Goal: Information Seeking & Learning: Learn about a topic

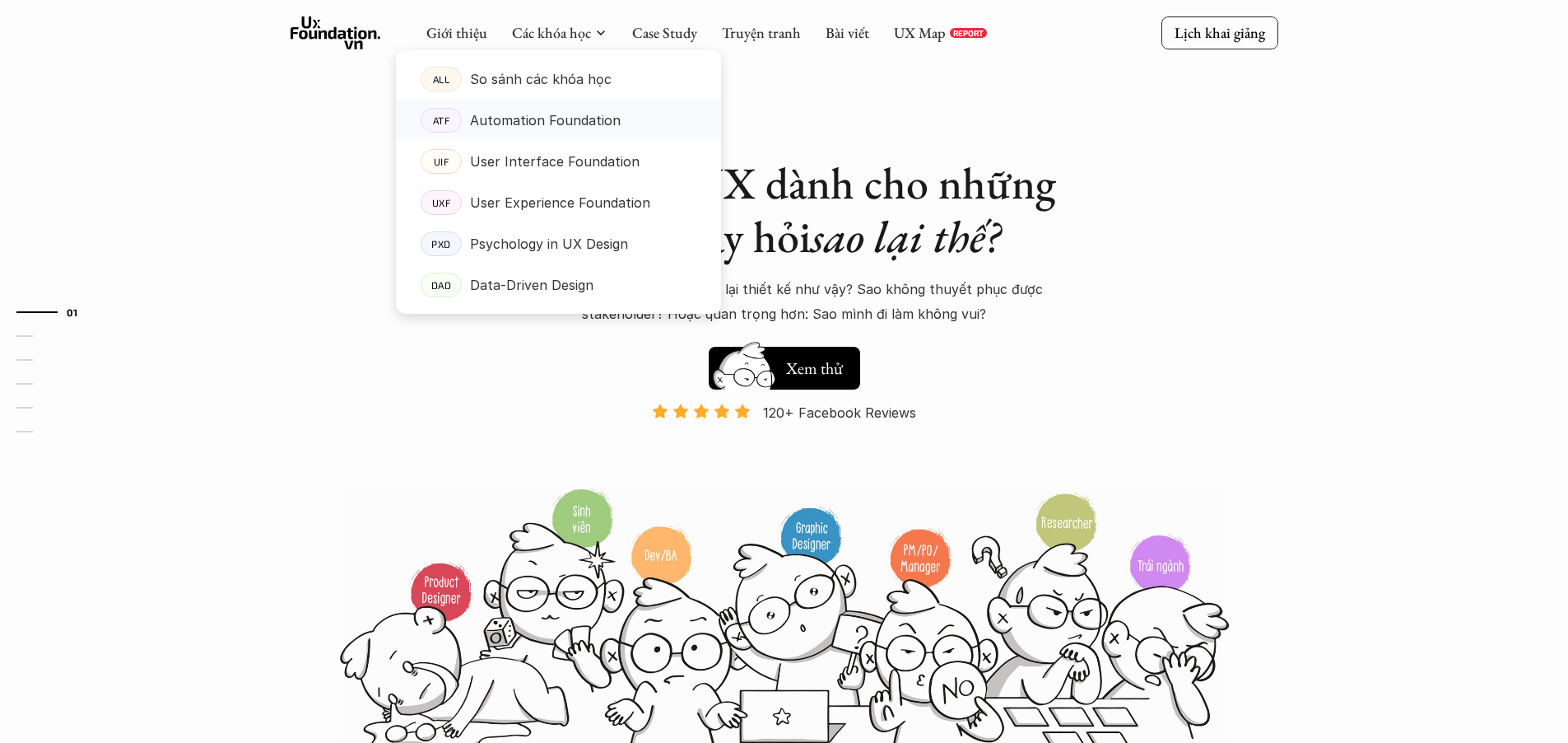
click at [561, 123] on p "Automation Foundation" at bounding box center [545, 119] width 151 height 25
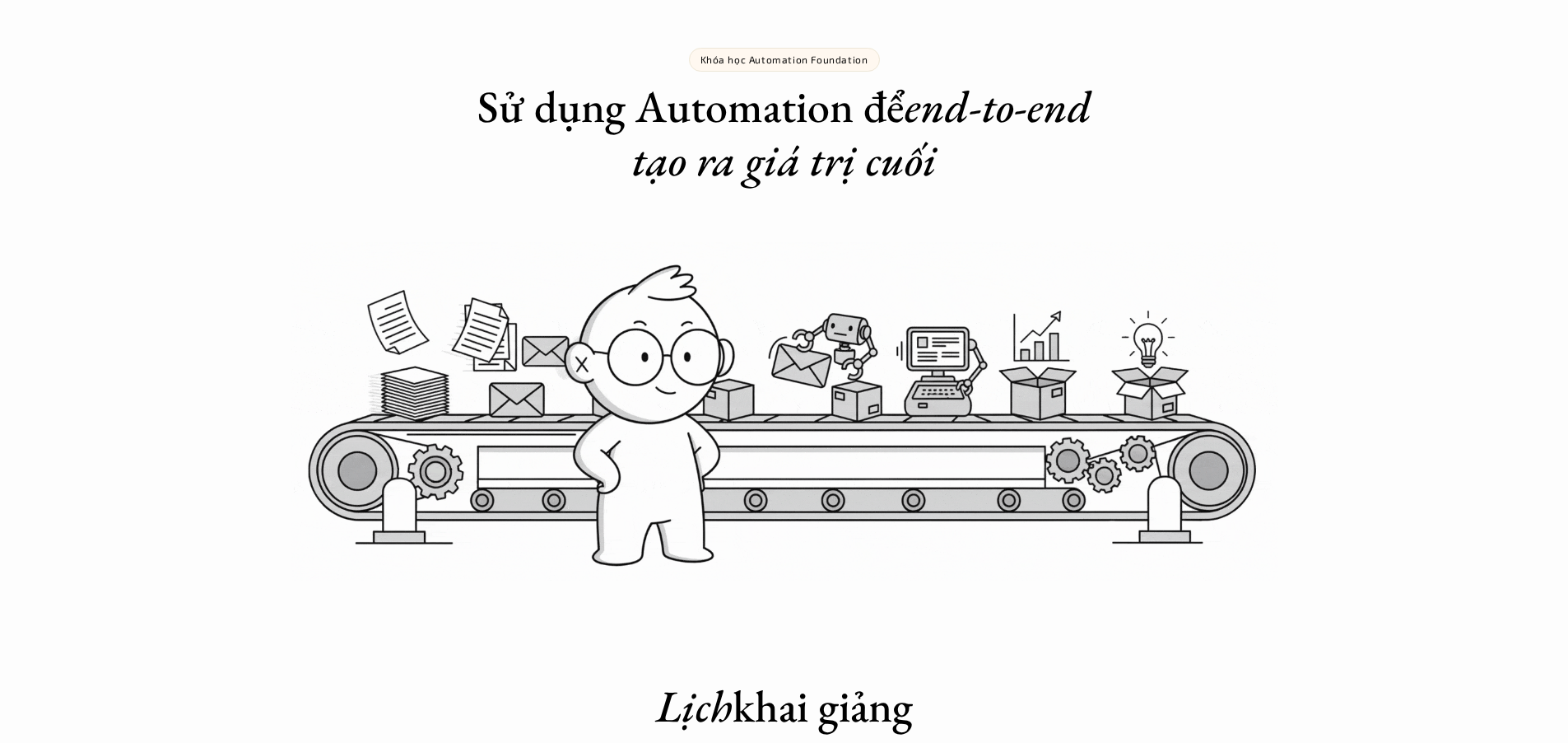
scroll to position [81, 0]
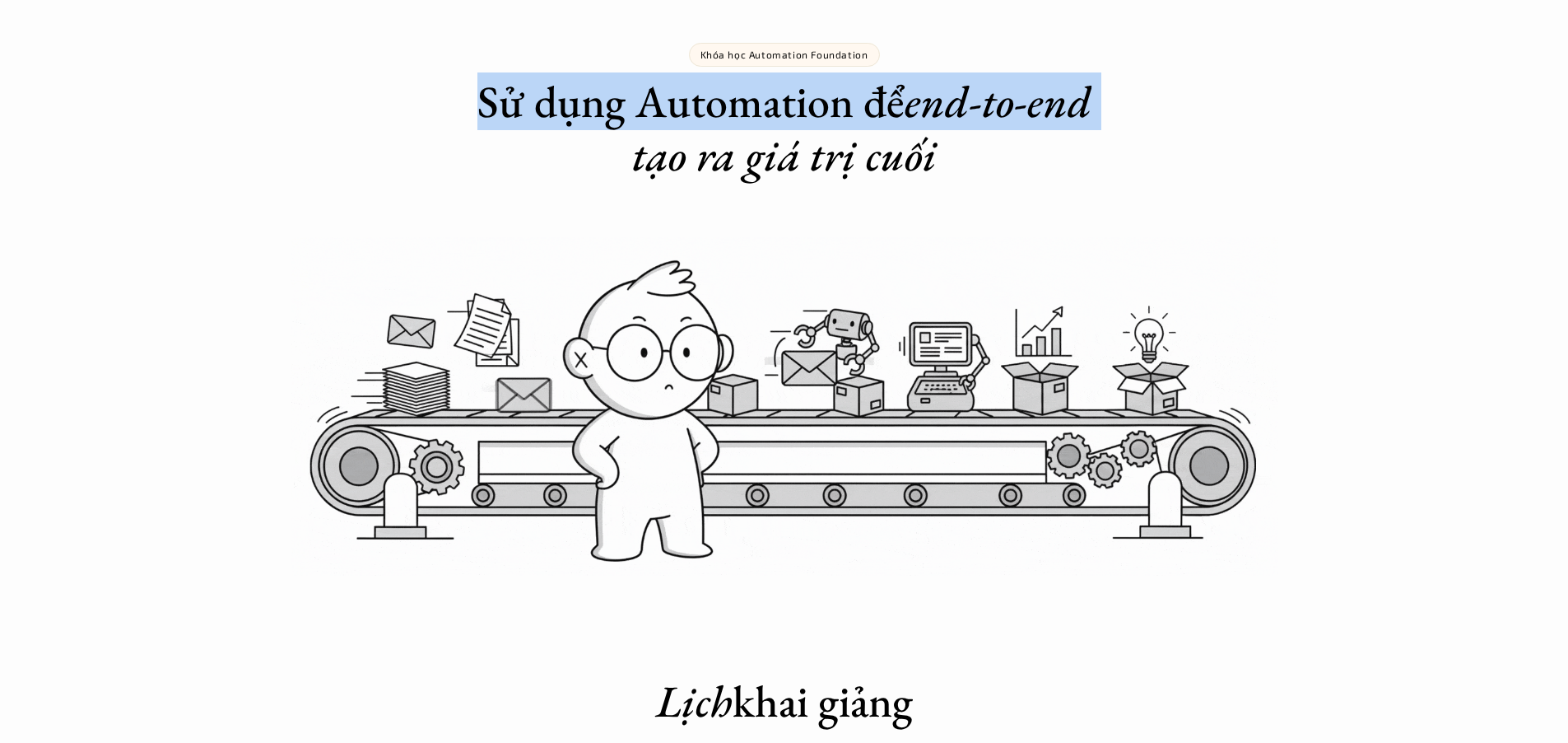
drag, startPoint x: 466, startPoint y: 107, endPoint x: 1107, endPoint y: 127, distance: 641.3
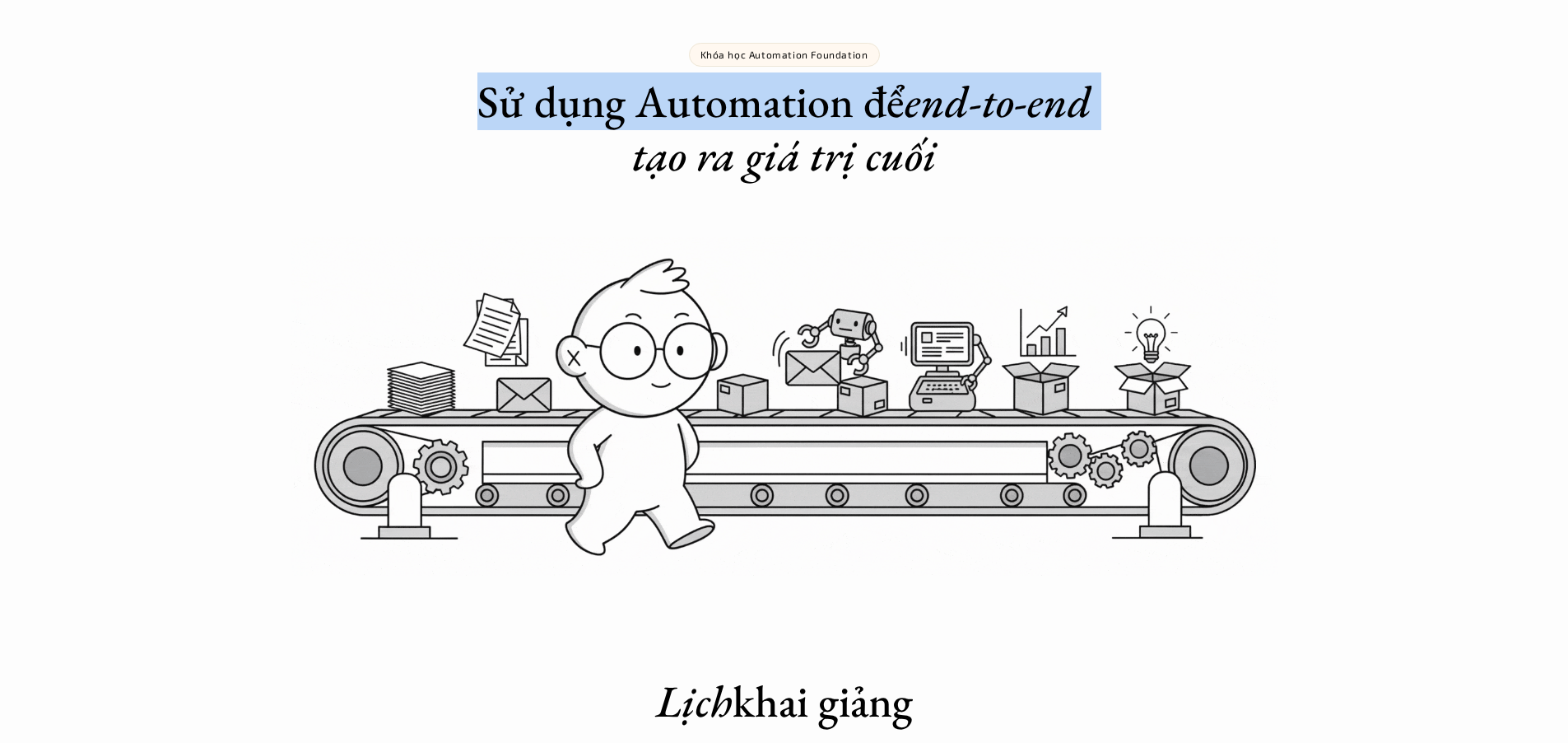
click at [1107, 127] on h1 "Sử dụng Automation để end-to-end tạo ra giá trị cuối" at bounding box center [784, 128] width 659 height 107
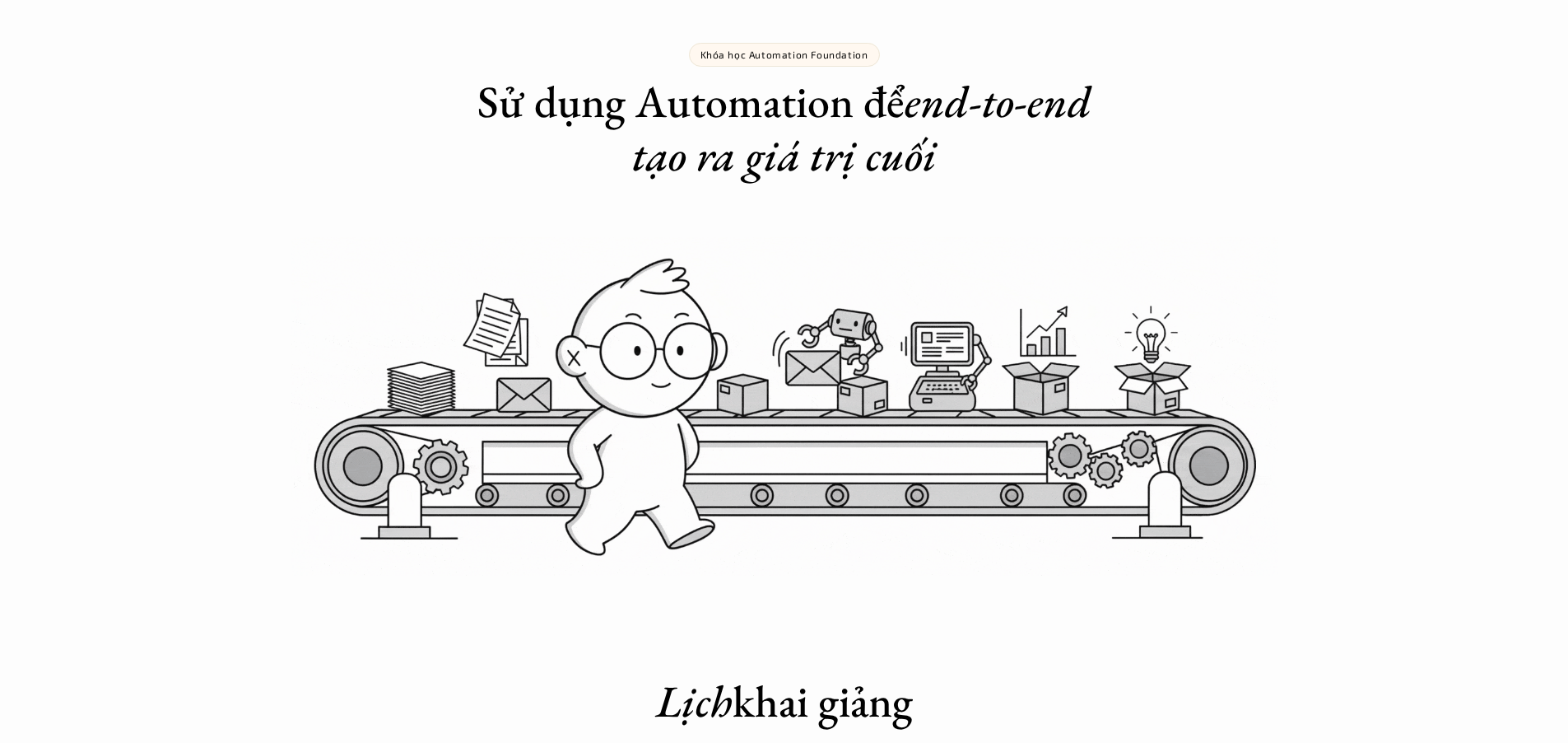
click at [949, 168] on h1 "Sử dụng Automation để end-to-end tạo ra giá trị cuối" at bounding box center [784, 128] width 659 height 107
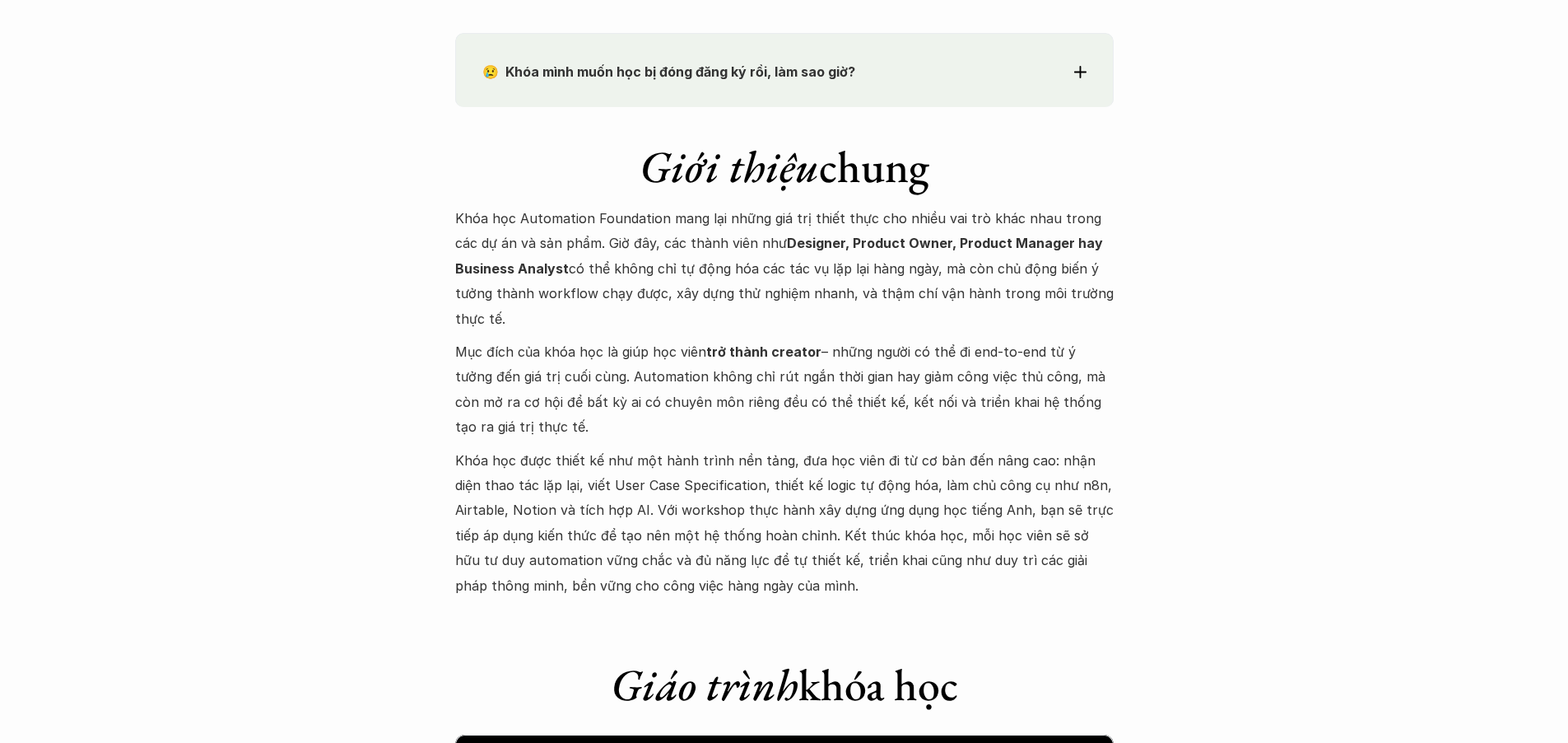
scroll to position [1506, 0]
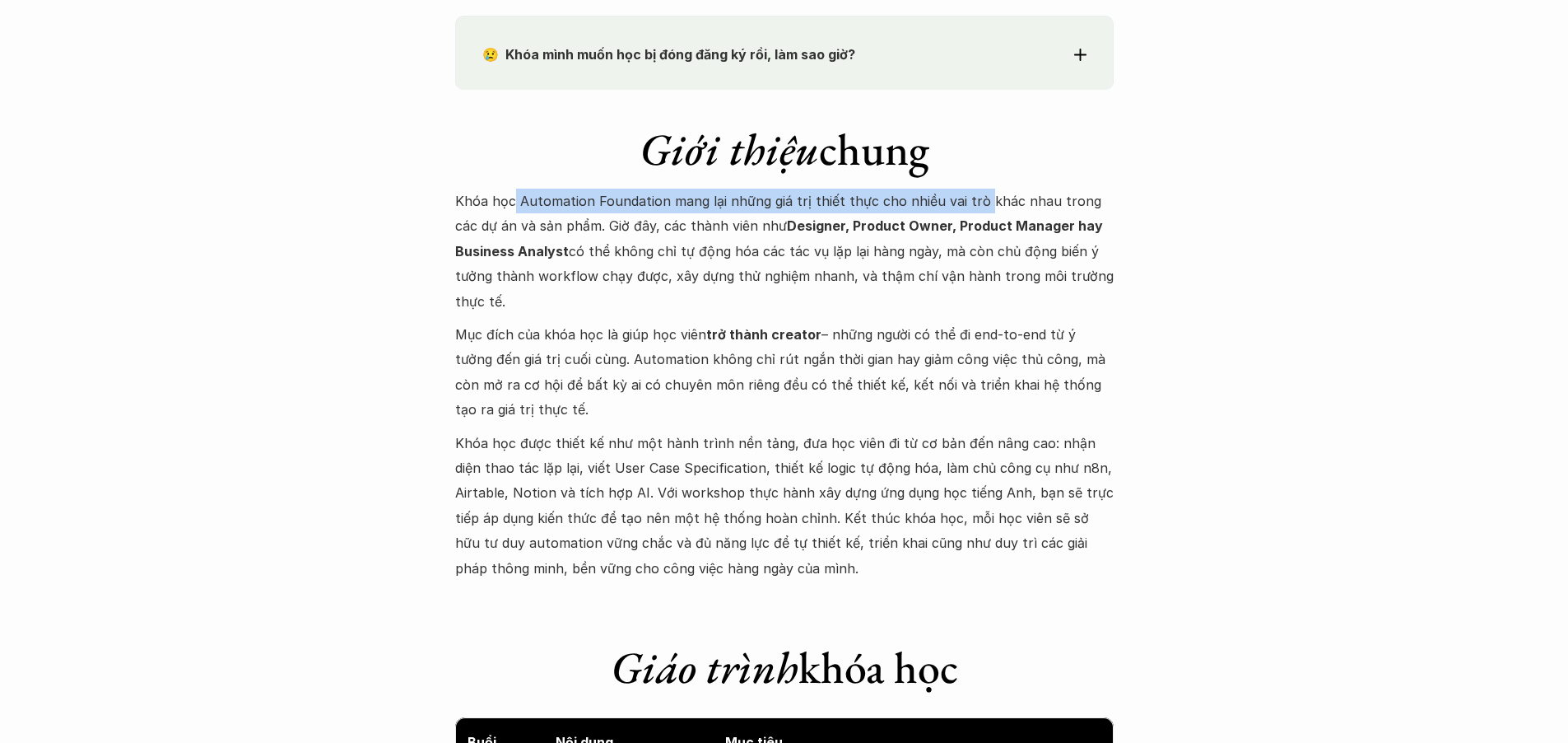
drag, startPoint x: 511, startPoint y: 211, endPoint x: 976, endPoint y: 211, distance: 465.0
click at [976, 211] on p "Khóa học Automation Foundation mang lại những giá trị thiết thực cho nhiều vai …" at bounding box center [784, 250] width 659 height 125
click at [897, 229] on strong "Designer, Product Owner, Product Manager hay Business Analyst" at bounding box center [780, 238] width 651 height 41
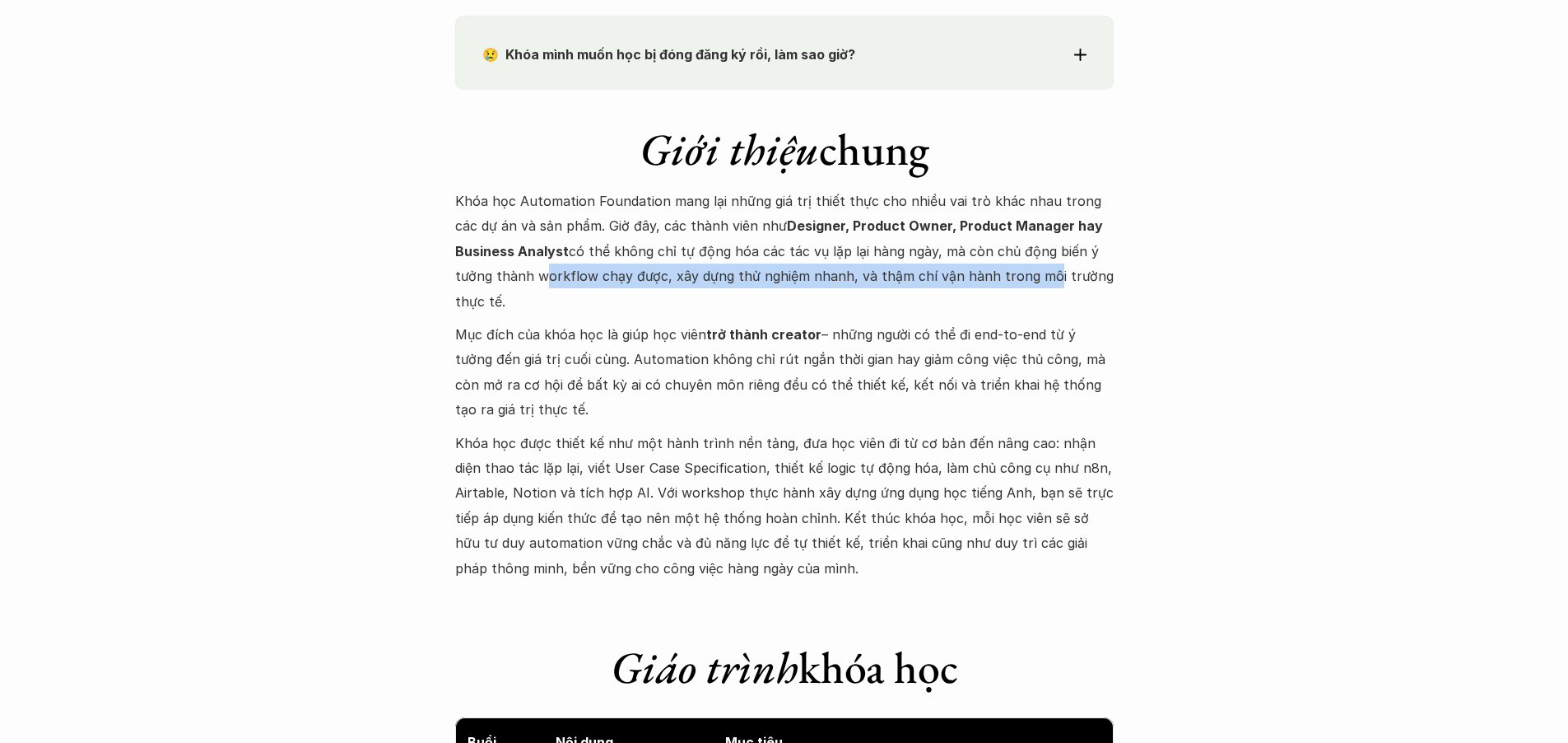
drag, startPoint x: 536, startPoint y: 275, endPoint x: 1027, endPoint y: 272, distance: 491.0
click at [1027, 272] on p "Khóa học Automation Foundation mang lại những giá trị thiết thực cho nhiều vai …" at bounding box center [784, 250] width 659 height 125
click at [966, 275] on p "Khóa học Automation Foundation mang lại những giá trị thiết thực cho nhiều vai …" at bounding box center [784, 250] width 659 height 125
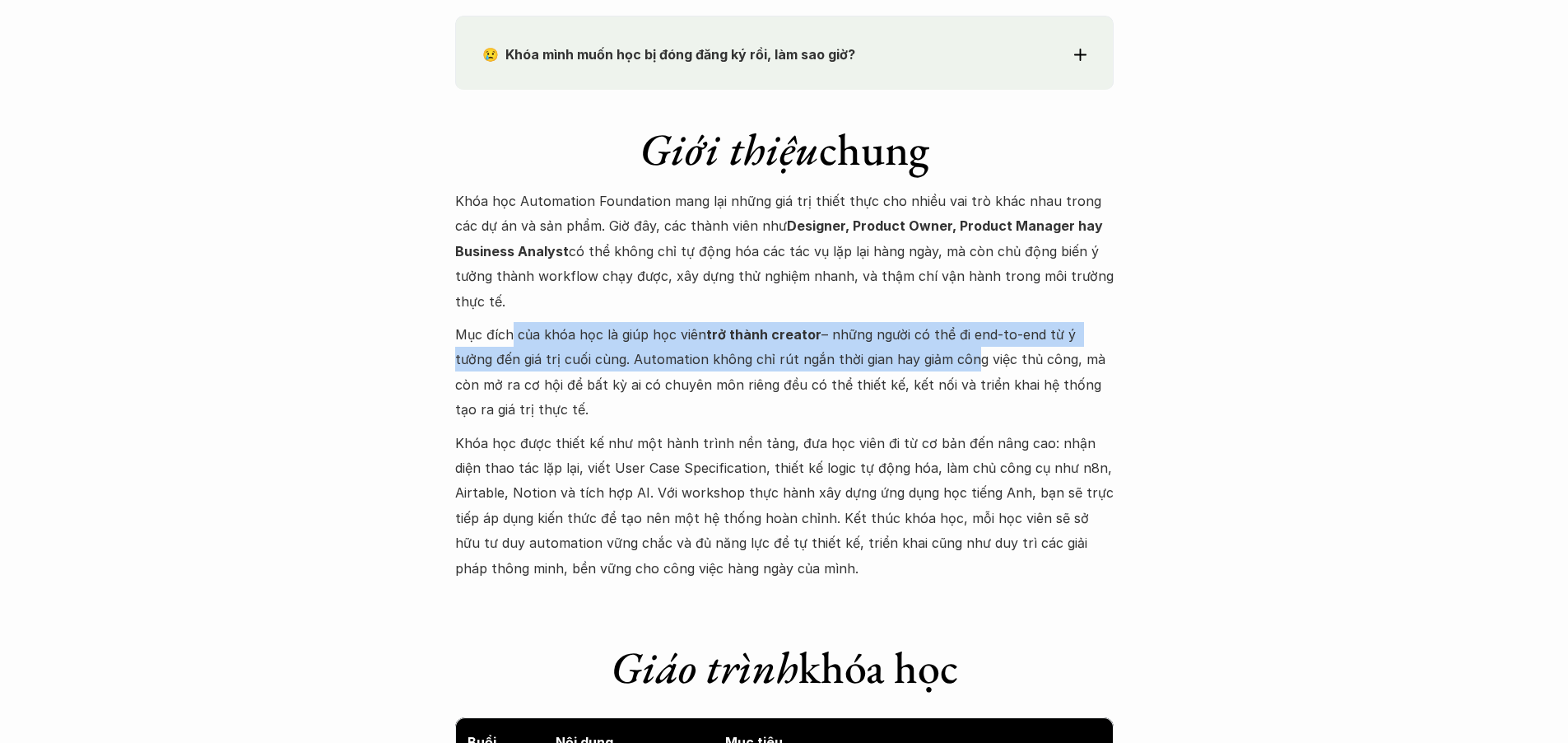
drag, startPoint x: 560, startPoint y: 337, endPoint x: 920, endPoint y: 361, distance: 360.8
click at [920, 361] on p "Mục đích của khóa học là giúp học viên trở thành creator – những người có thể đ…" at bounding box center [784, 372] width 659 height 100
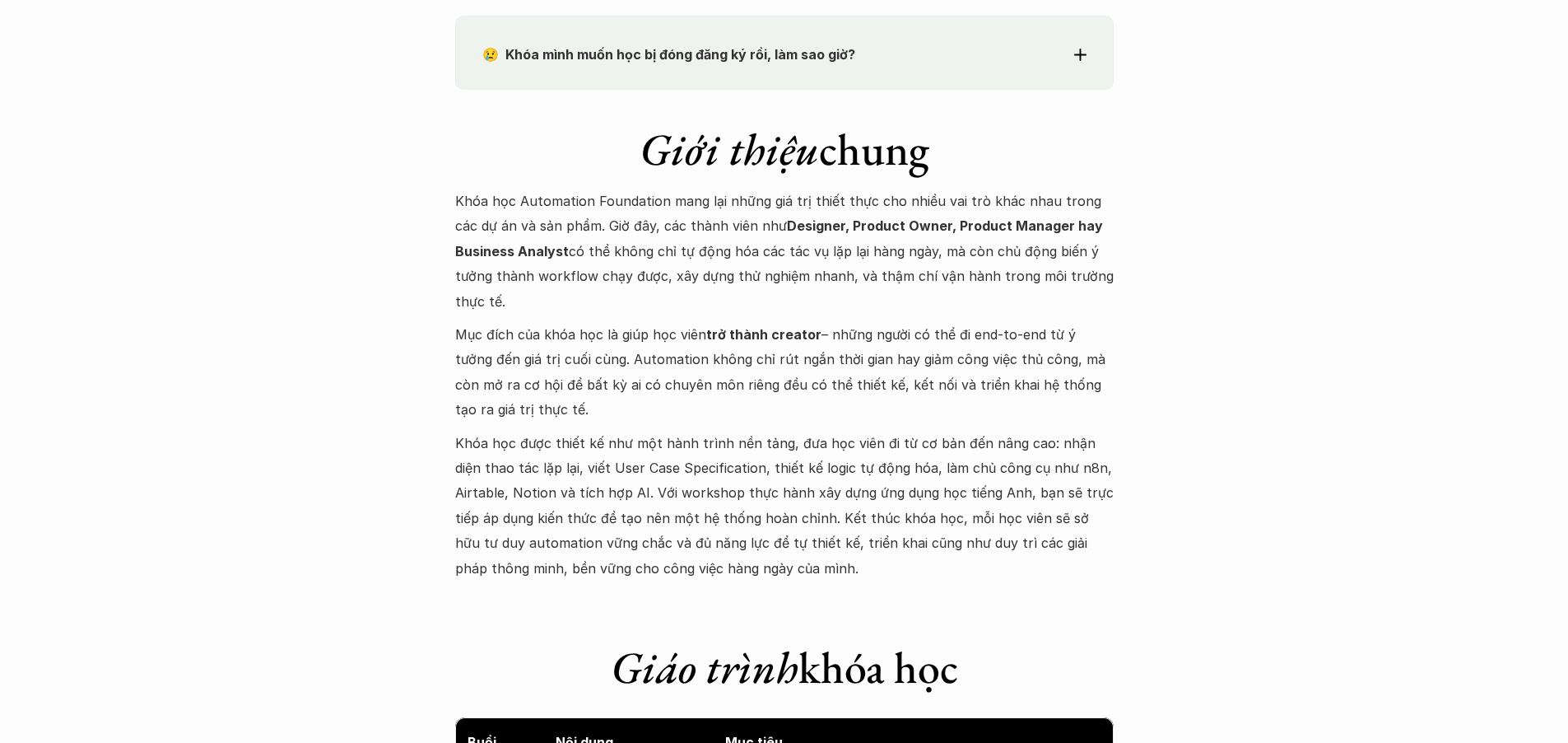
click at [572, 382] on p "Mục đích của khóa học là giúp học viên trở thành creator – những người có thể đ…" at bounding box center [784, 372] width 659 height 100
drag, startPoint x: 456, startPoint y: 387, endPoint x: 835, endPoint y: 401, distance: 379.3
click at [835, 401] on p "Mục đích của khóa học là giúp học viên trở thành creator – những người có thể đ…" at bounding box center [784, 372] width 659 height 100
click at [696, 421] on p "Mục đích của khóa học là giúp học viên trở thành creator – những người có thể đ…" at bounding box center [784, 372] width 659 height 100
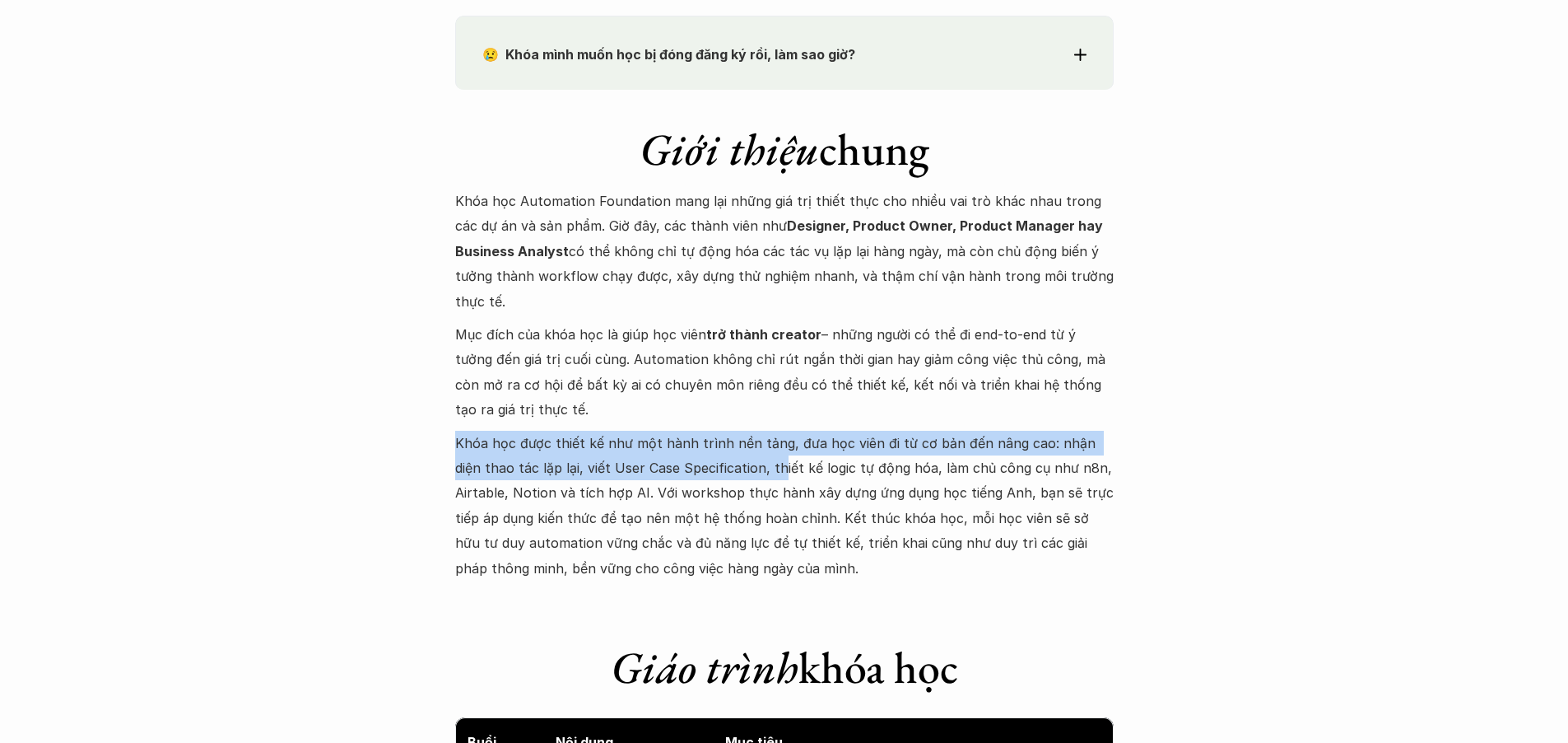
drag, startPoint x: 453, startPoint y: 445, endPoint x: 755, endPoint y: 462, distance: 302.5
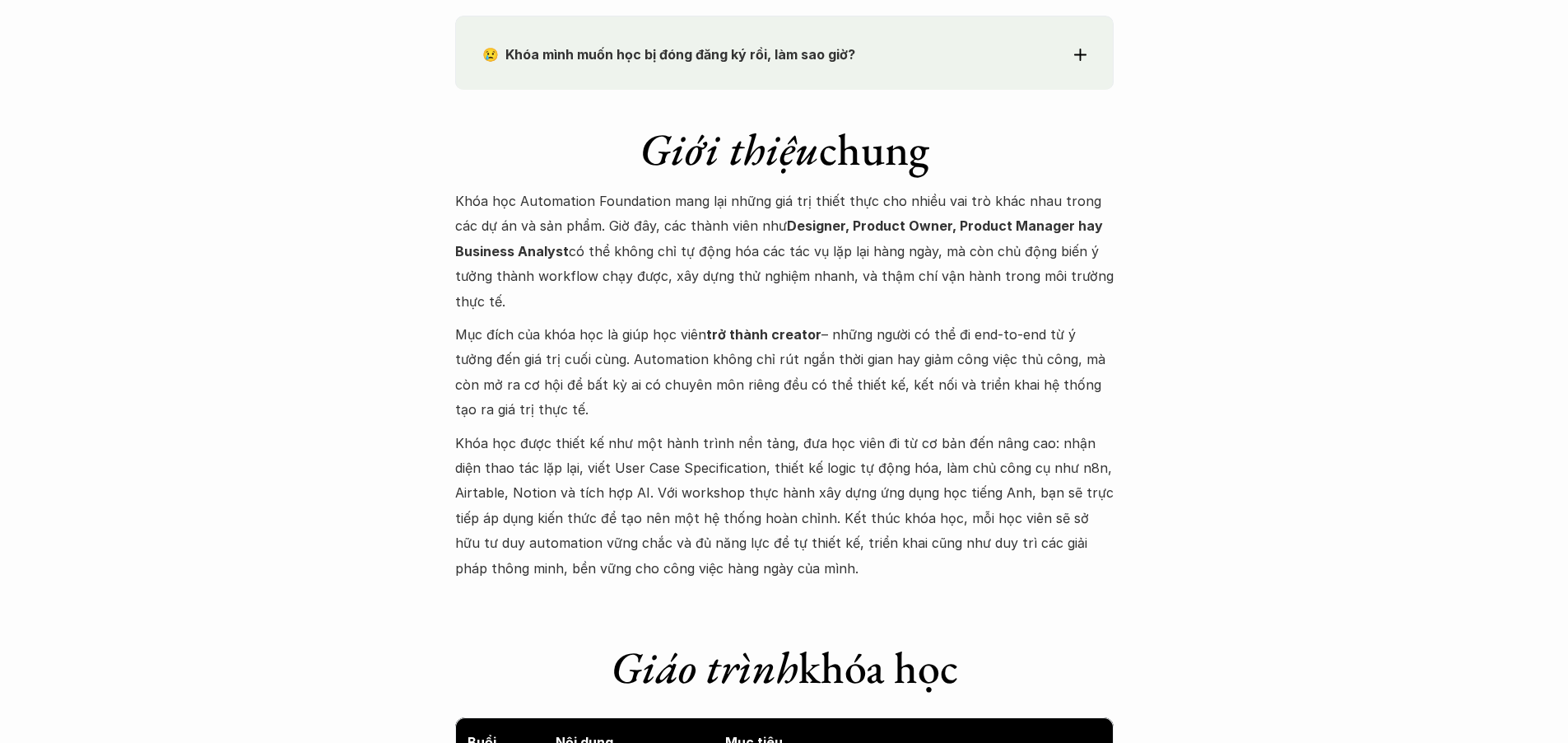
click at [812, 463] on p "Khóa học được thiết kế như một hành trình nền tảng, đưa học viên đi từ cơ bản đ…" at bounding box center [784, 505] width 659 height 150
click at [595, 495] on p "Khóa học được thiết kế như một hành trình nền tảng, đưa học viên đi từ cơ bản đ…" at bounding box center [784, 505] width 659 height 150
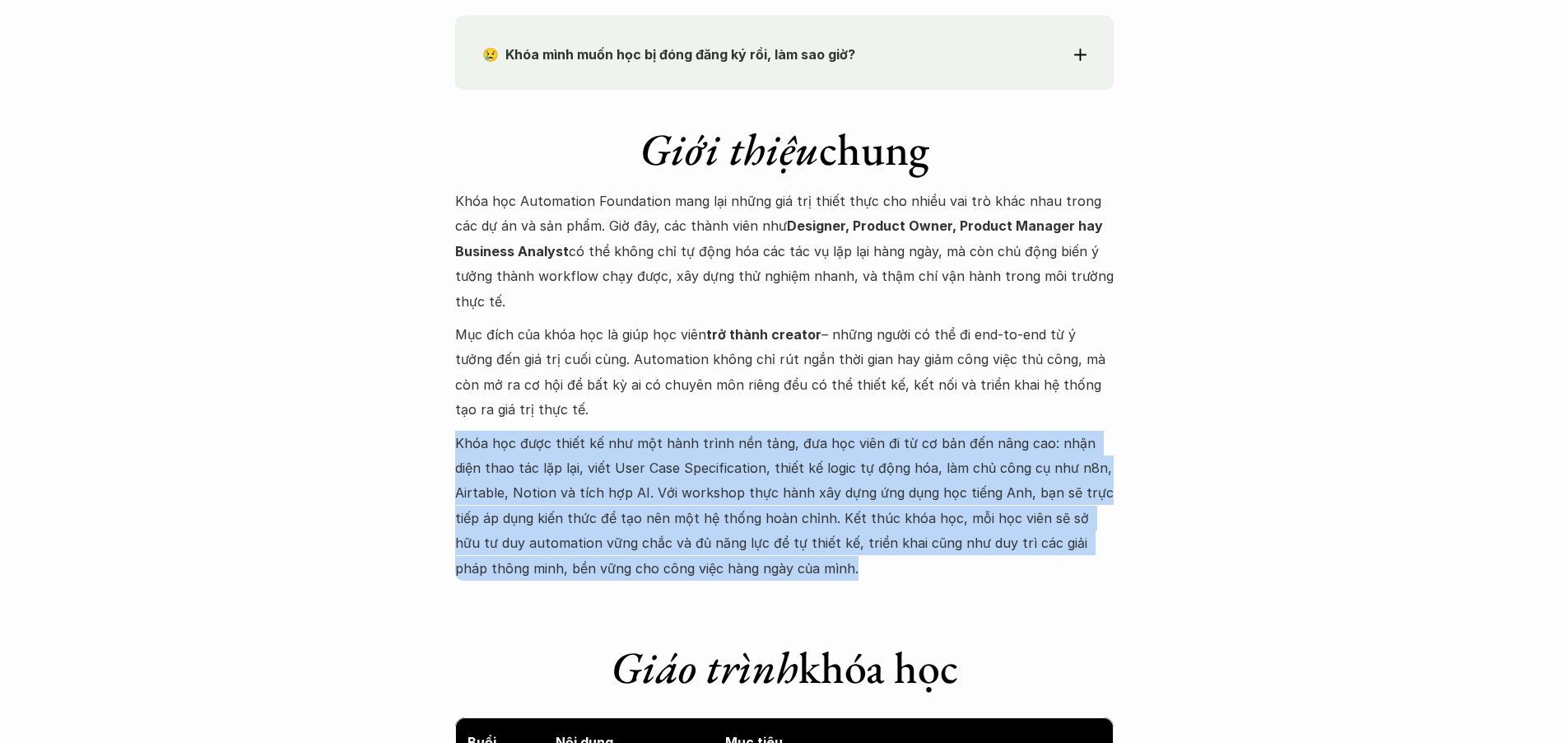
click at [595, 495] on p "Khóa học được thiết kế như một hành trình nền tảng, đưa học viên đi từ cơ bản đ…" at bounding box center [784, 505] width 659 height 150
click at [795, 529] on p "Khóa học được thiết kế như một hành trình nền tảng, đưa học viên đi từ cơ bản đ…" at bounding box center [784, 505] width 659 height 150
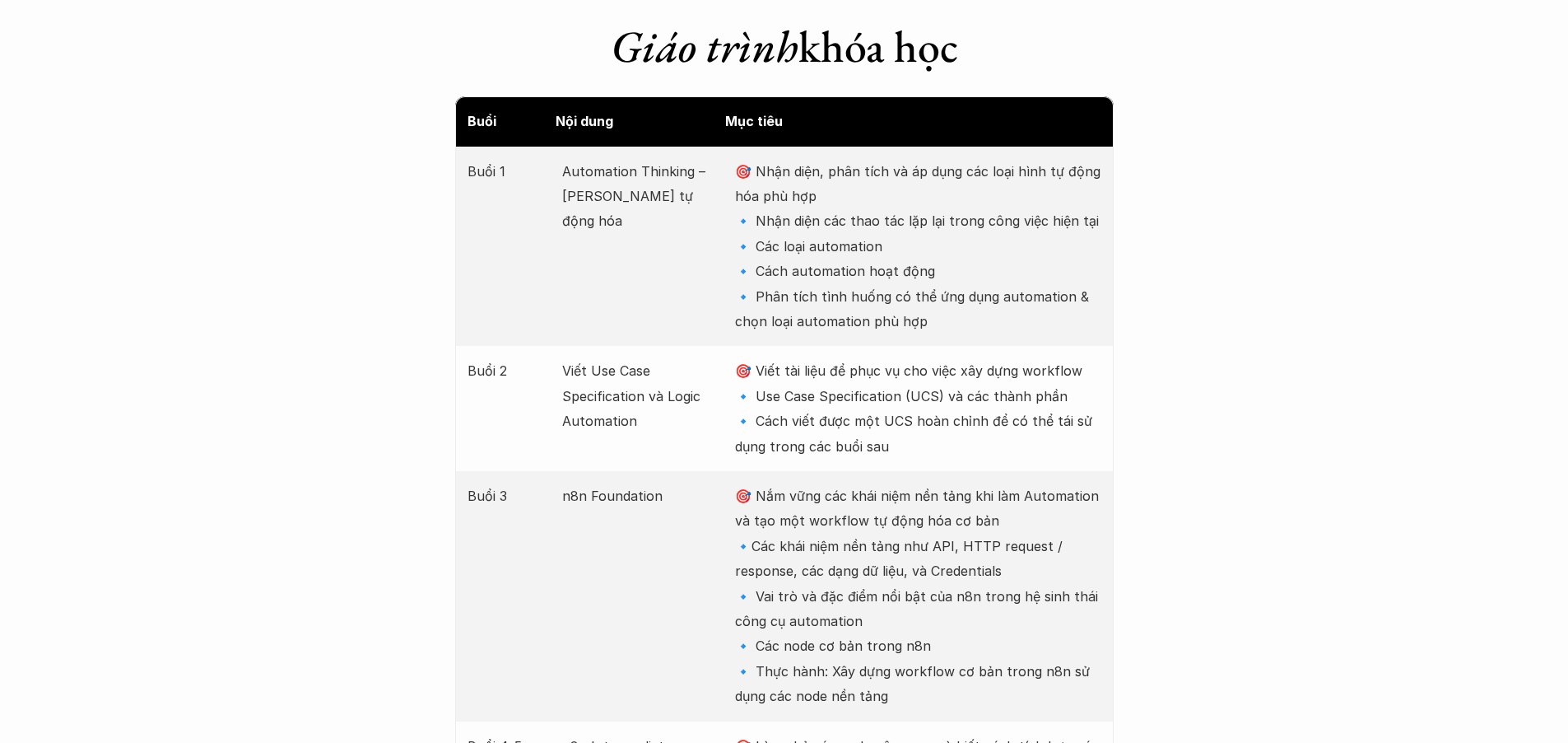
scroll to position [2124, 0]
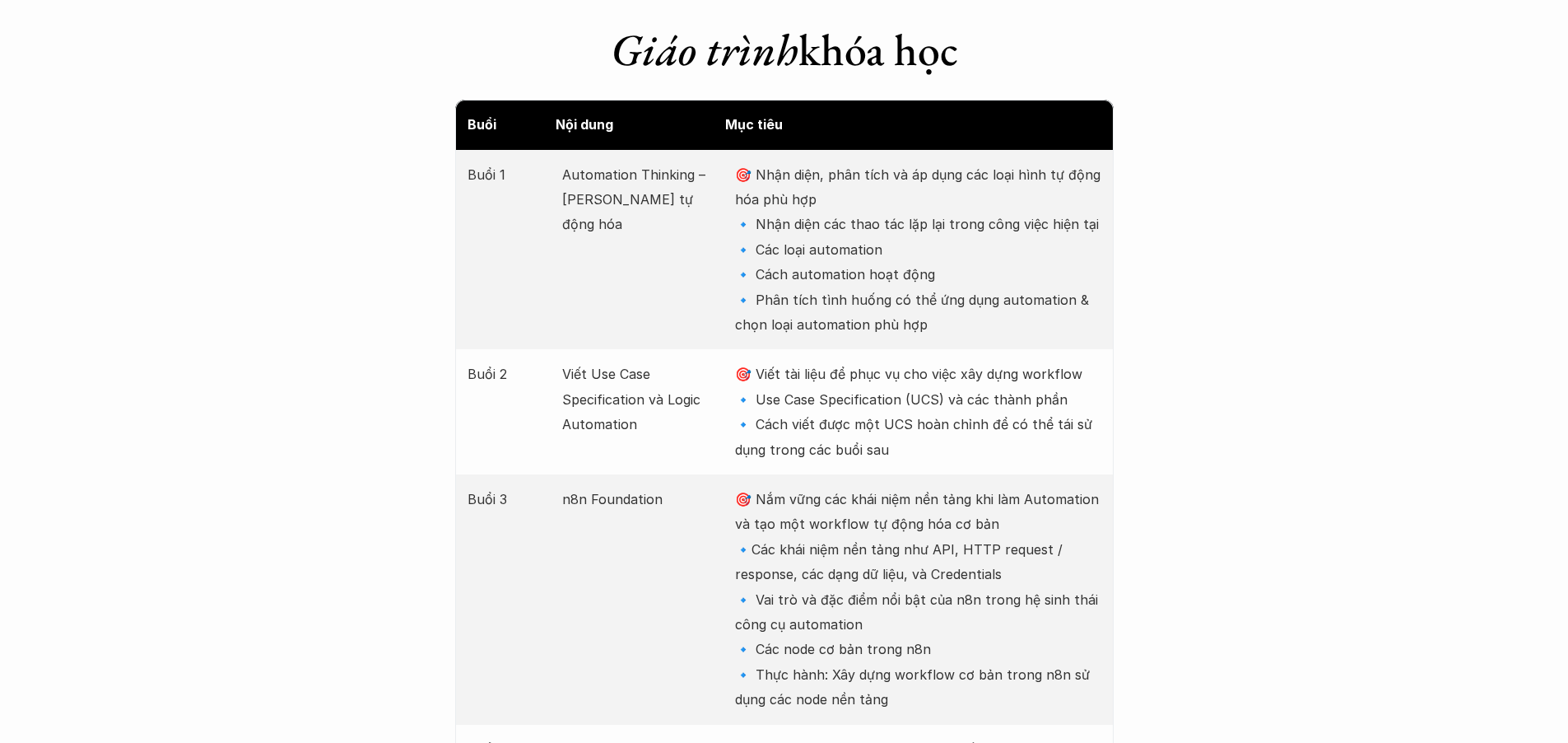
click at [771, 49] on em "Giáo trình" at bounding box center [704, 49] width 187 height 57
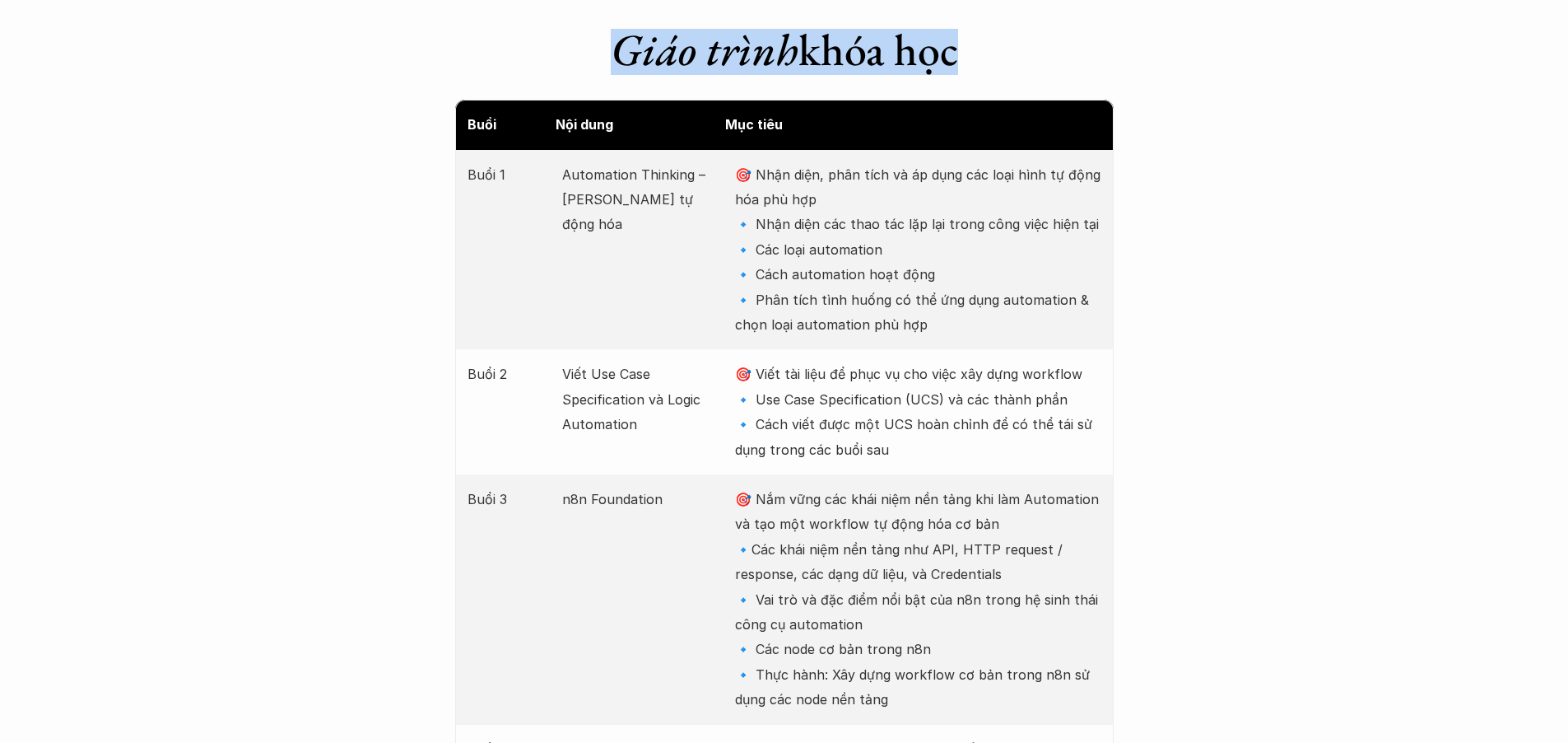
click at [771, 49] on em "Giáo trình" at bounding box center [704, 49] width 187 height 57
click at [894, 70] on h1 "Giáo trình khóa học" at bounding box center [784, 49] width 659 height 54
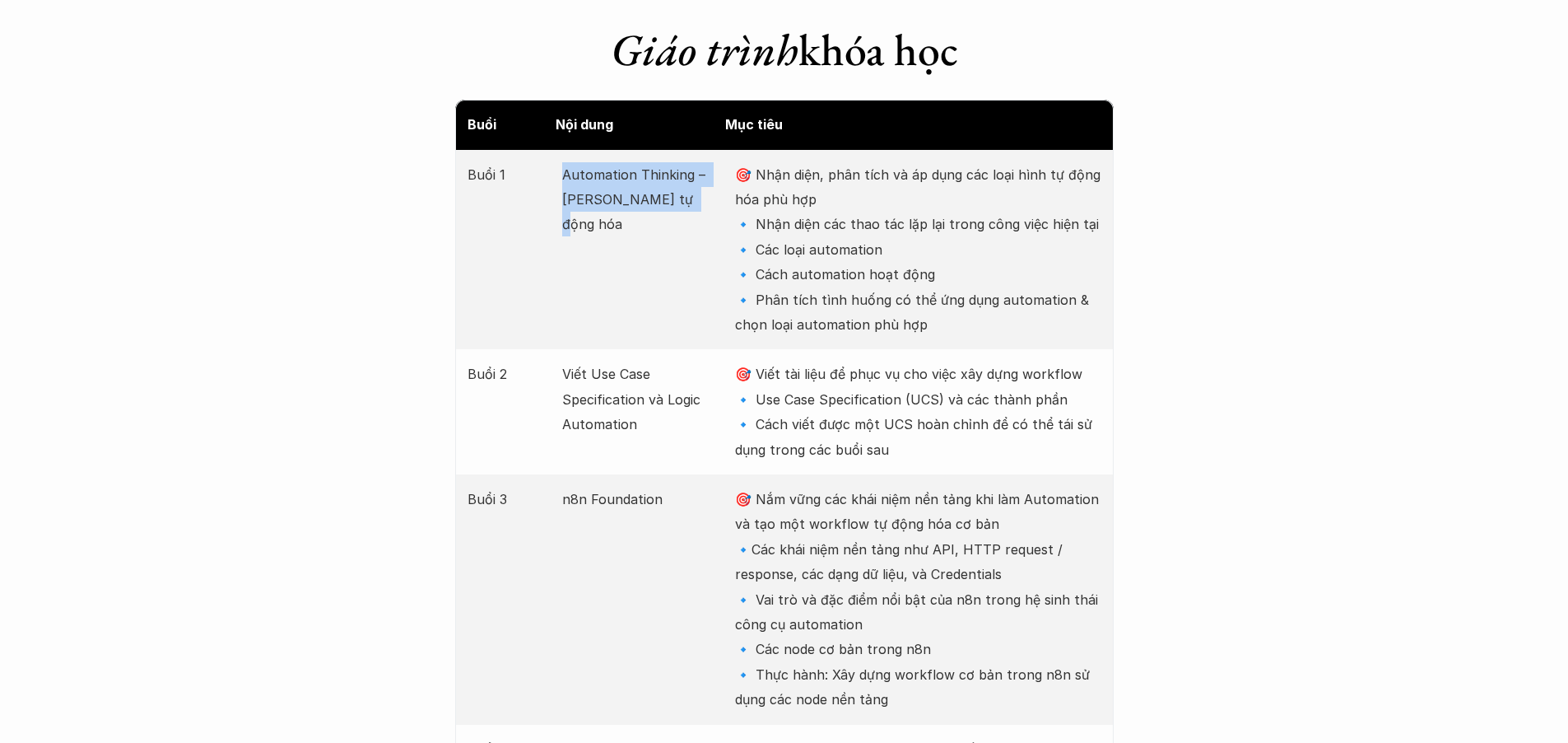
drag, startPoint x: 565, startPoint y: 174, endPoint x: 705, endPoint y: 198, distance: 142.0
click at [705, 198] on p "Automation Thinking – Tư duy tự động hóa" at bounding box center [641, 199] width 157 height 75
click at [769, 194] on p "🎯 Nhận diện, phân tích và áp dụng các loại hình tự động hóa phù hợp 🔹 Nhận diện…" at bounding box center [918, 249] width 366 height 176
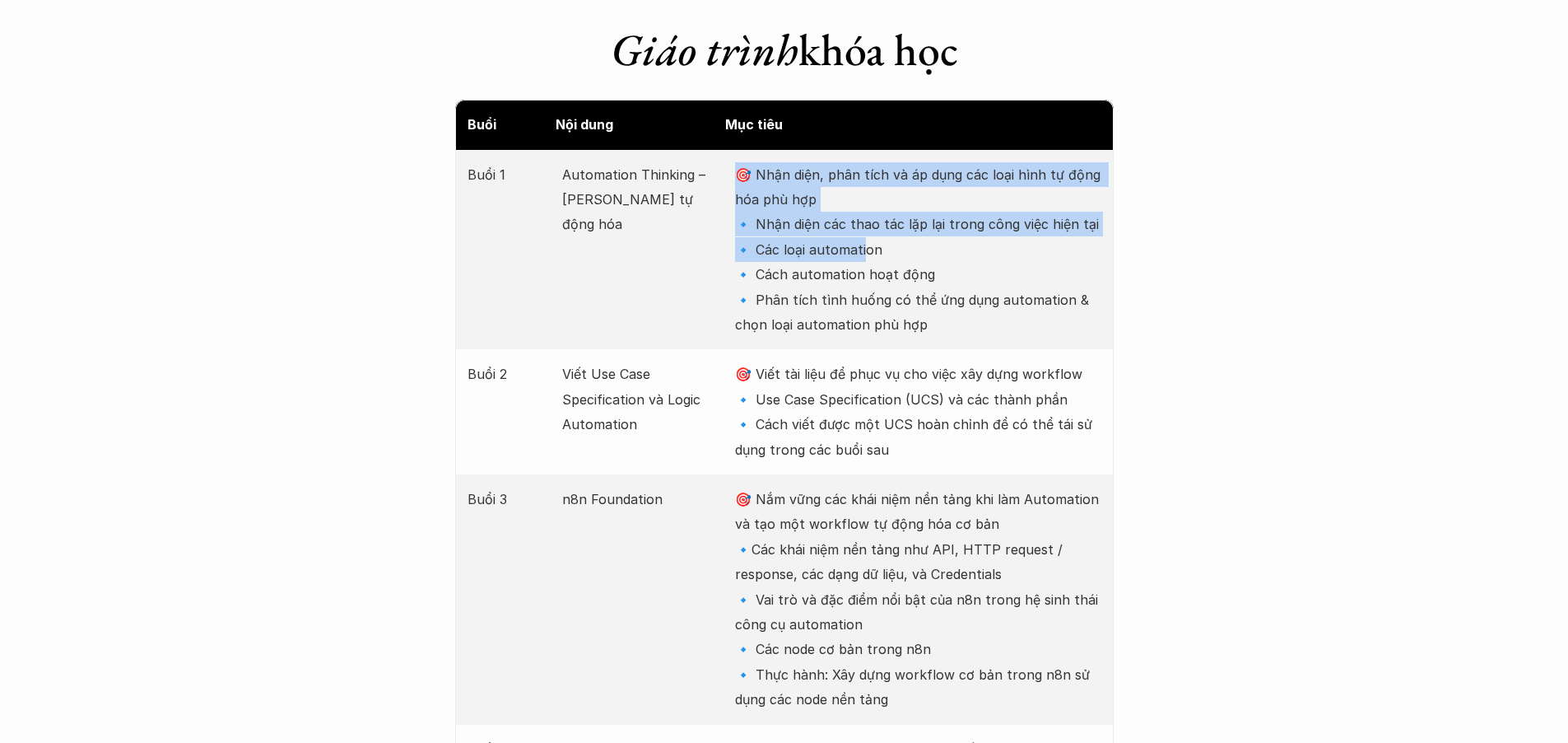
drag, startPoint x: 731, startPoint y: 172, endPoint x: 865, endPoint y: 243, distance: 151.6
click at [865, 243] on div "Buổi 1 Automation Thinking – Tư duy tự động hóa 🎯 Nhận diện, phân tích và áp dụ…" at bounding box center [784, 250] width 659 height 200
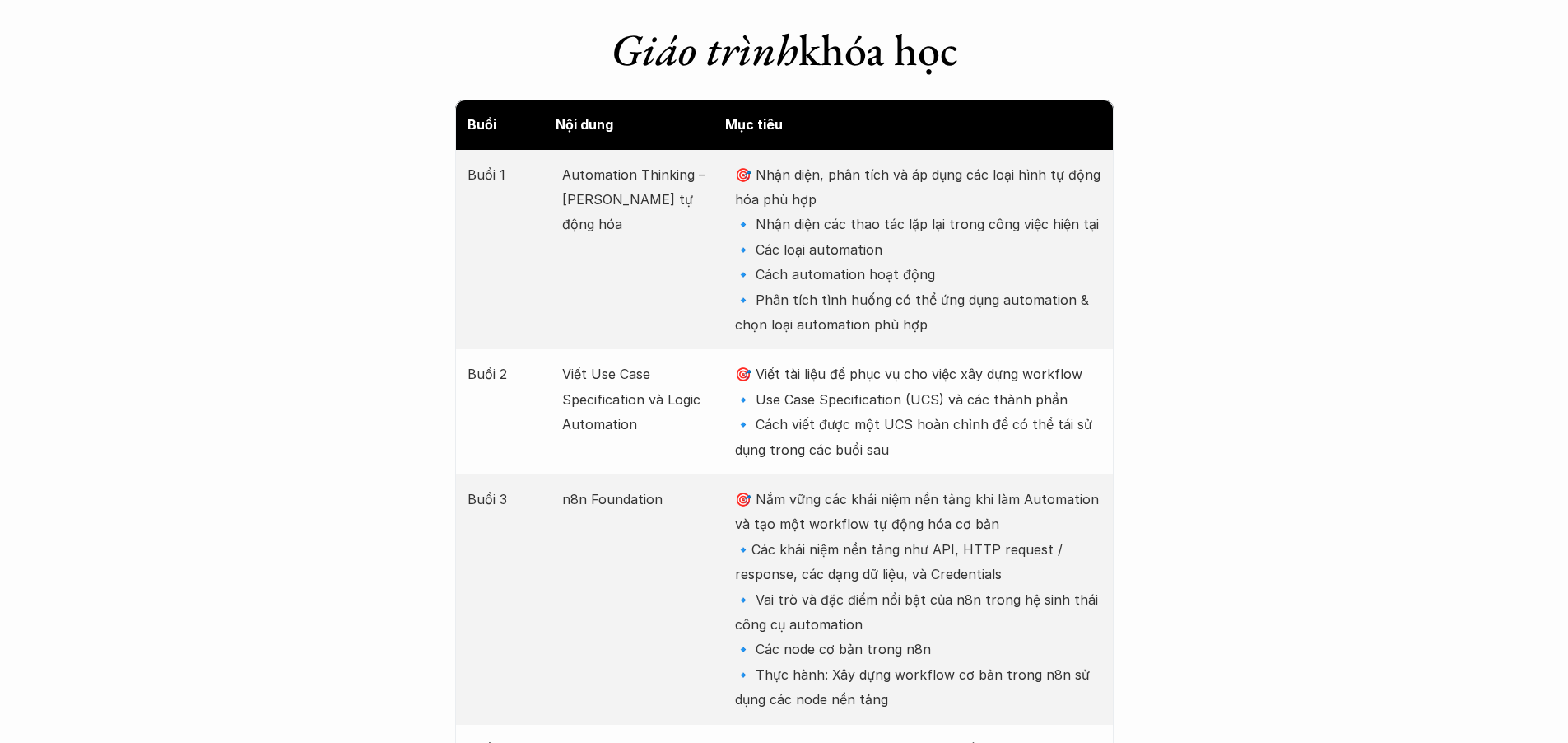
click at [881, 321] on p "🎯 Nhận diện, phân tích và áp dụng các loại hình tự động hóa phù hợp 🔹 Nhận diện…" at bounding box center [918, 249] width 366 height 176
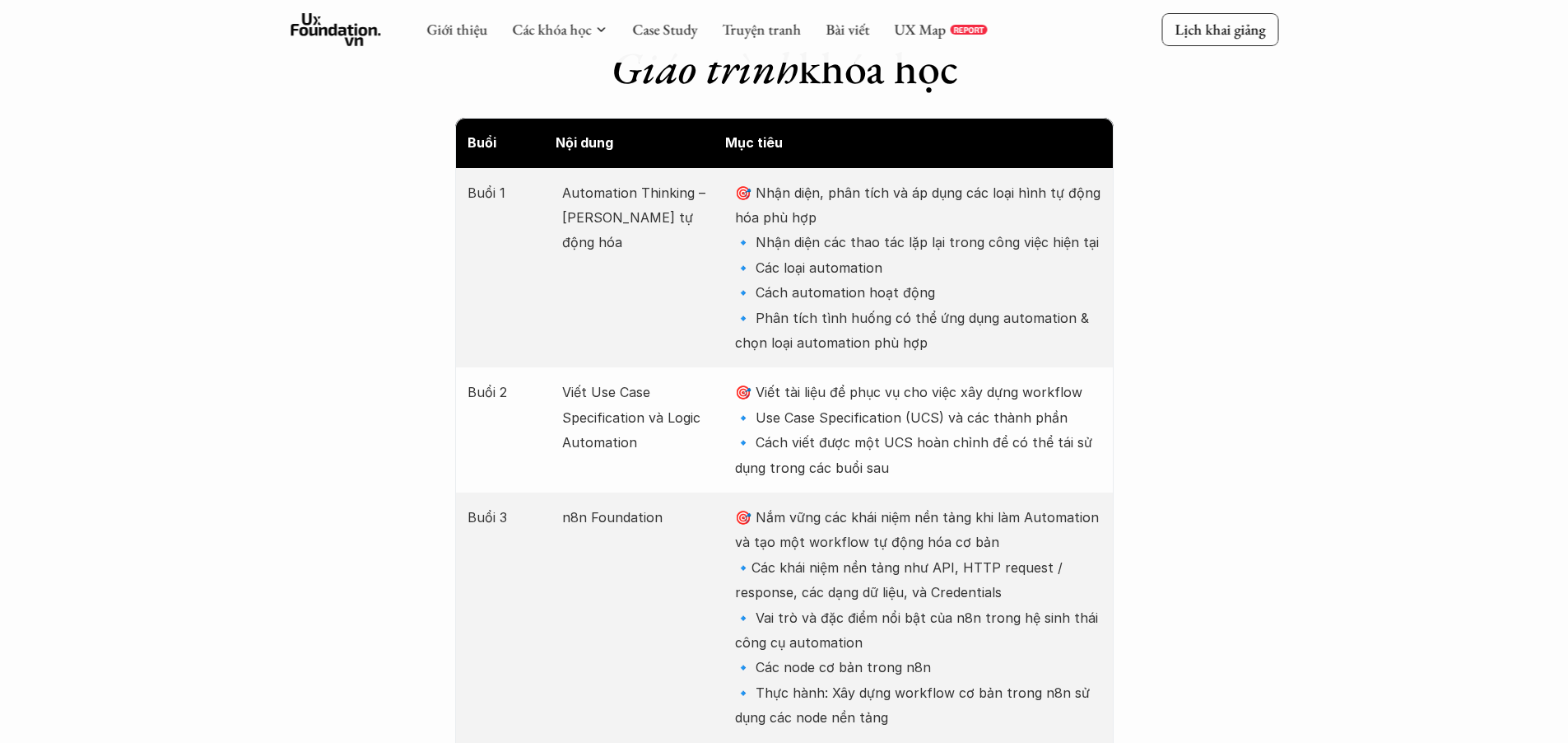
scroll to position [2102, 0]
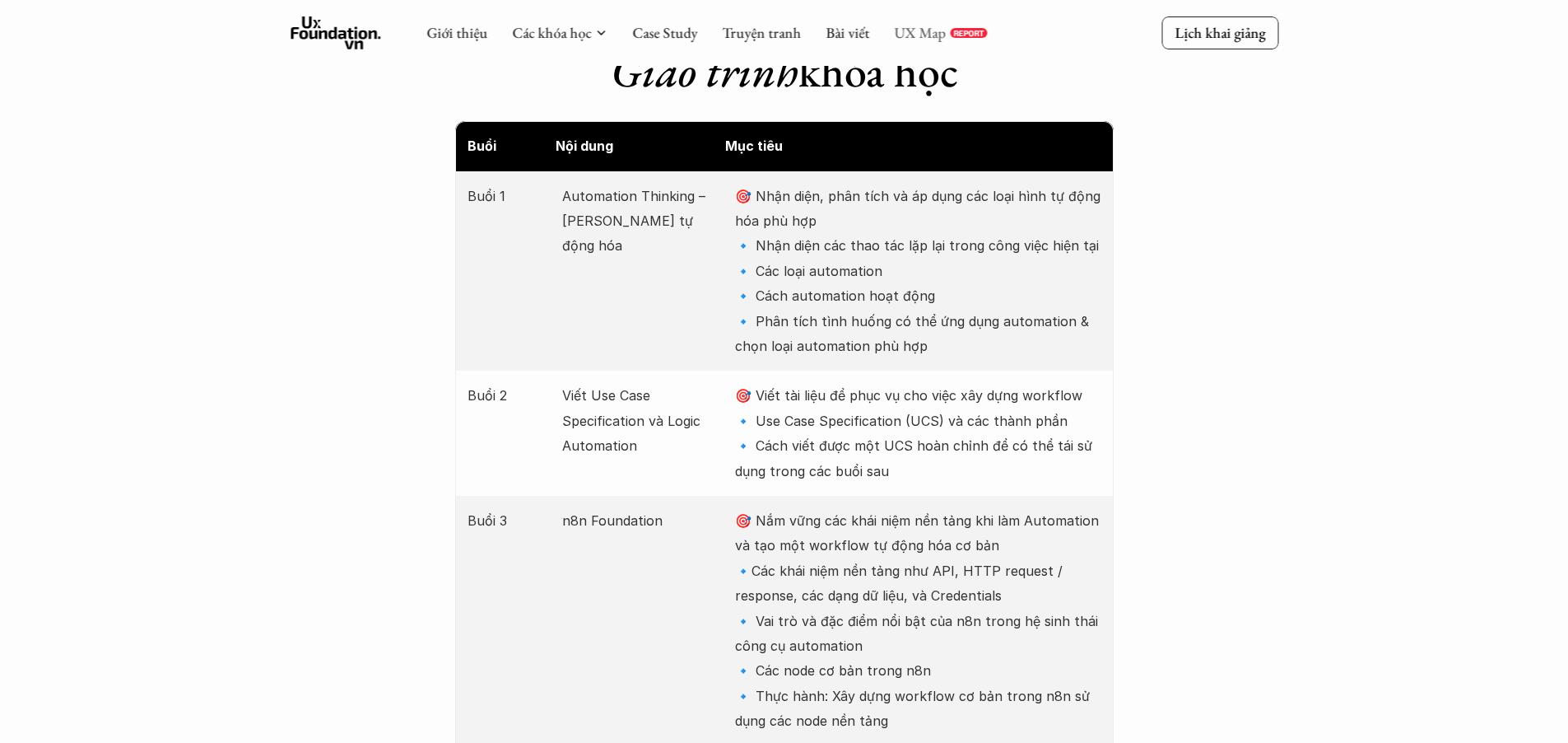
click at [912, 36] on link "UX Map" at bounding box center [919, 32] width 52 height 19
click at [860, 263] on p "🎯 Nhận diện, phân tích và áp dụng các loại hình tự động hóa phù hợp 🔹 Nhận diện…" at bounding box center [918, 271] width 366 height 176
click at [941, 301] on p "🎯 Nhận diện, phân tích và áp dụng các loại hình tự động hóa phù hợp 🔹 Nhận diện…" at bounding box center [918, 271] width 366 height 176
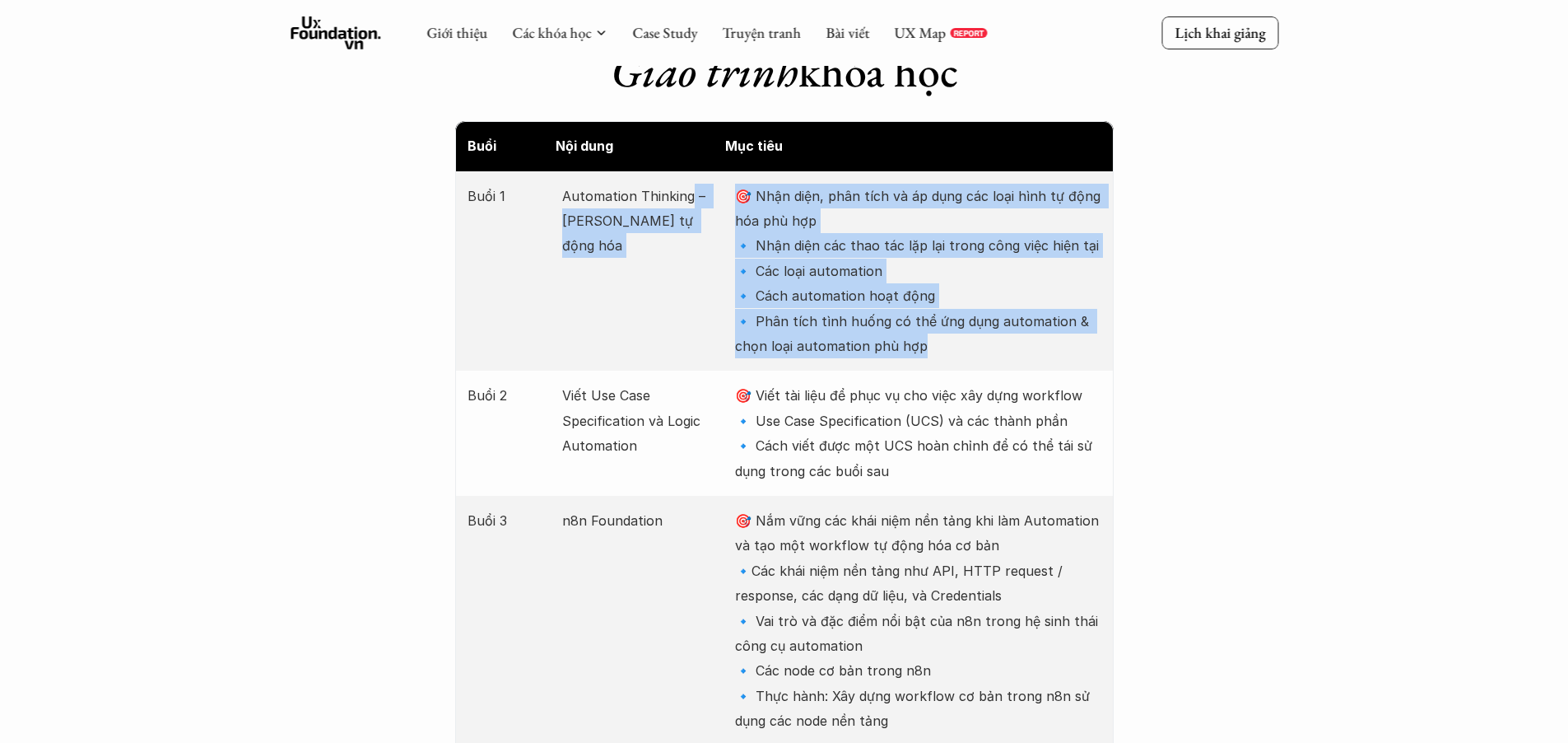
drag, startPoint x: 956, startPoint y: 352, endPoint x: 690, endPoint y: 208, distance: 302.5
click at [690, 208] on div "Buổi 1 Automation Thinking – Tư duy tự động hóa 🎯 Nhận diện, phân tích và áp dụ…" at bounding box center [784, 271] width 659 height 200
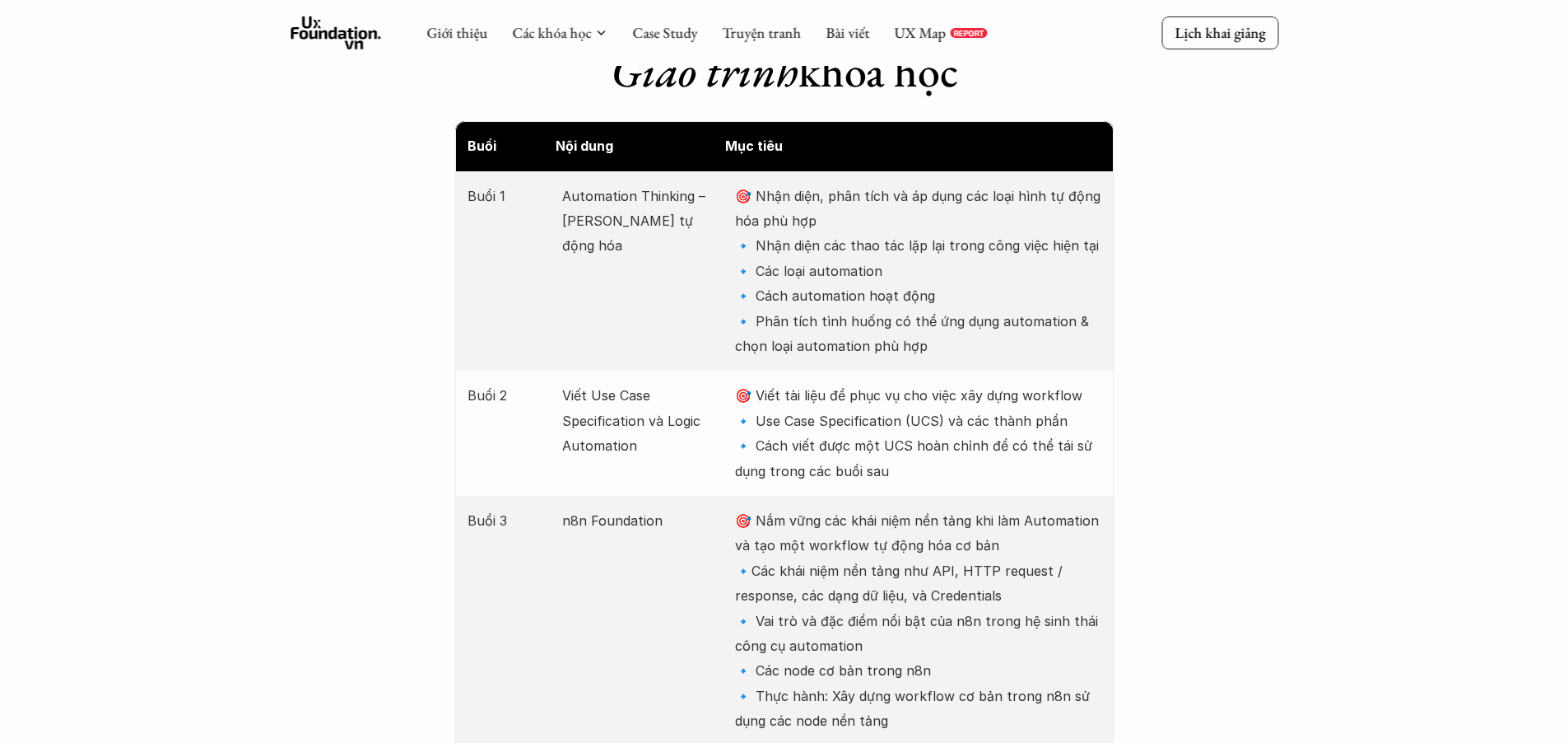
click at [557, 188] on div "Buổi 1 Automation Thinking – Tư duy tự động hóa 🎯 Nhận diện, phân tích và áp dụ…" at bounding box center [784, 271] width 659 height 200
click at [631, 217] on p "Automation Thinking – Tư duy tự động hóa" at bounding box center [641, 221] width 157 height 75
click at [663, 250] on div "Buổi 1 Automation Thinking – Tư duy tự động hóa 🎯 Nhận diện, phân tích và áp dụ…" at bounding box center [784, 271] width 659 height 200
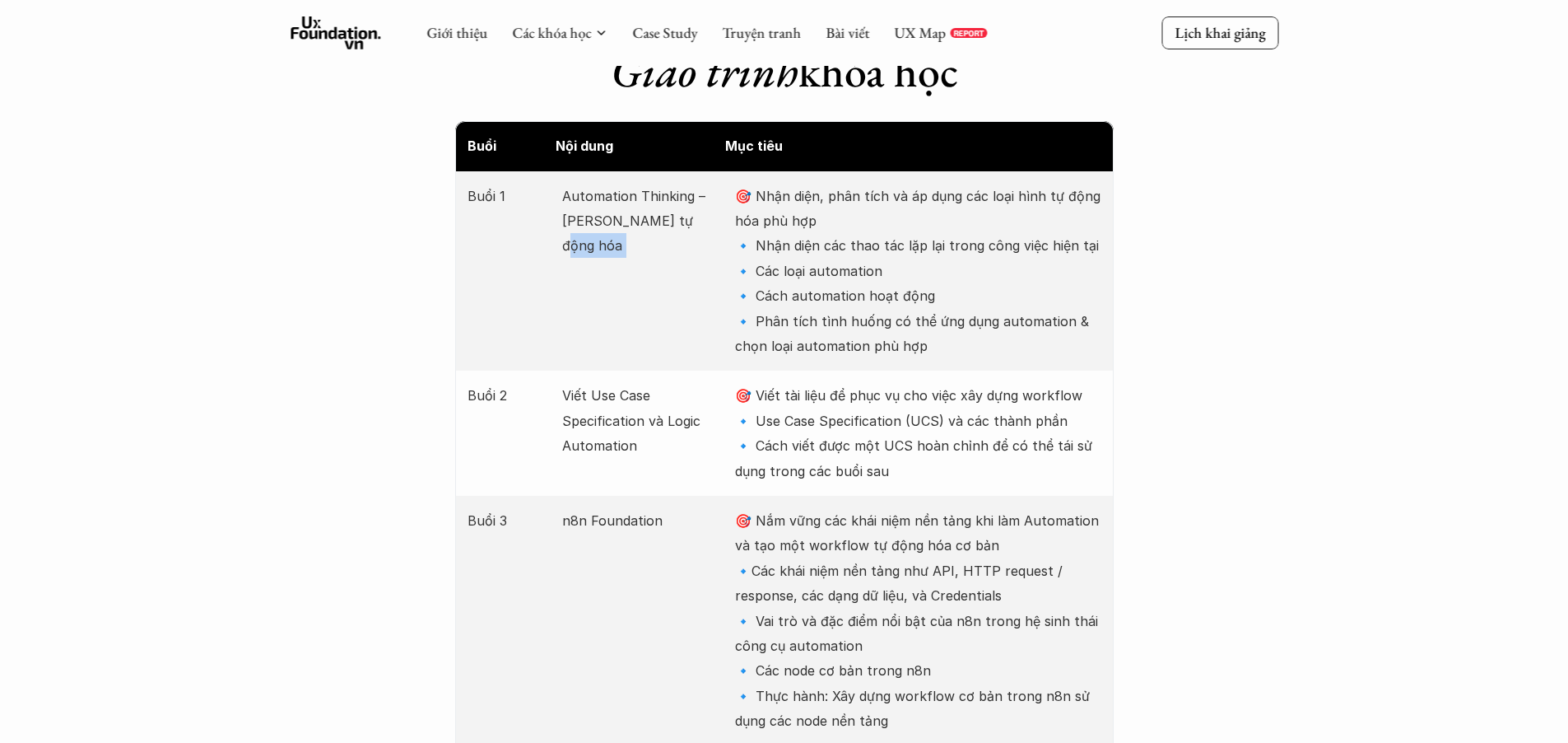
click at [663, 250] on div "Buổi 1 Automation Thinking – Tư duy tự động hóa 🎯 Nhận diện, phân tích và áp dụ…" at bounding box center [784, 271] width 659 height 200
click at [676, 230] on p "Automation Thinking – Tư duy tự động hóa" at bounding box center [641, 221] width 157 height 75
drag, startPoint x: 701, startPoint y: 224, endPoint x: 491, endPoint y: 168, distance: 217.3
click at [613, 230] on p "Automation Thinking – Tư duy tự động hóa" at bounding box center [641, 221] width 157 height 75
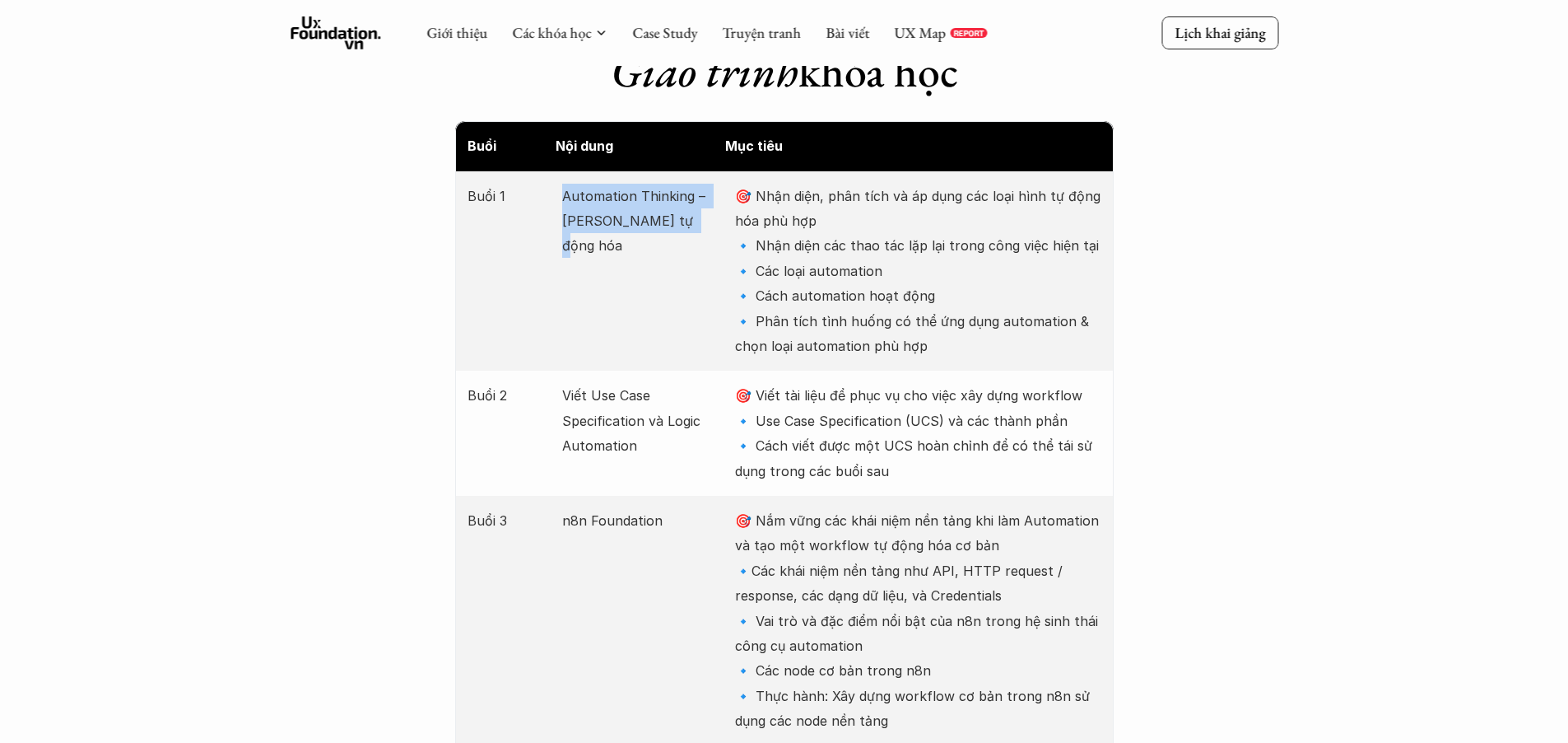
drag, startPoint x: 709, startPoint y: 226, endPoint x: 546, endPoint y: 198, distance: 165.4
click at [546, 198] on div "Buổi 1 Automation Thinking – Tư duy tự động hóa 🎯 Nhận diện, phân tích và áp dụ…" at bounding box center [784, 271] width 659 height 200
click at [627, 218] on p "Automation Thinking – Tư duy tự động hóa" at bounding box center [641, 221] width 157 height 75
drag, startPoint x: 686, startPoint y: 229, endPoint x: 563, endPoint y: 188, distance: 129.7
click at [563, 188] on p "Automation Thinking – Tư duy tự động hóa" at bounding box center [641, 221] width 157 height 75
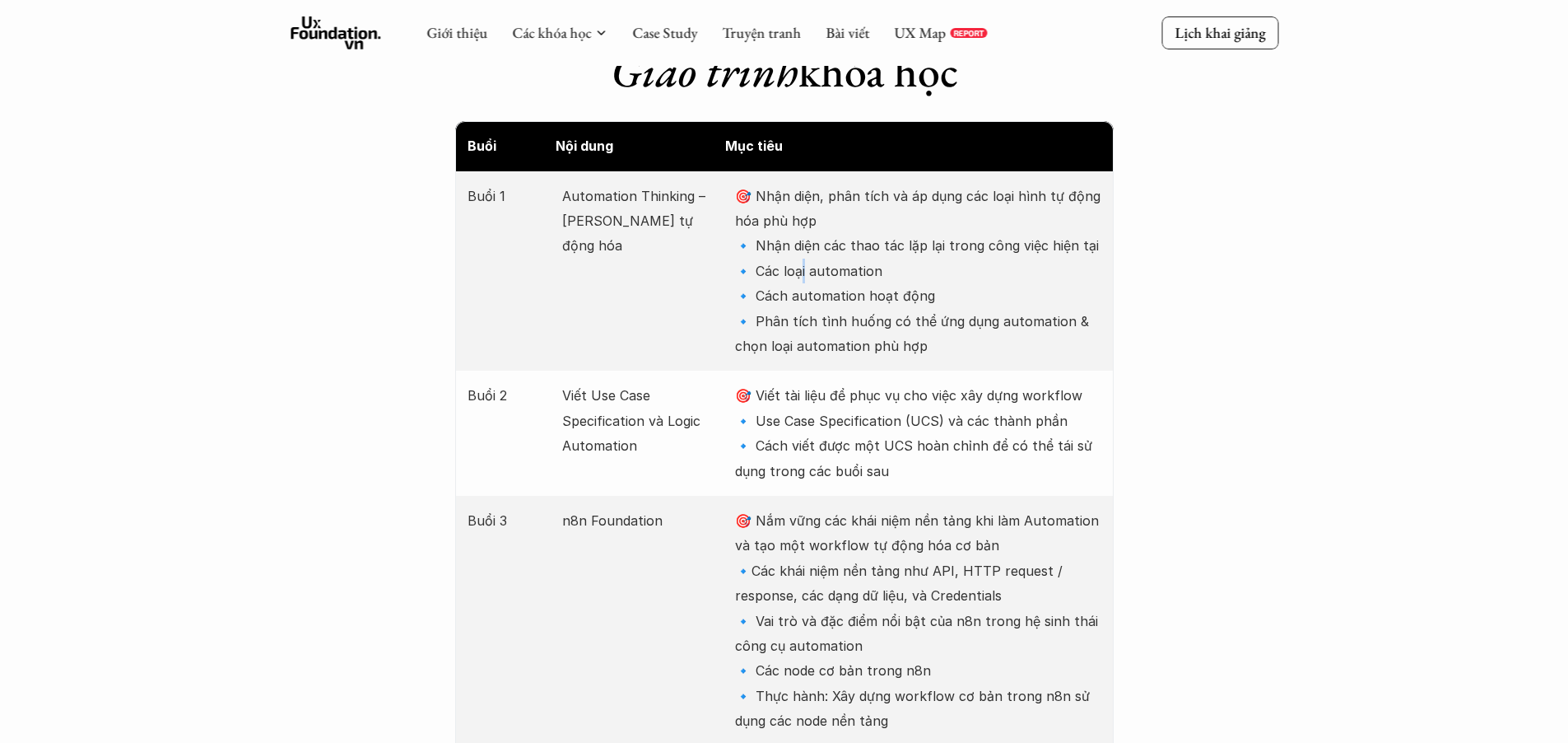
click at [805, 274] on p "🎯 Nhận diện, phân tích và áp dụng các loại hình tự động hóa phù hợp 🔹 Nhận diện…" at bounding box center [918, 271] width 366 height 176
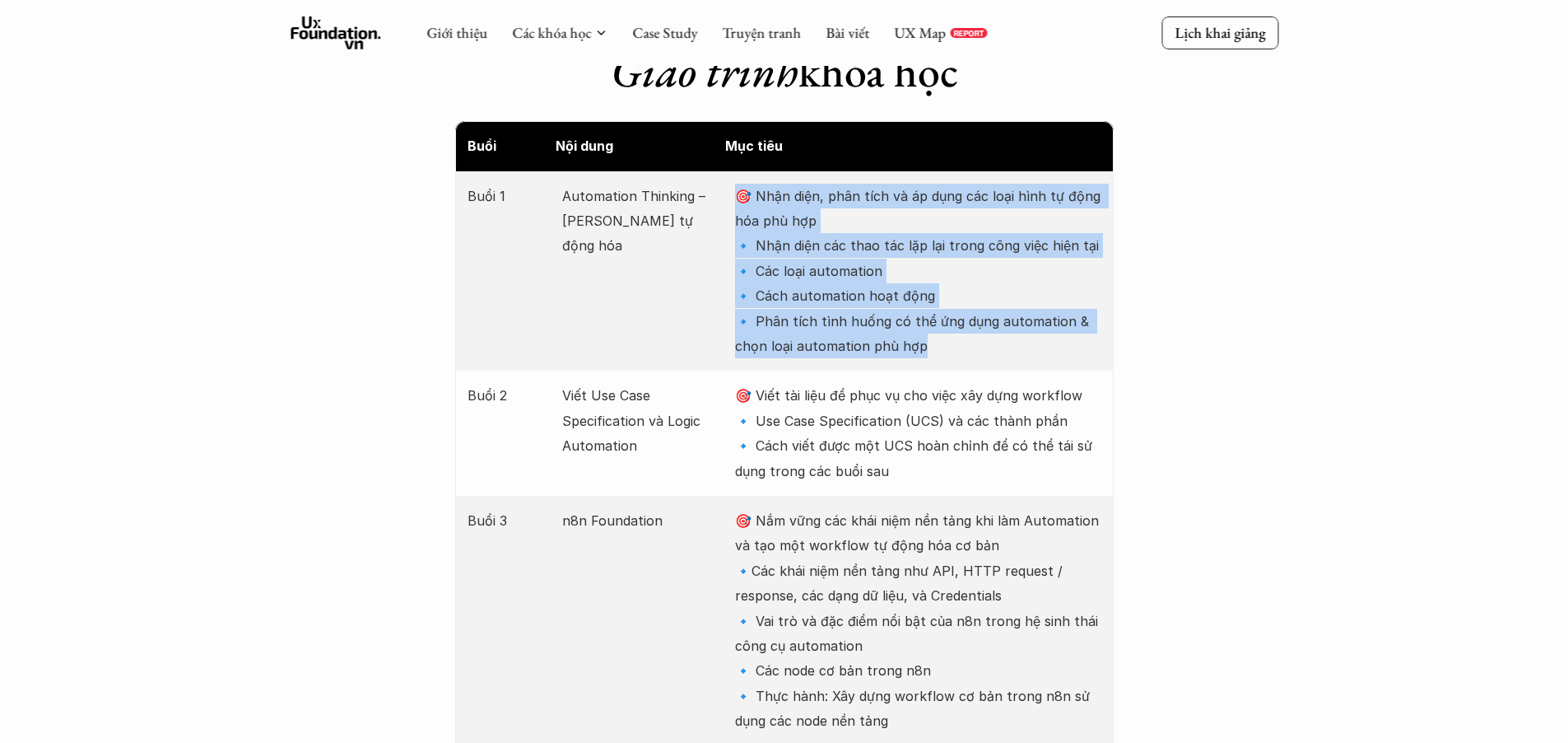
drag, startPoint x: 736, startPoint y: 200, endPoint x: 973, endPoint y: 358, distance: 284.8
click at [973, 358] on div "Buổi 1 Automation Thinking – Tư duy tự động hóa 🎯 Nhận diện, phân tích và áp dụ…" at bounding box center [784, 271] width 659 height 200
click at [897, 341] on p "🎯 Nhận diện, phân tích và áp dụng các loại hình tự động hóa phù hợp 🔹 Nhận diện…" at bounding box center [918, 271] width 366 height 176
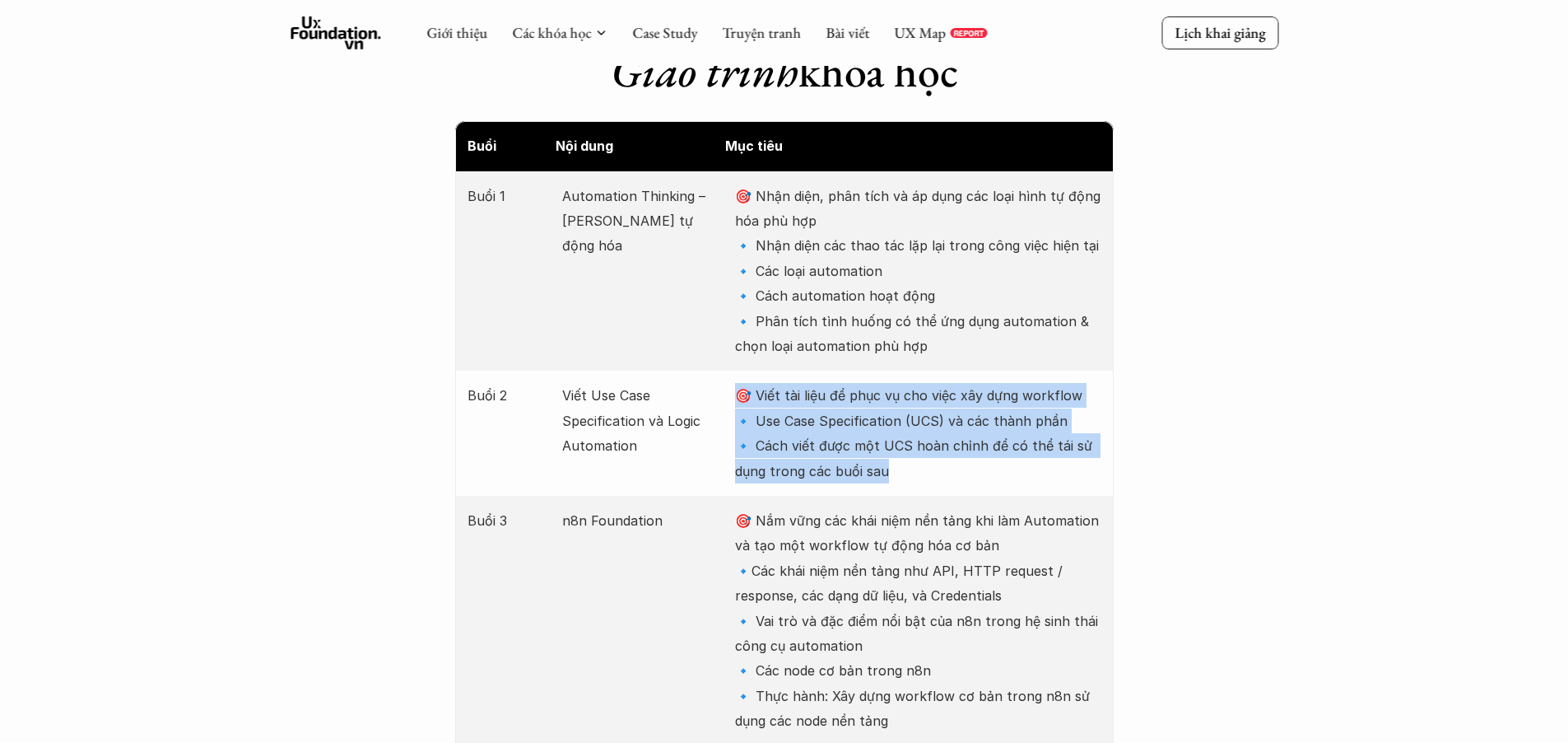
drag, startPoint x: 735, startPoint y: 390, endPoint x: 895, endPoint y: 484, distance: 185.6
click at [895, 484] on div "Buổi 2 Viết Use Case Specification và Logic Automation 🎯 Viết tài liệu để phục …" at bounding box center [784, 433] width 659 height 125
click at [922, 473] on p "🎯 Viết tài liệu để phục vụ cho việc xây dựng workflow 🔹 Use Case Specification …" at bounding box center [918, 433] width 366 height 100
drag, startPoint x: 897, startPoint y: 482, endPoint x: 695, endPoint y: 401, distance: 217.6
click at [695, 401] on div "Buổi 2 Viết Use Case Specification và Logic Automation 🎯 Viết tài liệu để phục …" at bounding box center [784, 433] width 659 height 125
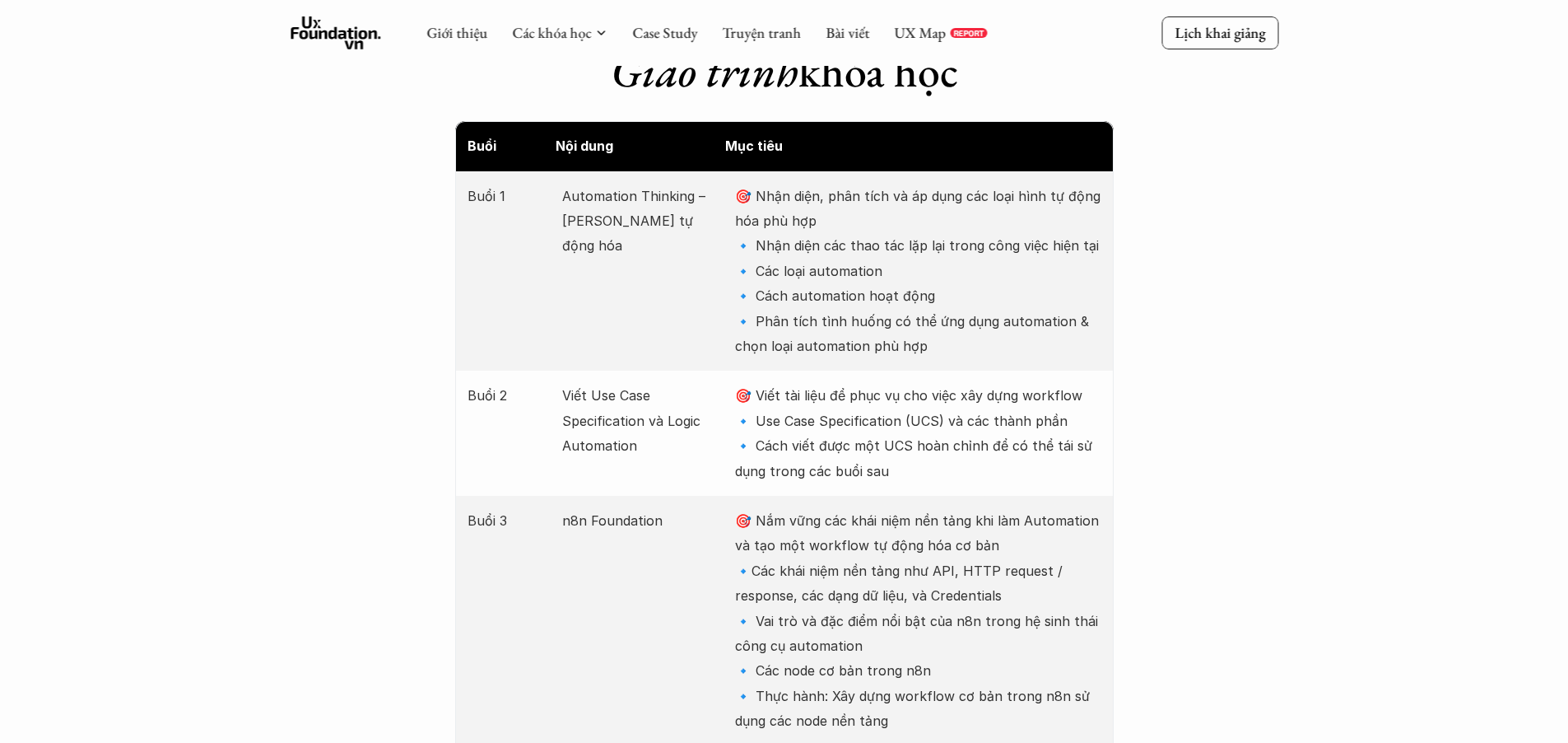
click at [579, 411] on p "Viết Use Case Specification và Logic Automation" at bounding box center [641, 421] width 157 height 75
drag, startPoint x: 640, startPoint y: 443, endPoint x: 548, endPoint y: 392, distance: 105.2
click at [548, 392] on div "Buổi 2 Viết Use Case Specification và Logic Automation 🎯 Viết tài liệu để phục …" at bounding box center [784, 433] width 659 height 125
click at [864, 452] on p "🎯 Viết tài liệu để phục vụ cho việc xây dựng workflow 🔹 Use Case Specification …" at bounding box center [918, 433] width 366 height 100
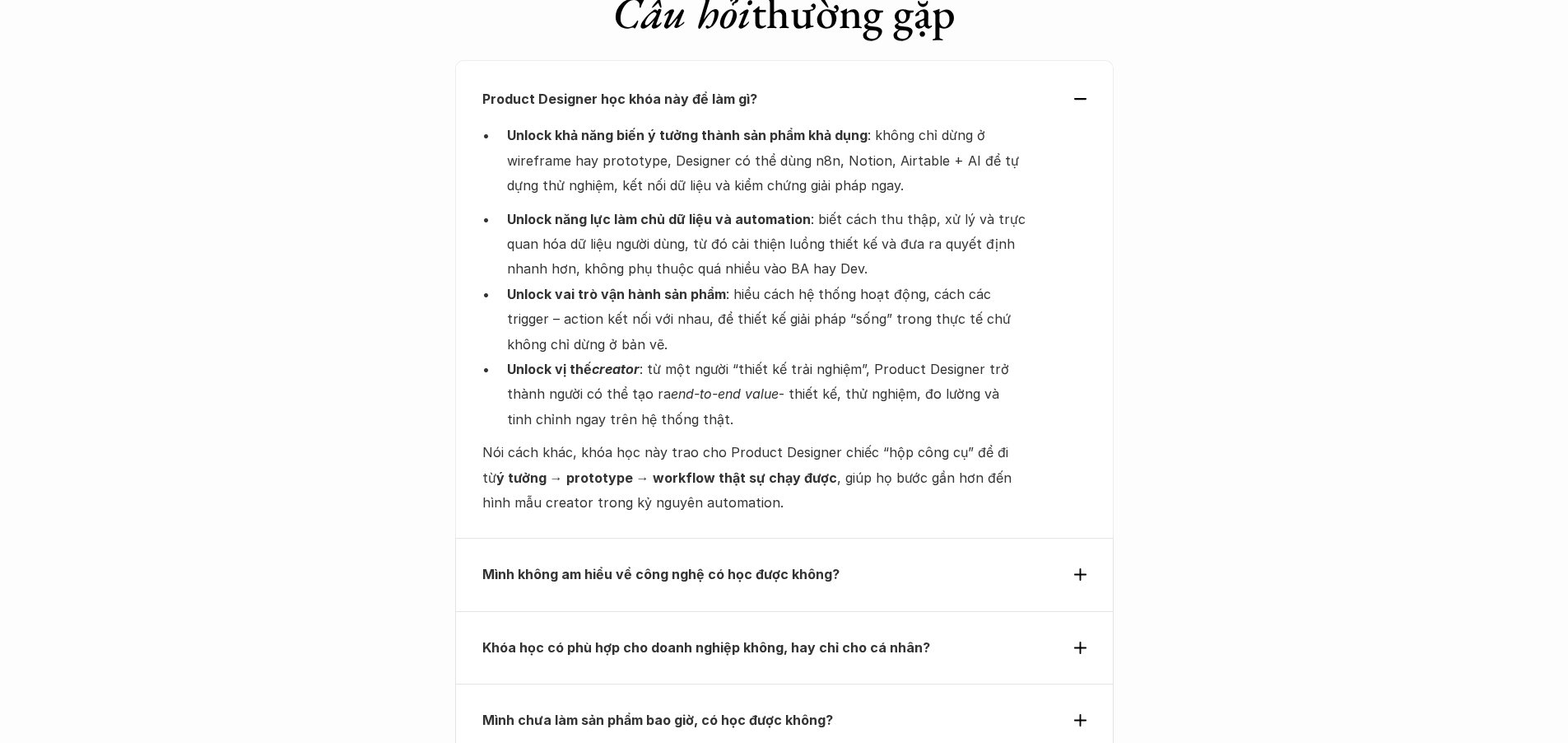
scroll to position [5507, 0]
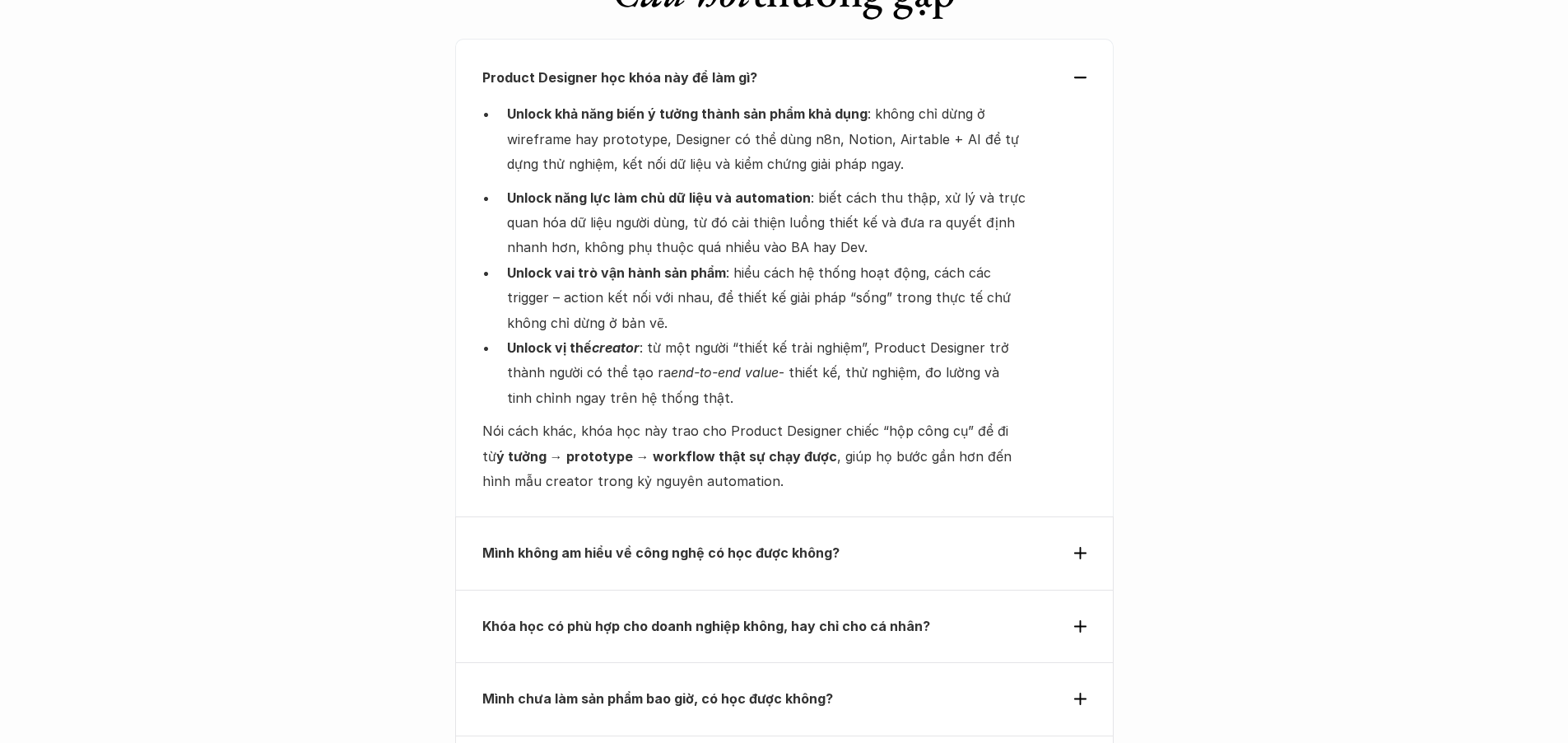
click at [767, 545] on strong "Mình không am hiểu về công nghệ có học được không?" at bounding box center [661, 553] width 358 height 16
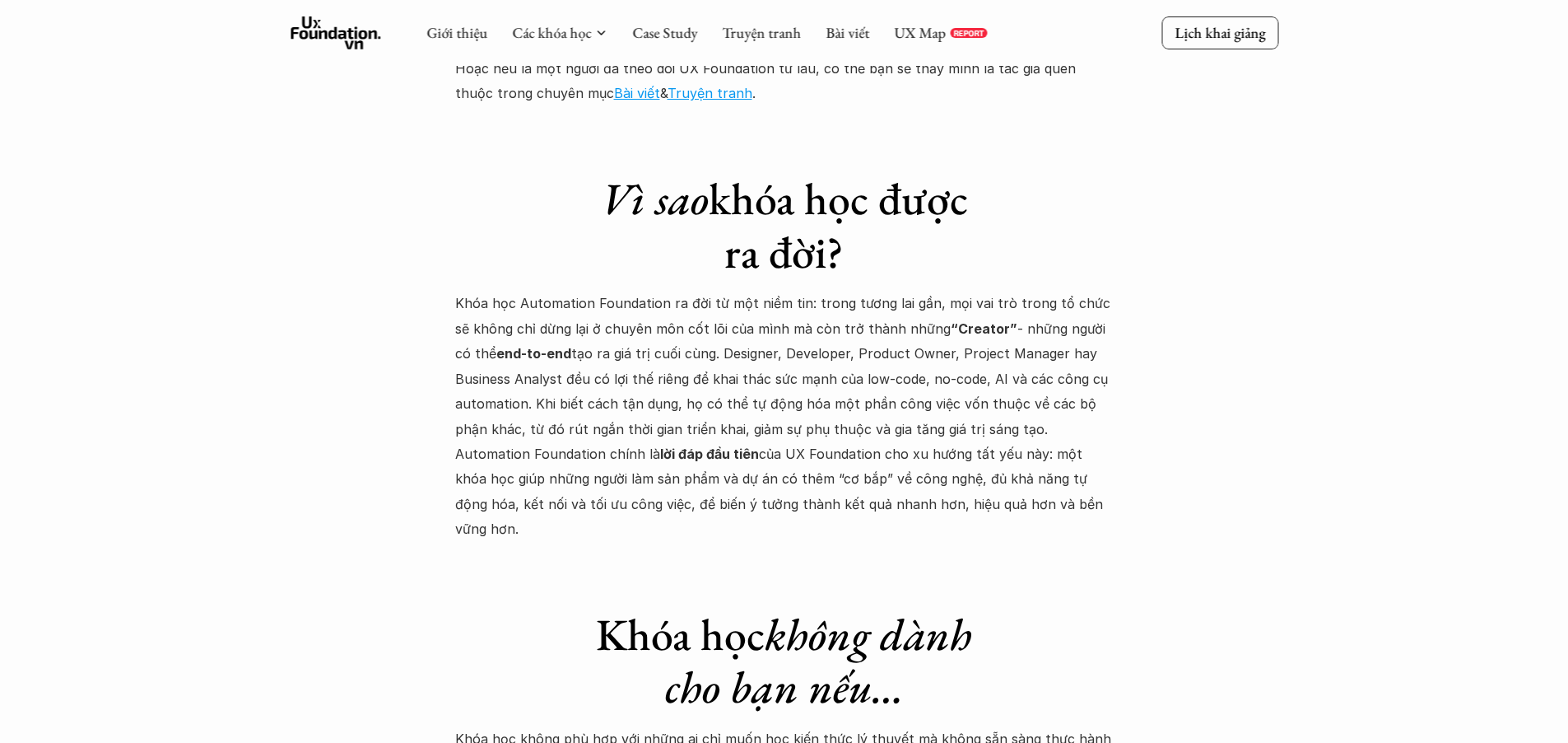
scroll to position [4508, 0]
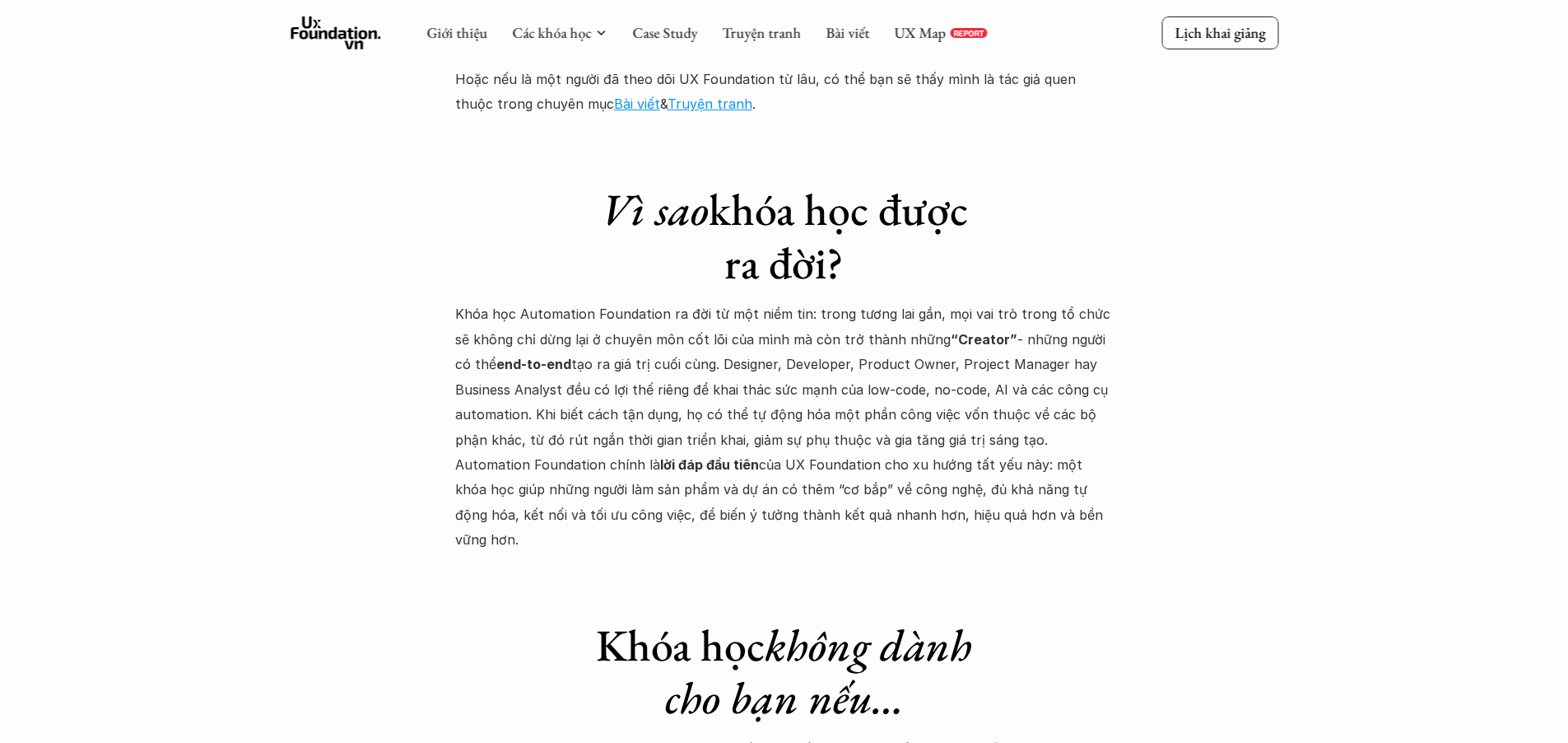
drag, startPoint x: 559, startPoint y: 314, endPoint x: 1085, endPoint y: 490, distance: 554.7
click at [1085, 490] on p "Khóa học Automation Foundation ra đời từ một niềm tin: trong tương lai gần, mọi…" at bounding box center [784, 426] width 659 height 250
click at [947, 437] on p "Khóa học Automation Foundation ra đời từ một niềm tin: trong tương lai gần, mọi…" at bounding box center [784, 426] width 659 height 250
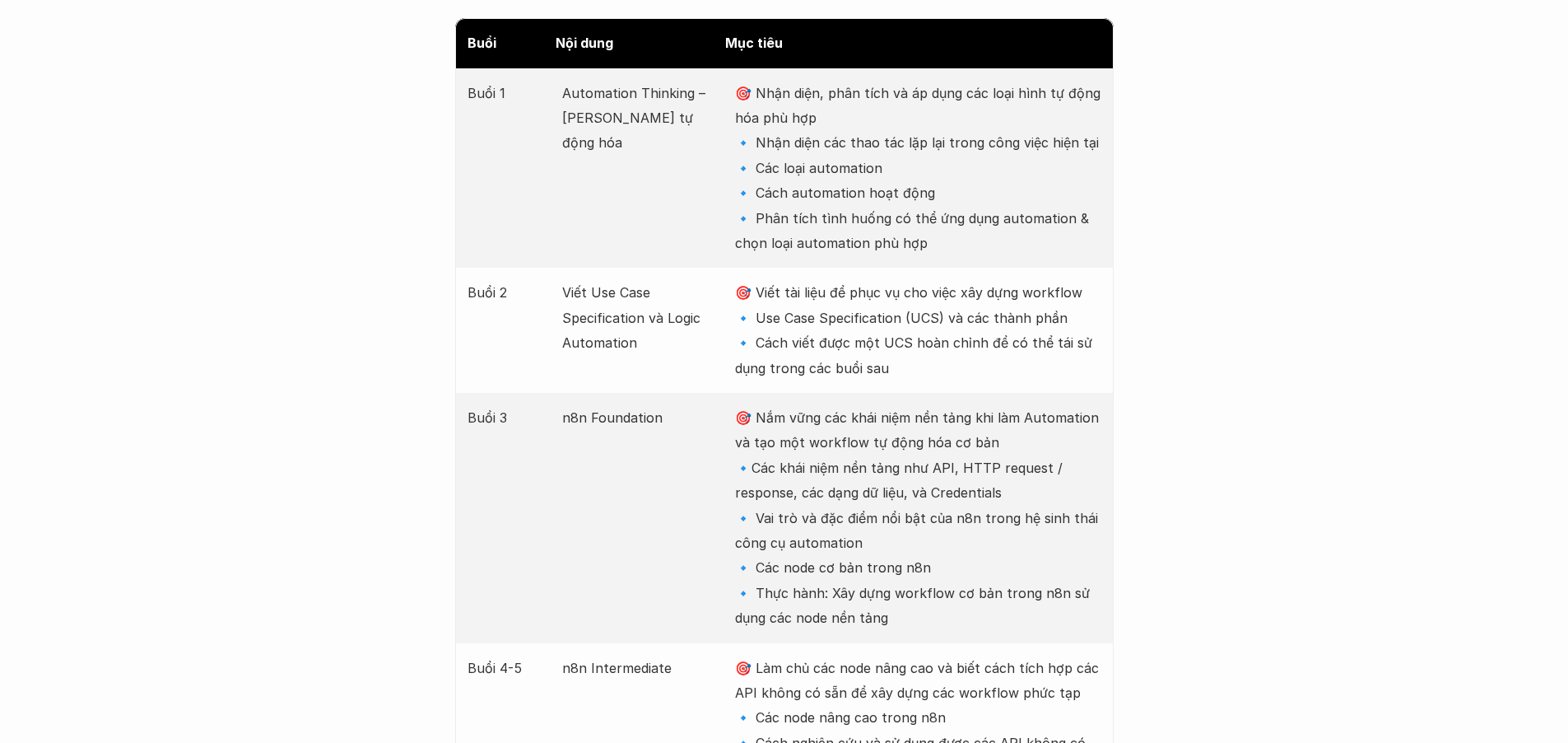
scroll to position [2244, 0]
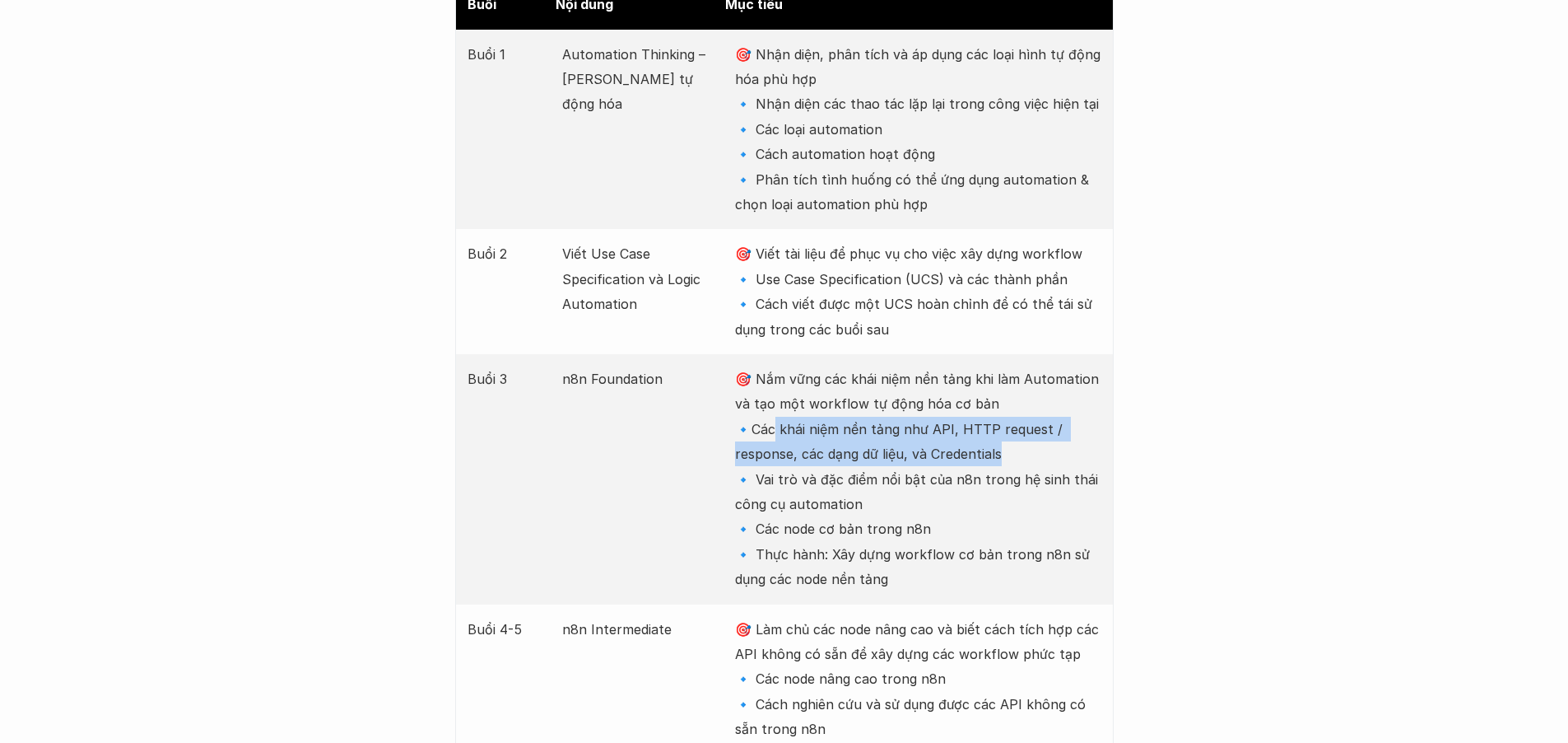
drag, startPoint x: 777, startPoint y: 432, endPoint x: 1057, endPoint y: 453, distance: 280.8
click at [1057, 453] on p "🎯 Nắm vững các khái niệm nền tảng khi làm Automation và tạo một workflow tự độn…" at bounding box center [918, 479] width 366 height 226
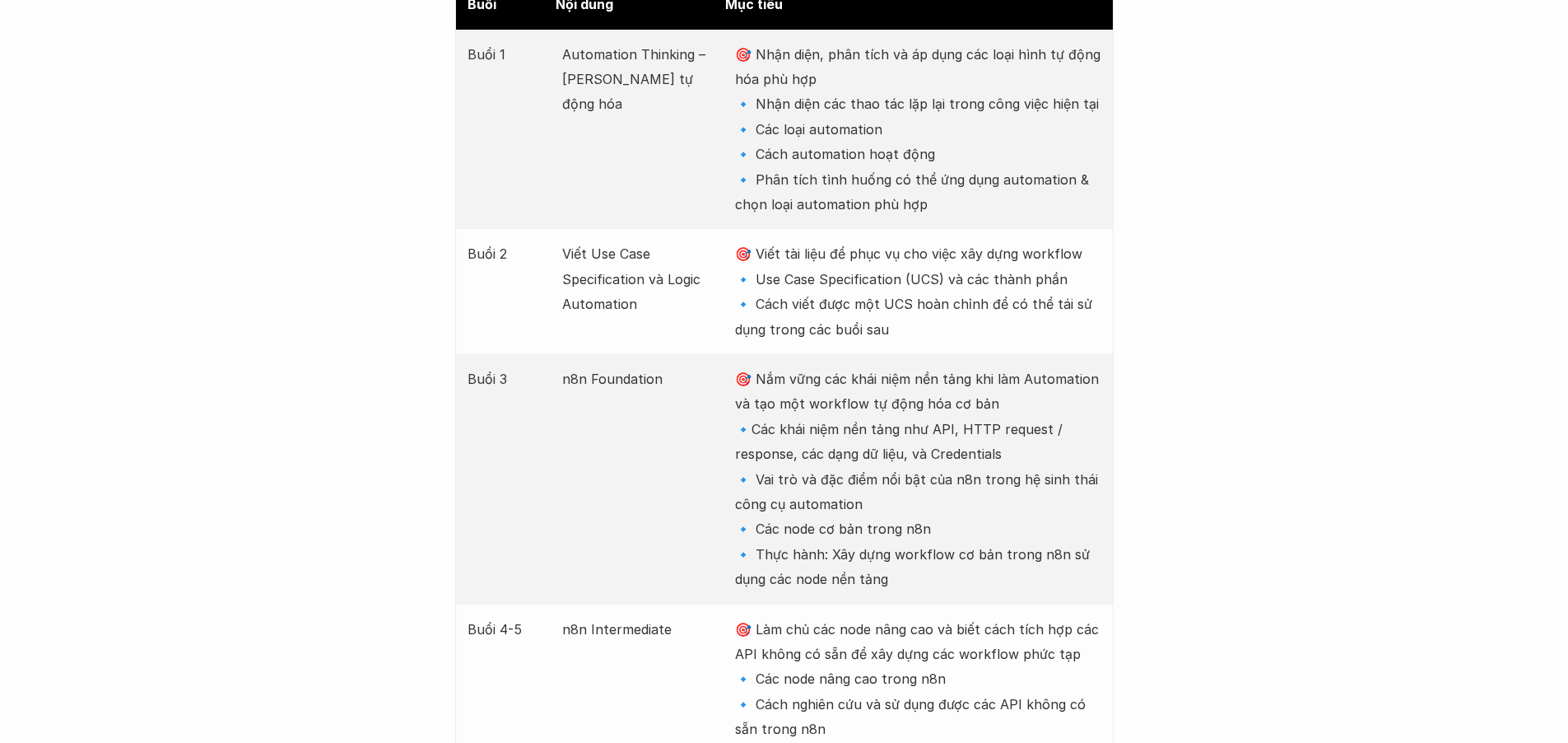
click at [986, 470] on p "🎯 Nắm vững các khái niệm nền tảng khi làm Automation và tạo một workflow tự độn…" at bounding box center [918, 479] width 366 height 226
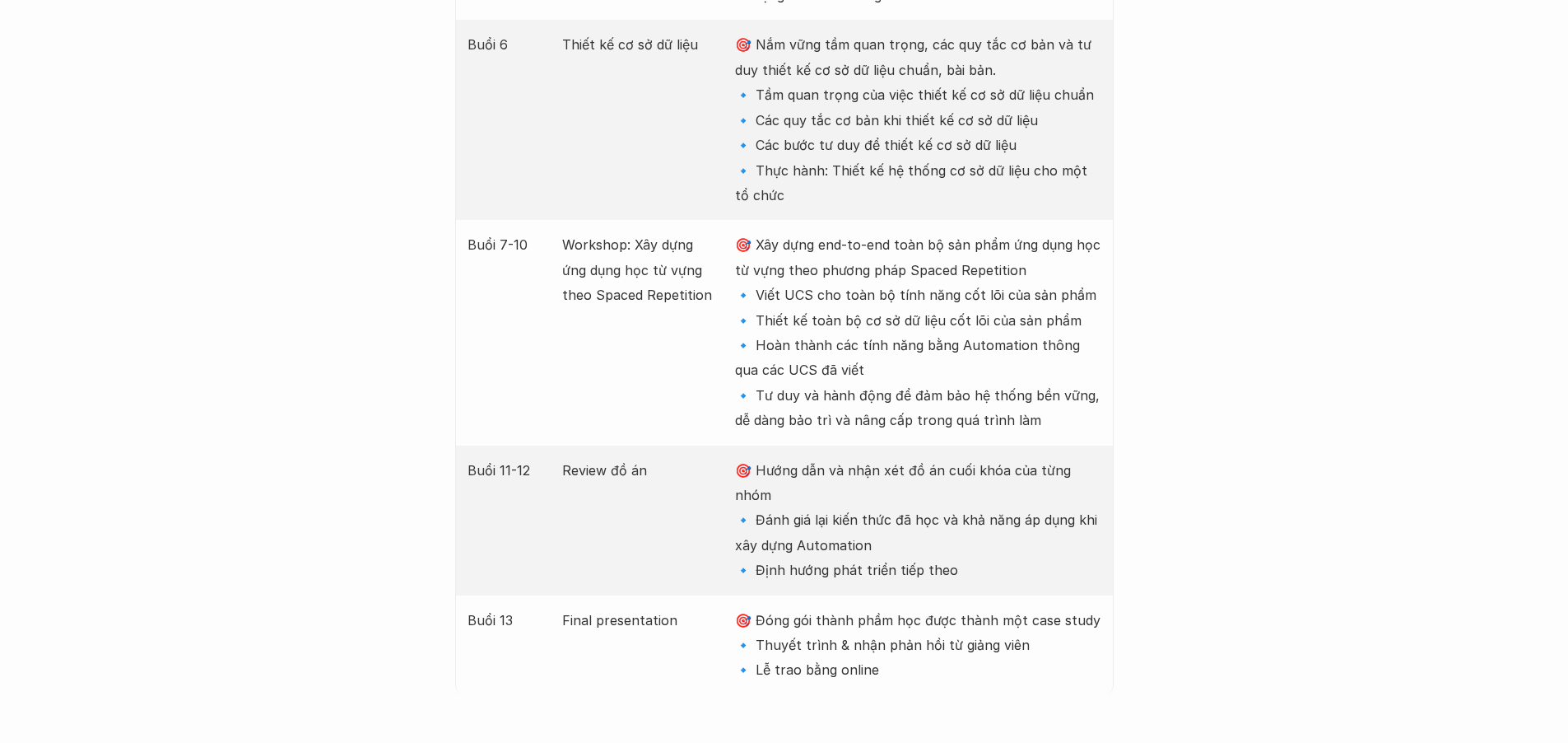
scroll to position [3051, 0]
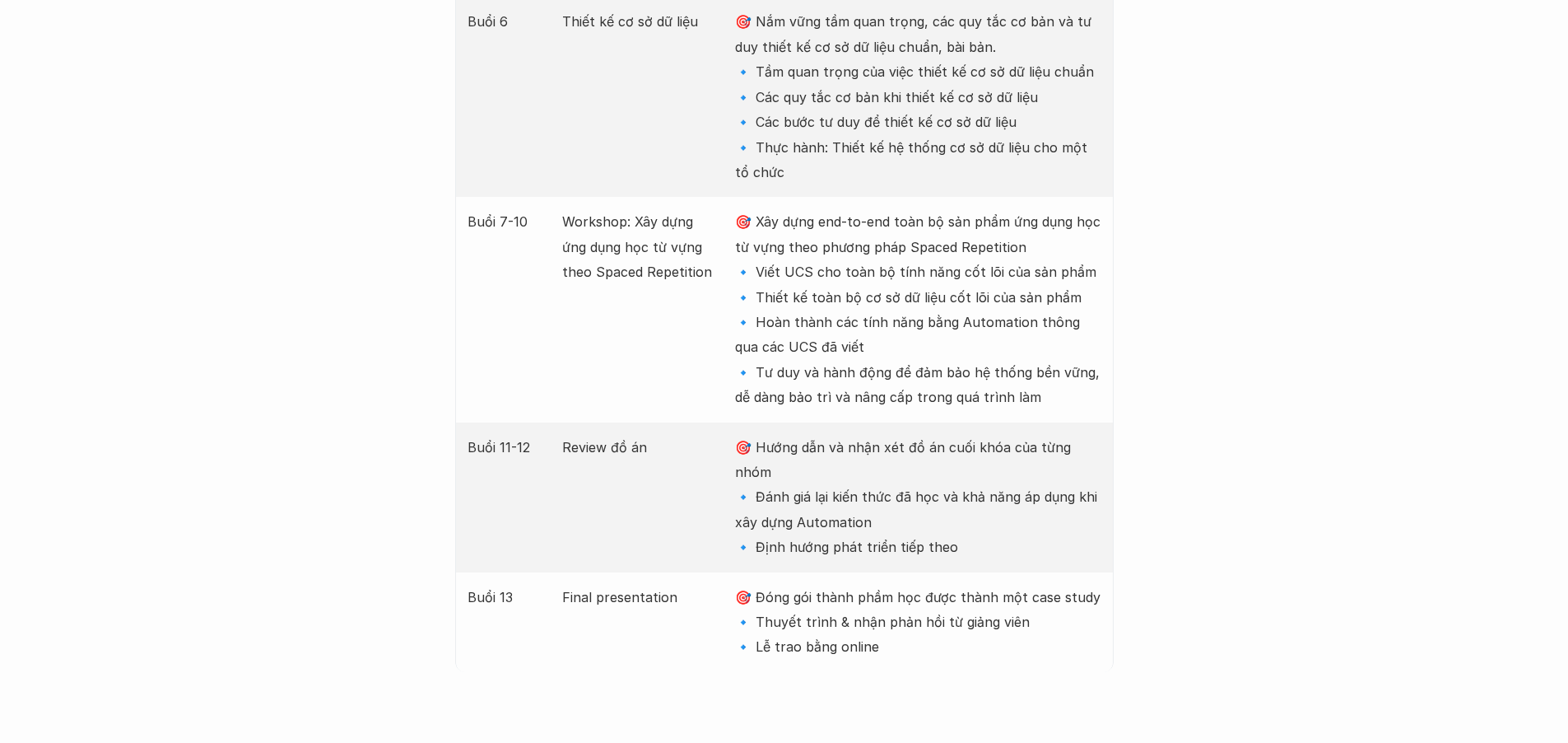
click at [787, 458] on p "🎯 Hướng dẫn và nhận xét đồ án cuối khóa của từng nhóm 🔹 Đánh giá lại kiến thức …" at bounding box center [918, 497] width 366 height 125
click at [861, 484] on p "🎯 Hướng dẫn và nhận xét đồ án cuối khóa của từng nhóm 🔹 Đánh giá lại kiến thức …" at bounding box center [918, 497] width 366 height 125
click at [823, 477] on p "🎯 Hướng dẫn và nhận xét đồ án cuối khóa của từng nhóm 🔹 Đánh giá lại kiến thức …" at bounding box center [918, 497] width 366 height 125
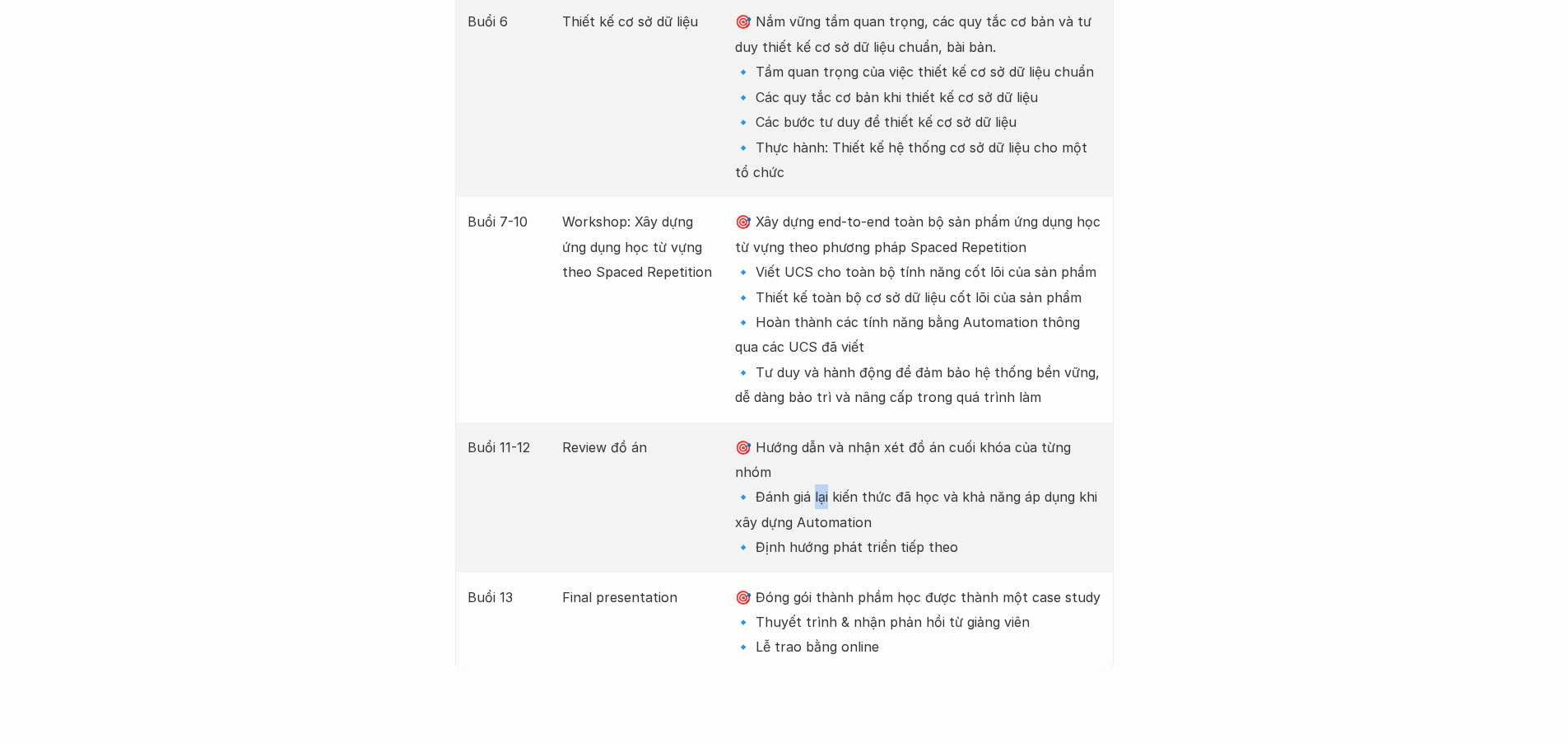
click at [823, 477] on p "🎯 Hướng dẫn và nhận xét đồ án cuối khóa của từng nhóm 🔹 Đánh giá lại kiến thức …" at bounding box center [918, 497] width 366 height 125
click at [873, 573] on div "Buổi 13 Final presentation 🎯 Đóng gói thành phầm học được thành một case study …" at bounding box center [784, 622] width 659 height 99
click at [849, 511] on p "🎯 Hướng dẫn và nhận xét đồ án cuối khóa của từng nhóm 🔹 Đánh giá lại kiến thức …" at bounding box center [918, 497] width 366 height 125
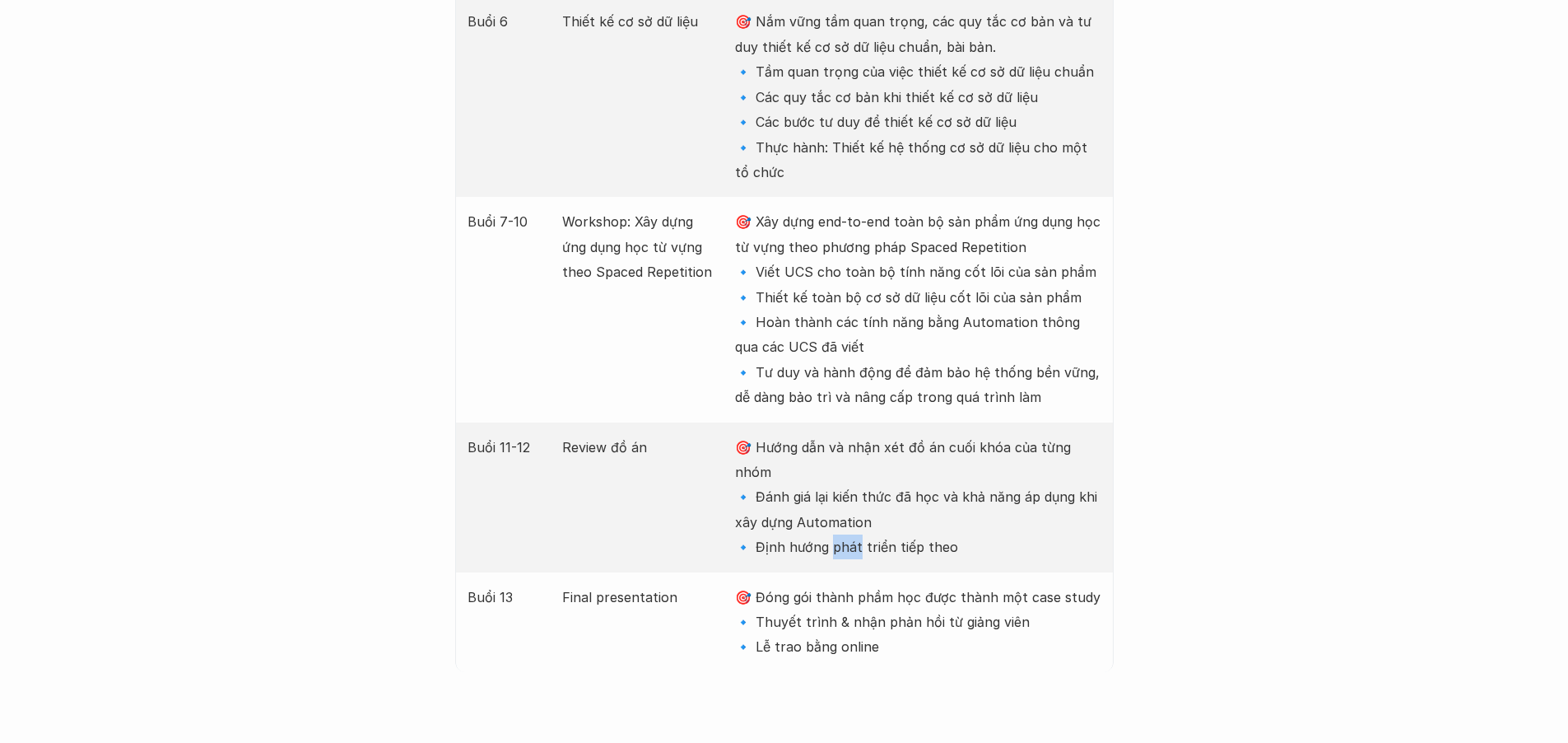
click at [849, 511] on p "🎯 Hướng dẫn và nhận xét đồ án cuối khóa của từng nhóm 🔹 Đánh giá lại kiến thức …" at bounding box center [918, 497] width 366 height 125
click at [835, 585] on p "🎯 Đóng gói thành phầm học được thành một case study 🔹 Thuyết trình & nhận phản …" at bounding box center [918, 622] width 366 height 75
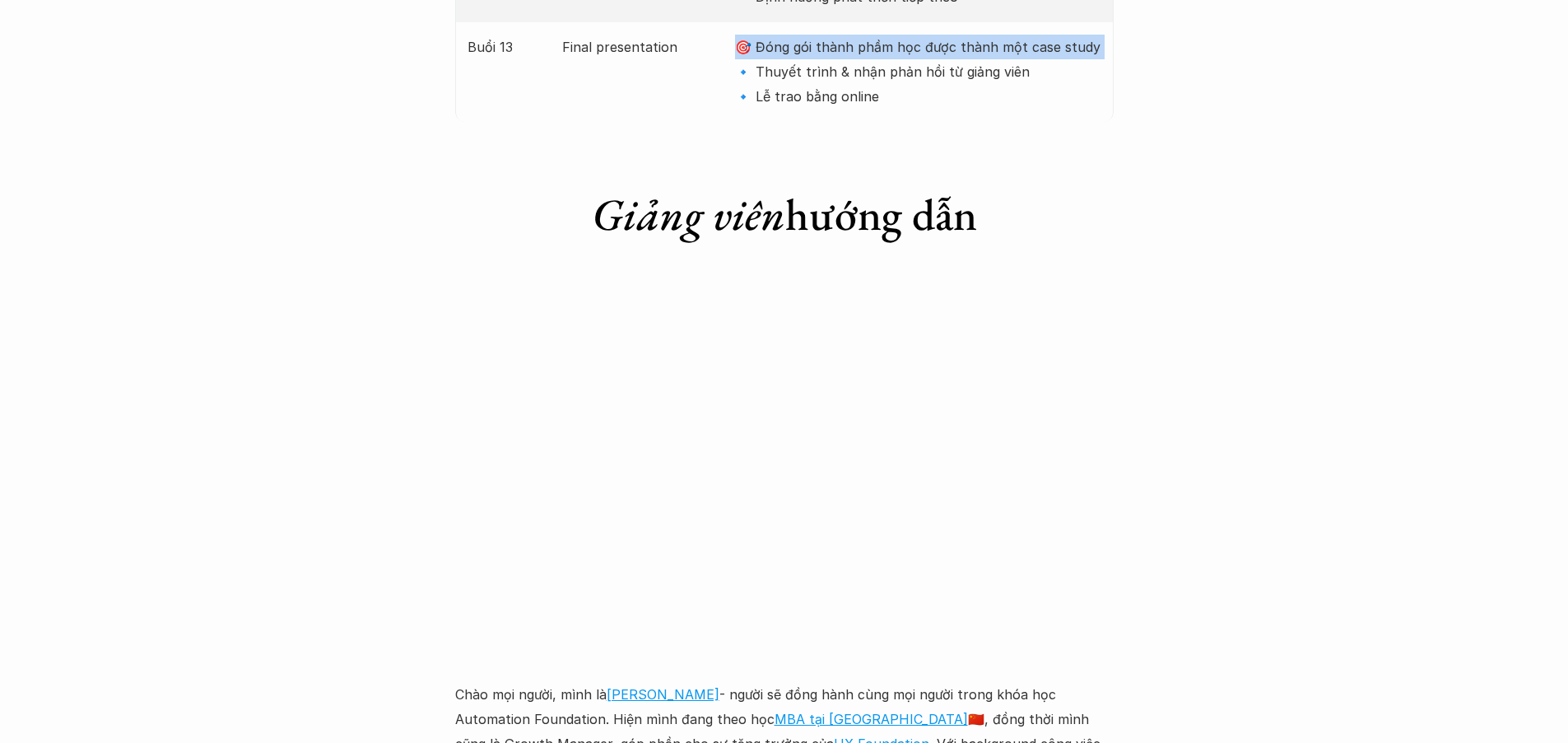
click at [849, 392] on img at bounding box center [784, 463] width 987 height 371
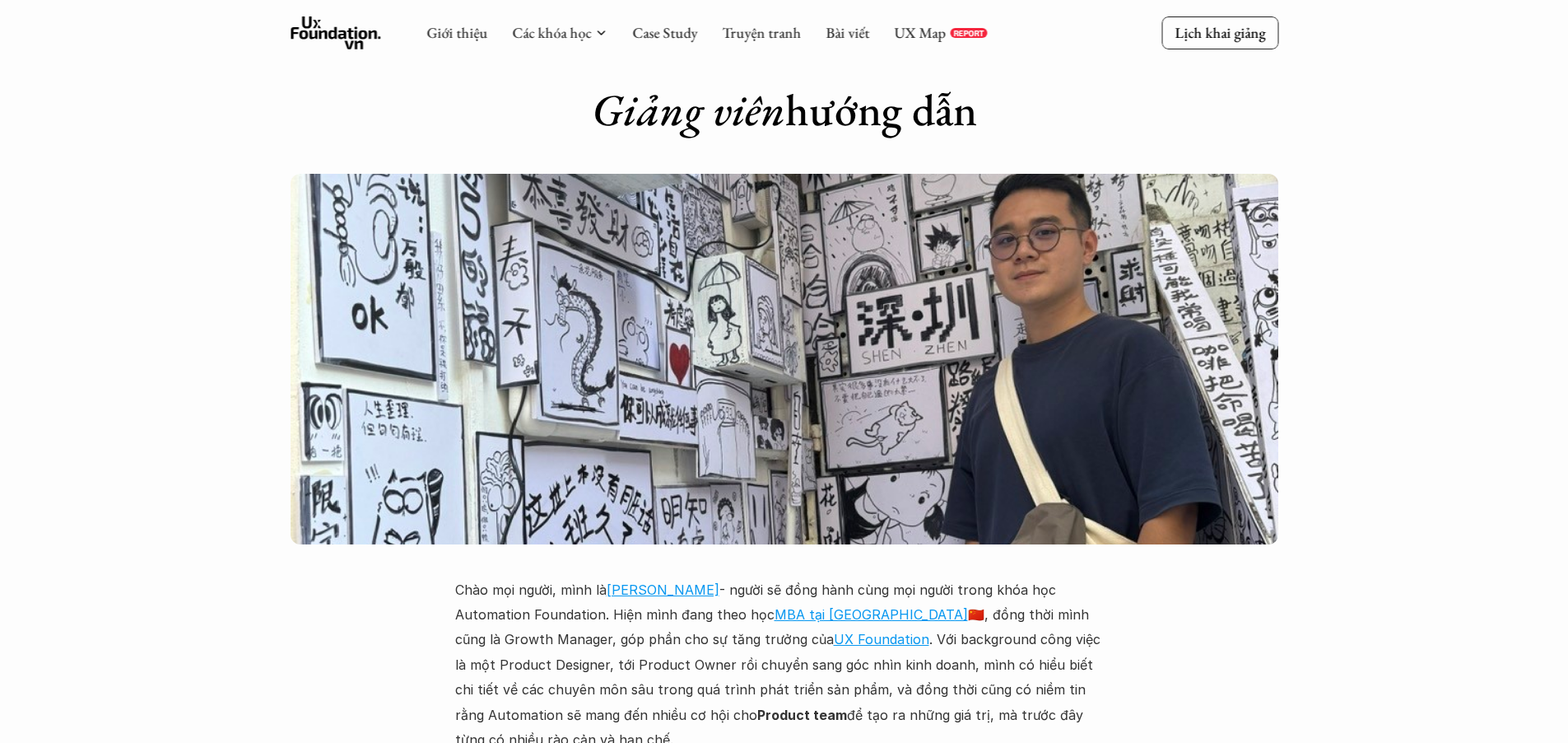
scroll to position [2928, 0]
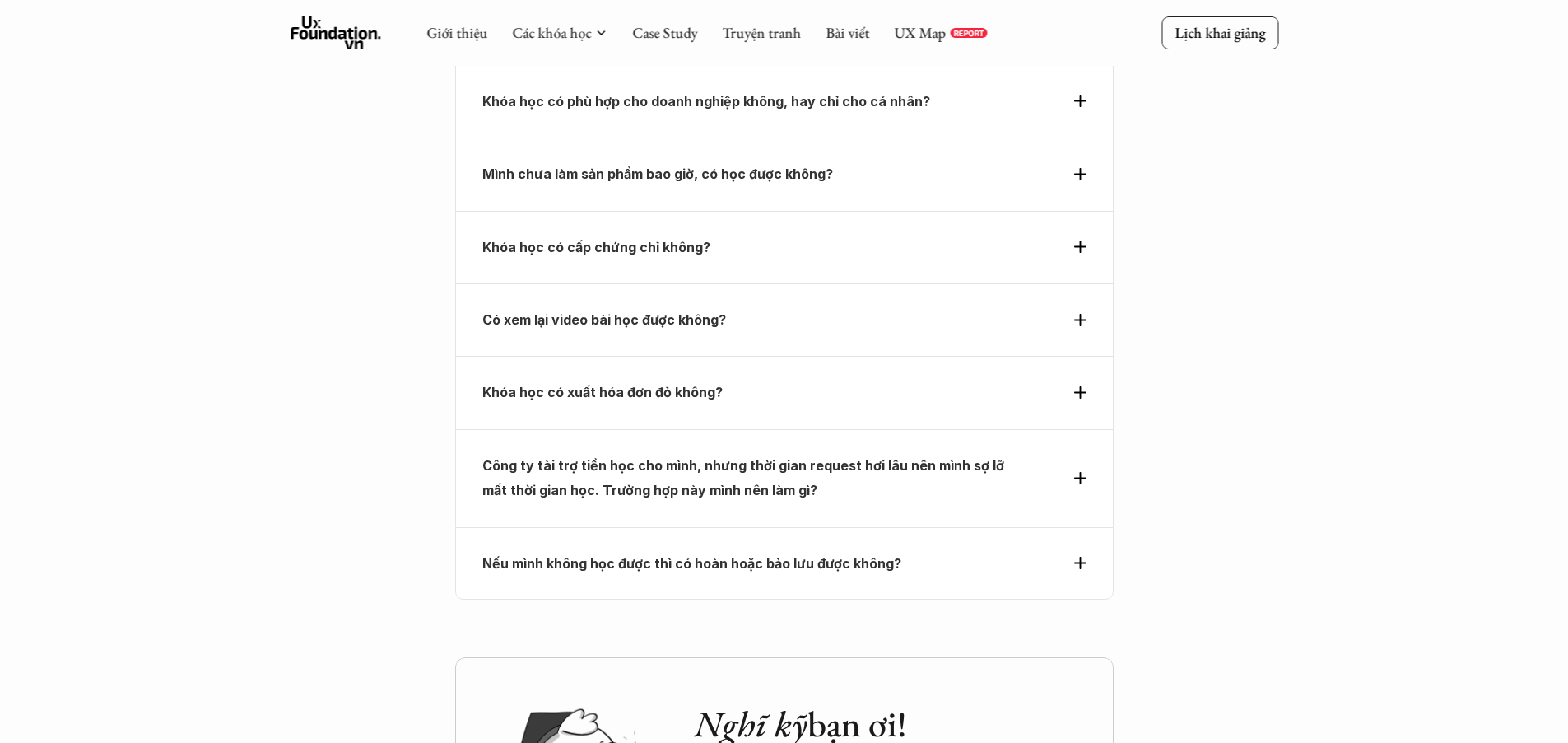
click at [777, 551] on p "Nếu mình không học được thì có hoàn hoặc bảo lưu được không?" at bounding box center [754, 563] width 544 height 25
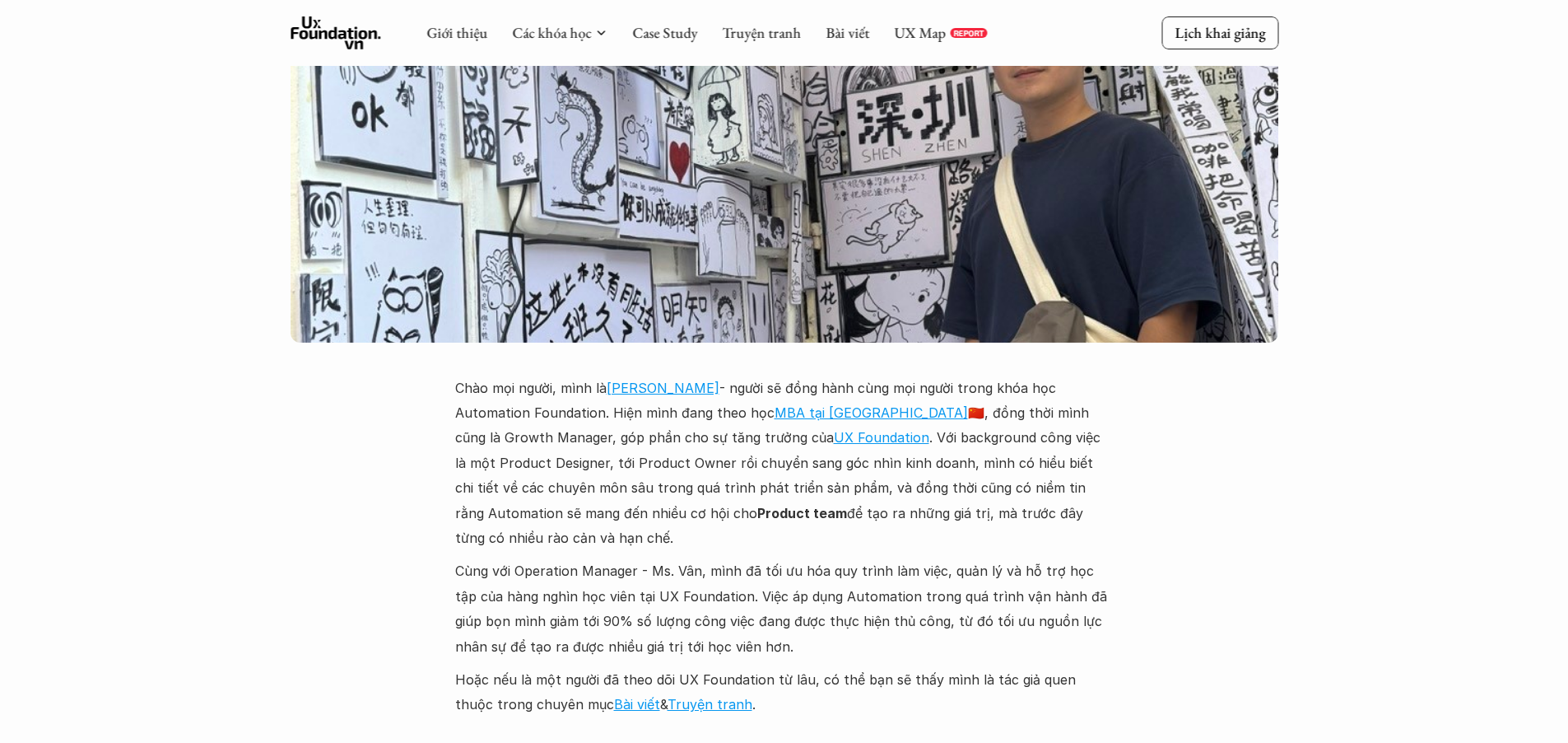
scroll to position [3450, 0]
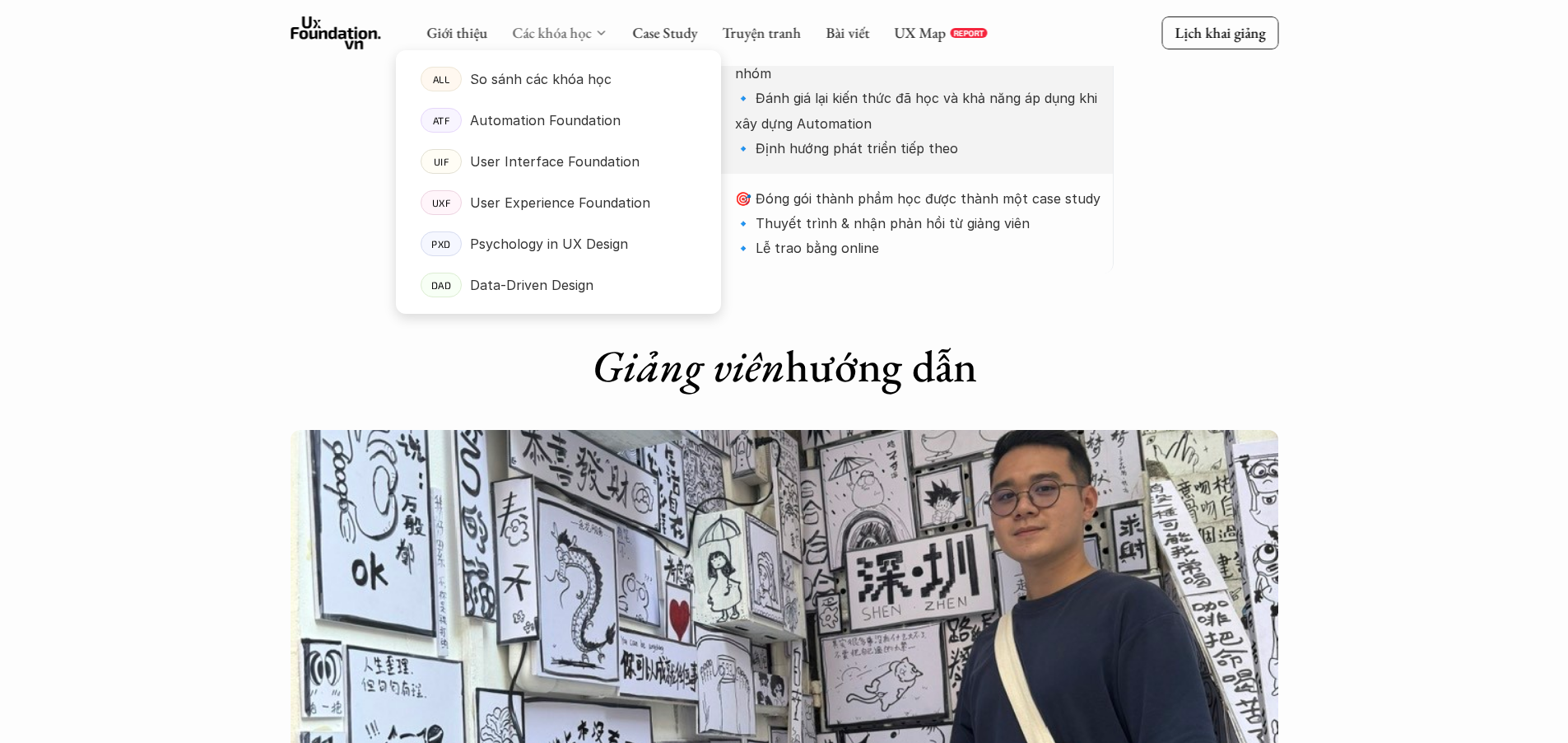
click at [557, 36] on link "Các khóa học" at bounding box center [551, 32] width 79 height 19
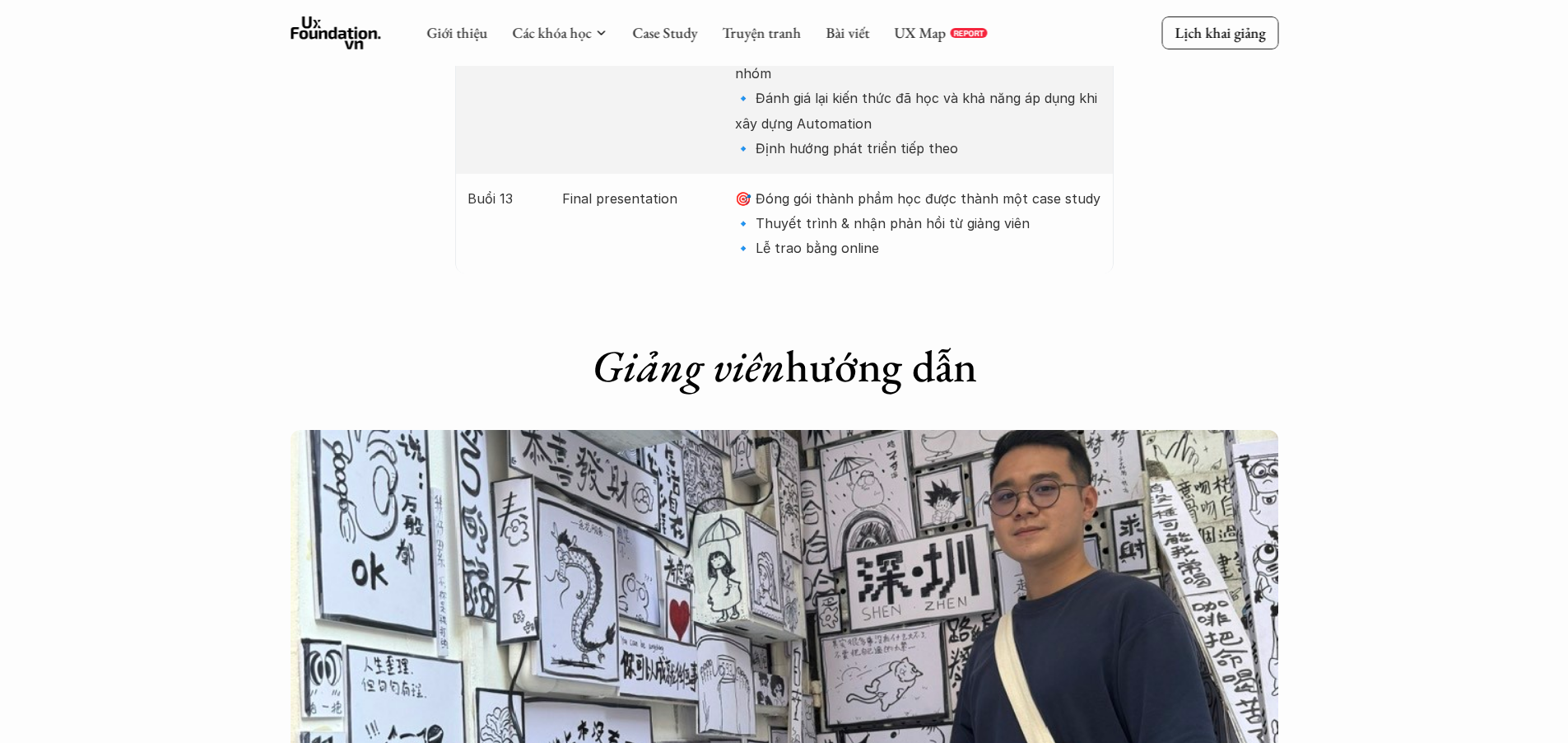
click at [844, 313] on div "Giảng viên hướng dẫn" at bounding box center [784, 351] width 659 height 90
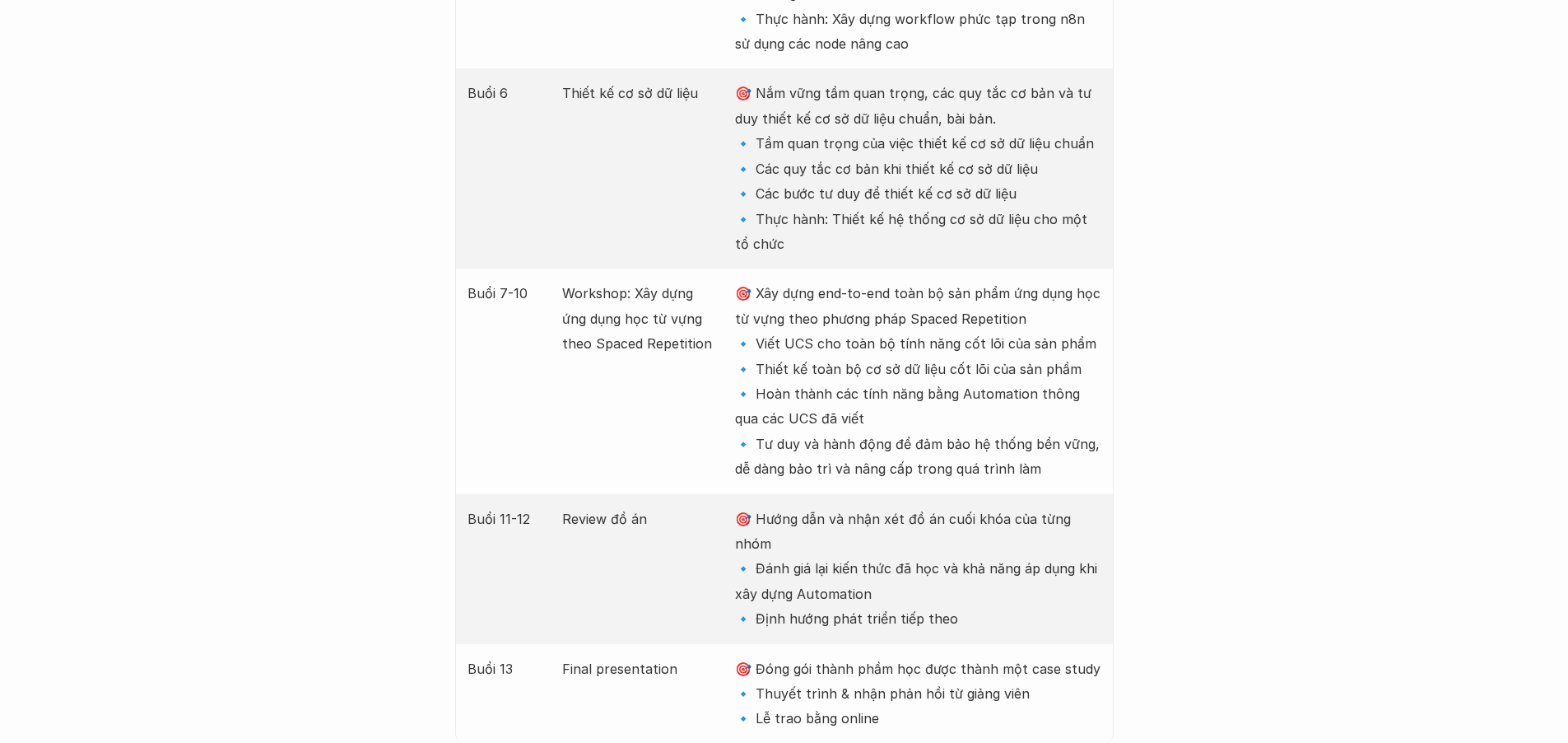
scroll to position [2987, 0]
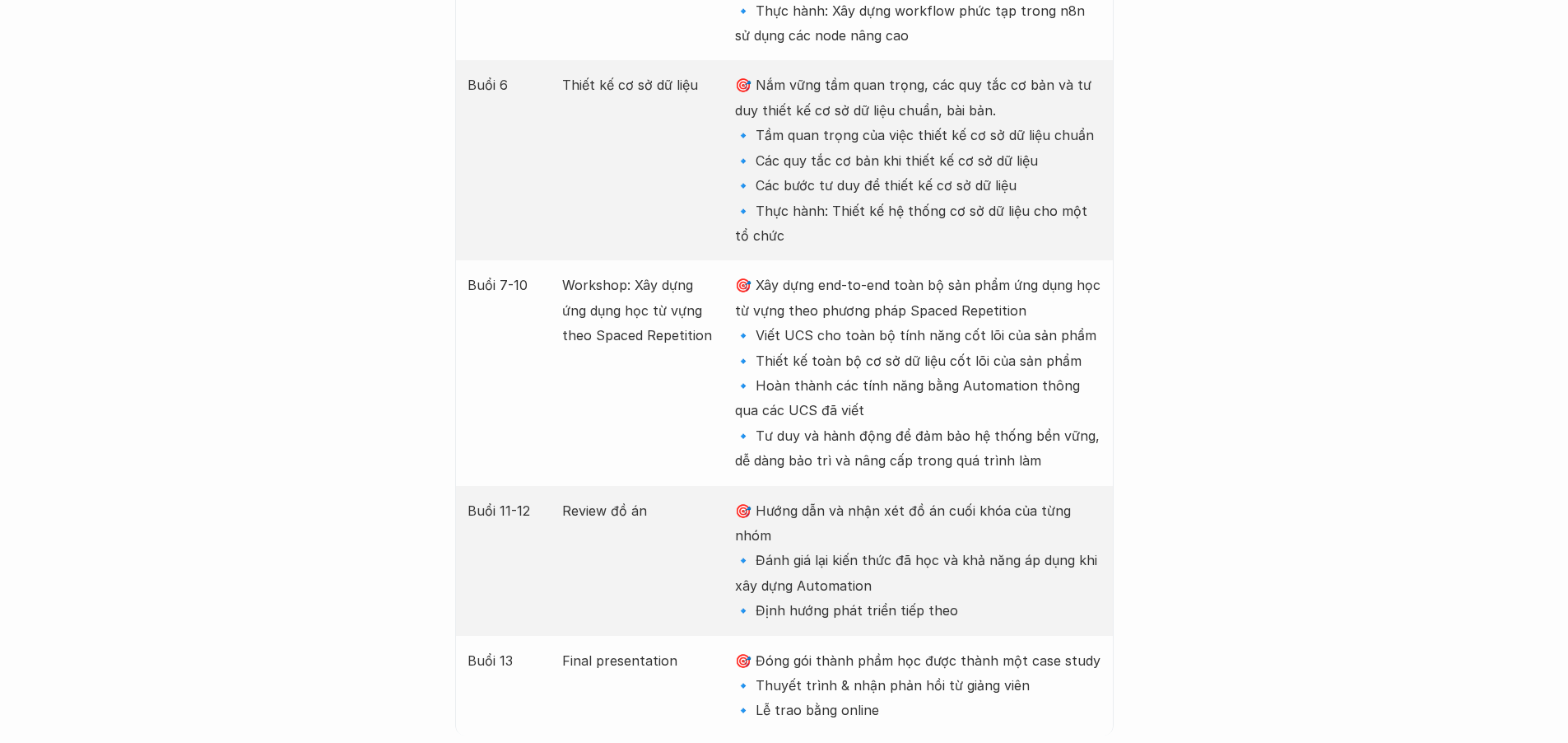
click at [821, 350] on p "🎯 Xây dựng end-to-end toàn bộ sản phẩm ứng dụng học từ vựng theo phương pháp Sp…" at bounding box center [918, 372] width 366 height 200
click at [870, 356] on p "🎯 Xây dựng end-to-end toàn bộ sản phẩm ứng dụng học từ vựng theo phương pháp Sp…" at bounding box center [918, 372] width 366 height 200
click at [890, 420] on p "🎯 Xây dựng end-to-end toàn bộ sản phẩm ứng dụng học từ vựng theo phương pháp Sp…" at bounding box center [918, 372] width 366 height 200
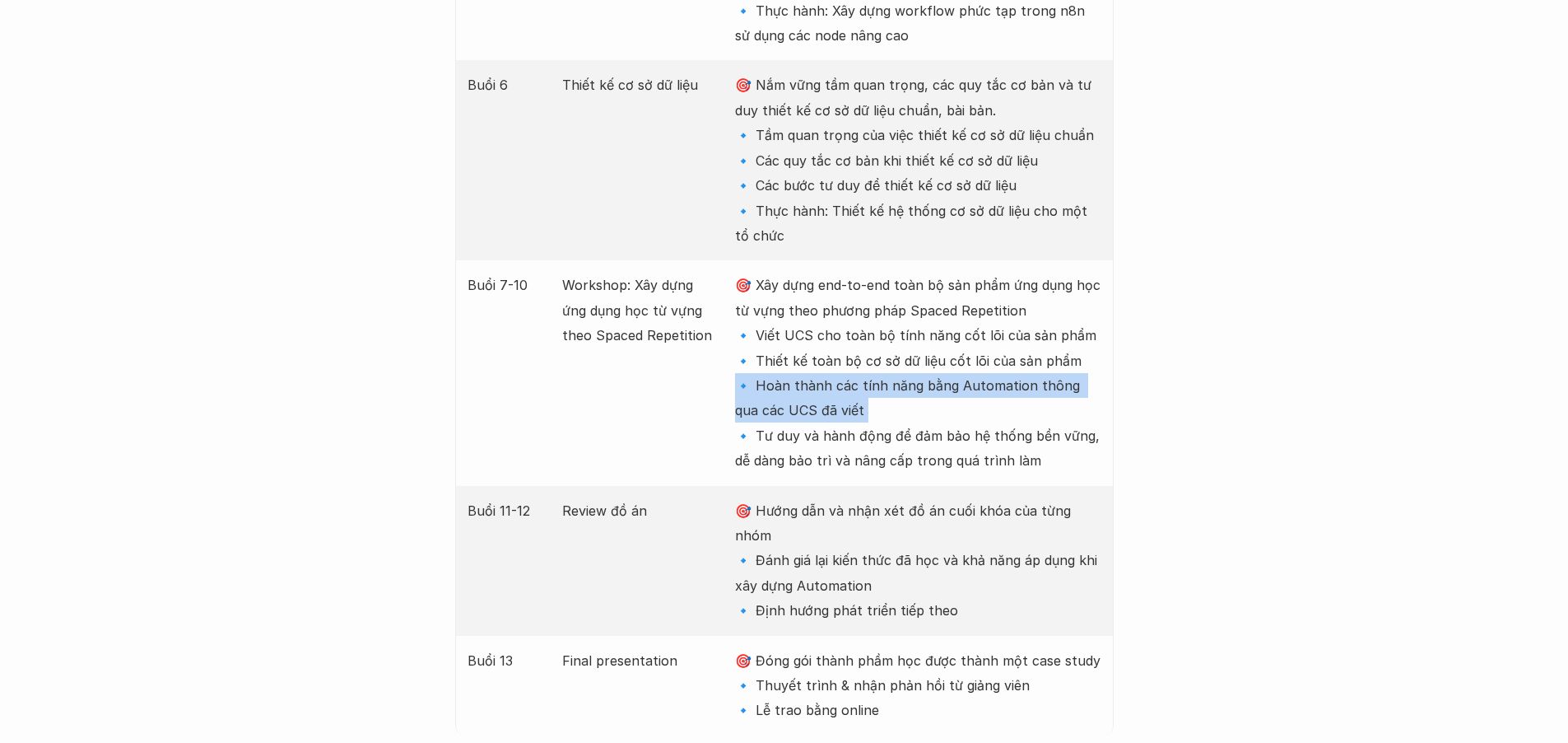
click at [890, 420] on p "🎯 Xây dựng end-to-end toàn bộ sản phẩm ứng dụng học từ vựng theo phương pháp Sp…" at bounding box center [918, 372] width 366 height 200
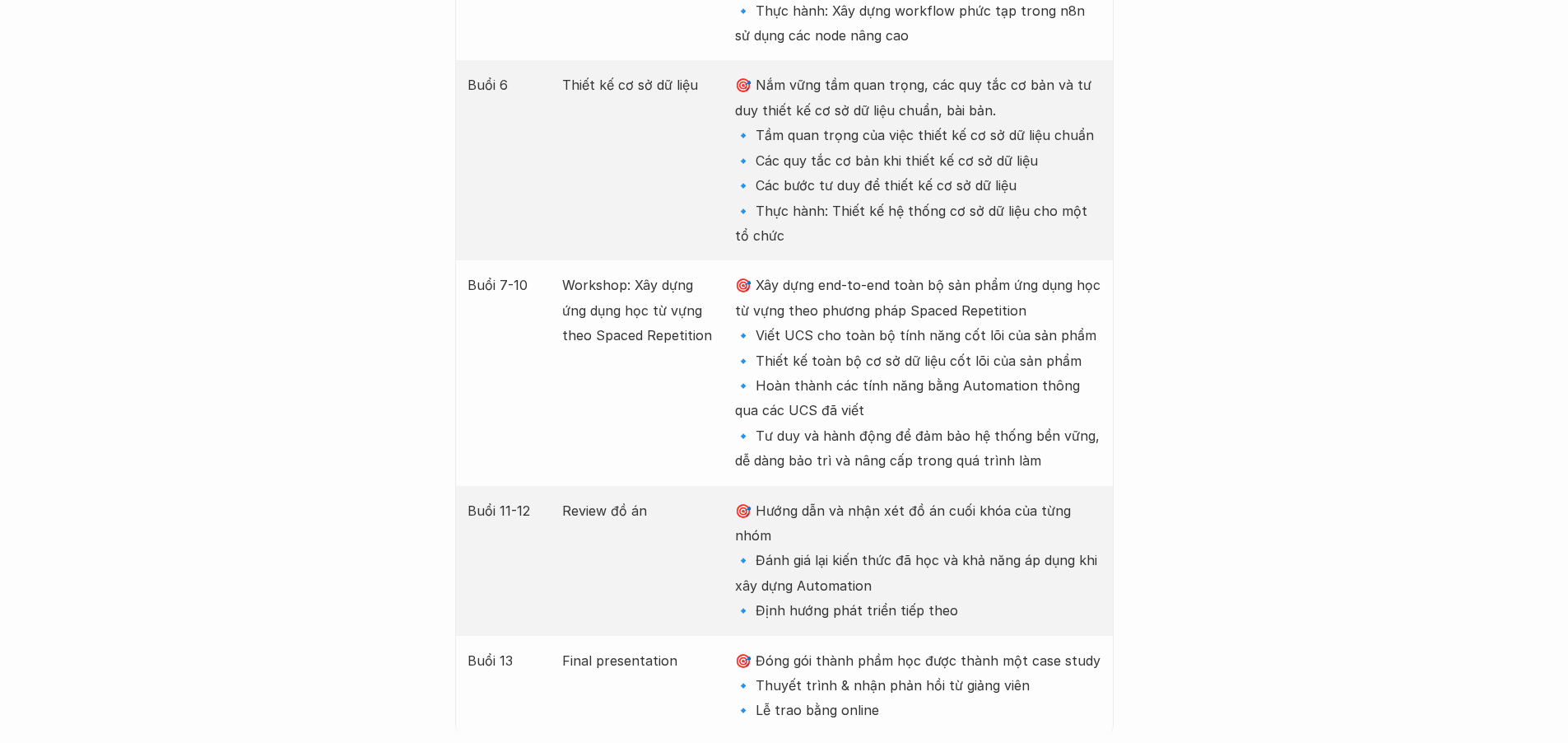
click at [629, 299] on p "Workshop: Xây dựng ứng dụng học từ vựng theo Spaced Repetition" at bounding box center [641, 310] width 157 height 75
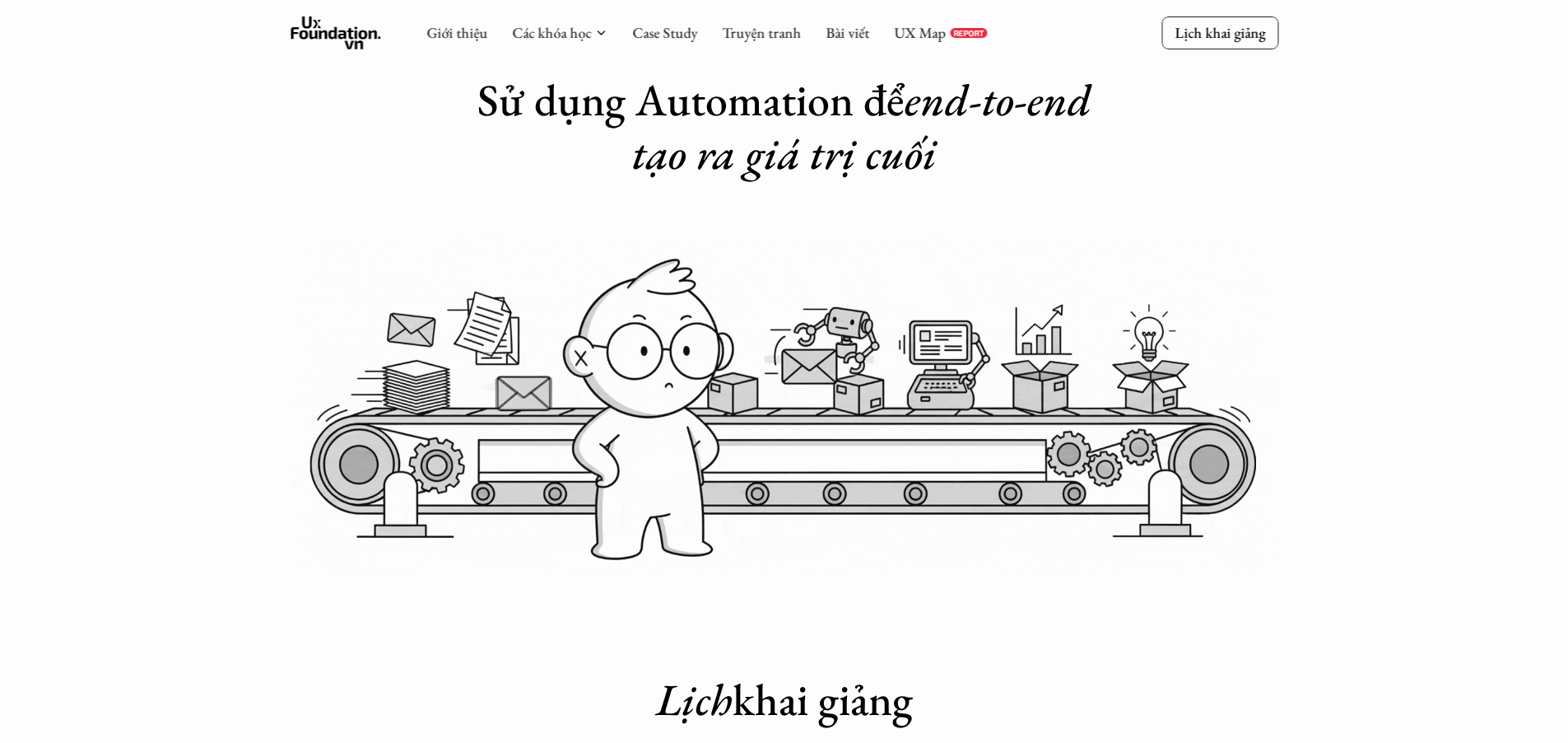
scroll to position [0, 0]
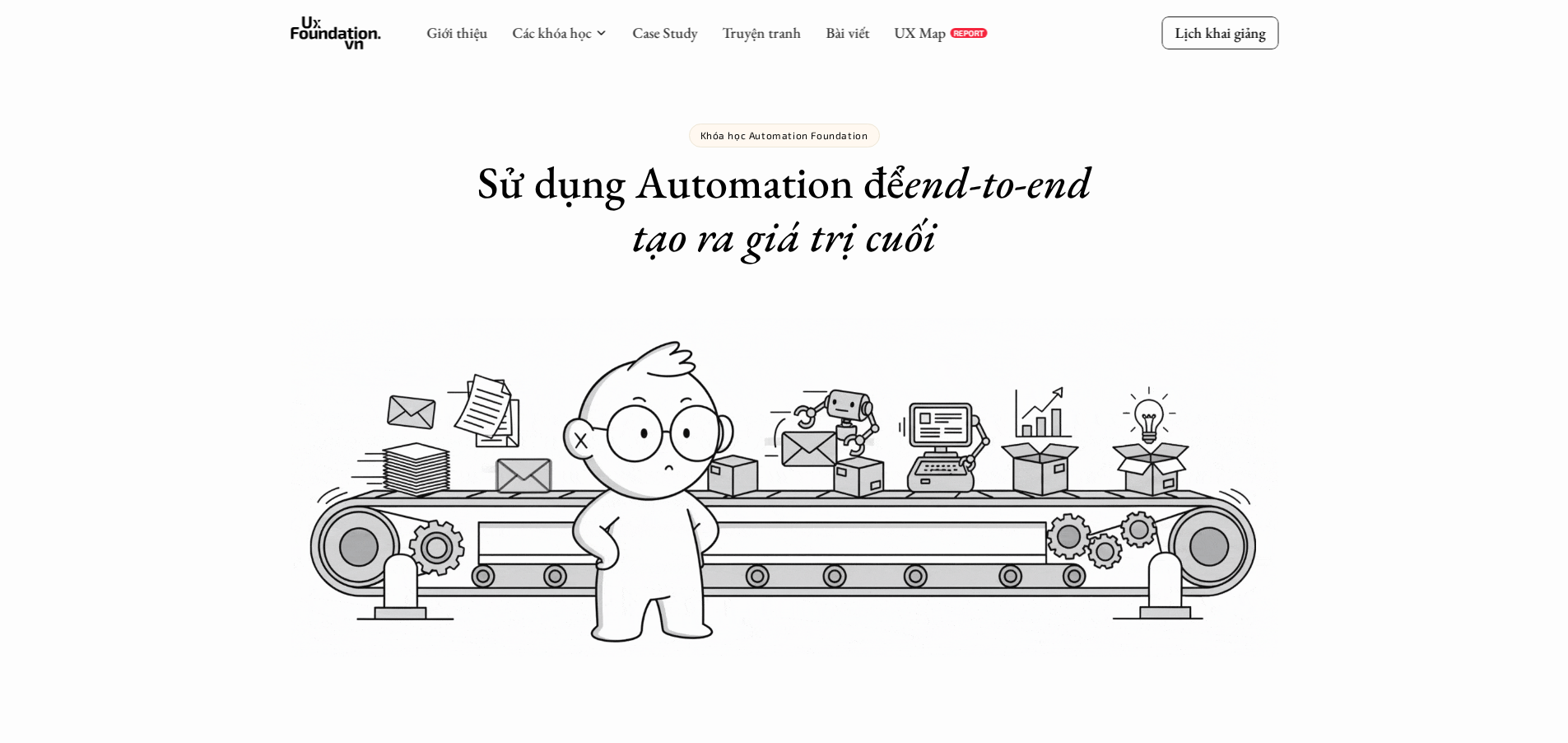
click at [551, 21] on div "Giới thiệu Các khóa học Case Study Truyện tranh Bài viết UX Map REPORT" at bounding box center [706, 33] width 561 height 33
click at [551, 28] on link "Các khóa học" at bounding box center [551, 32] width 79 height 19
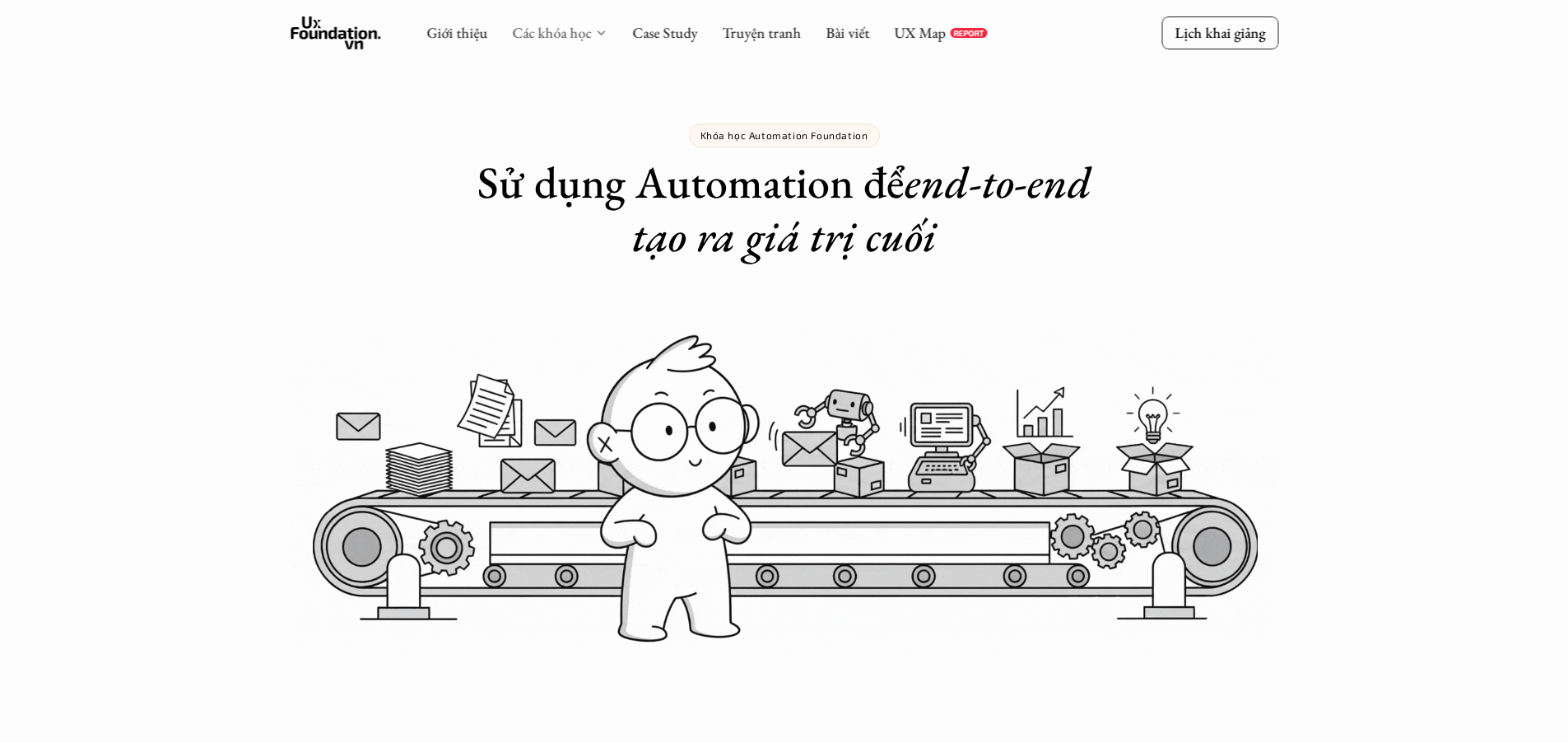
click at [561, 30] on link "Các khóa học" at bounding box center [551, 32] width 79 height 19
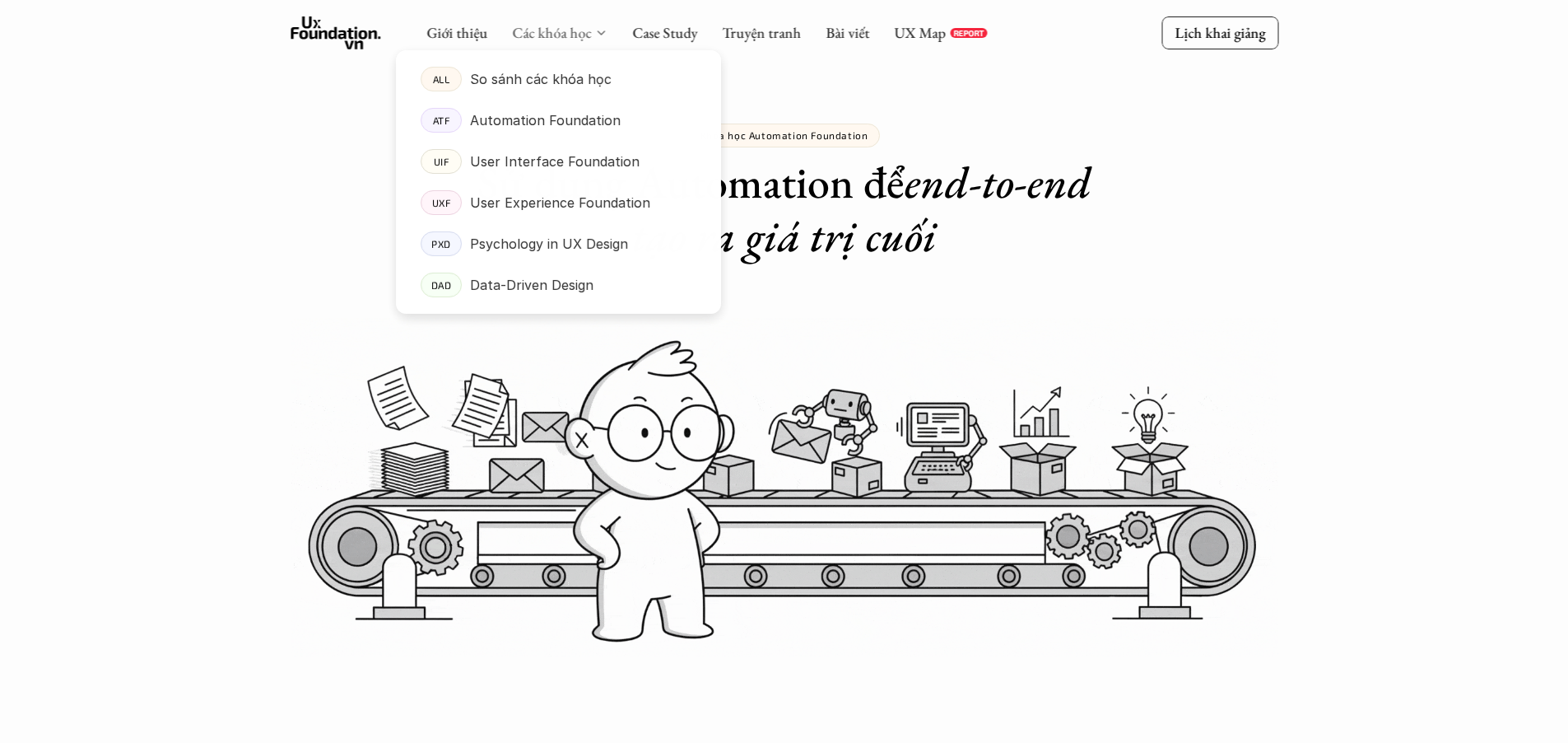
click at [561, 35] on link "Các khóa học" at bounding box center [551, 32] width 79 height 19
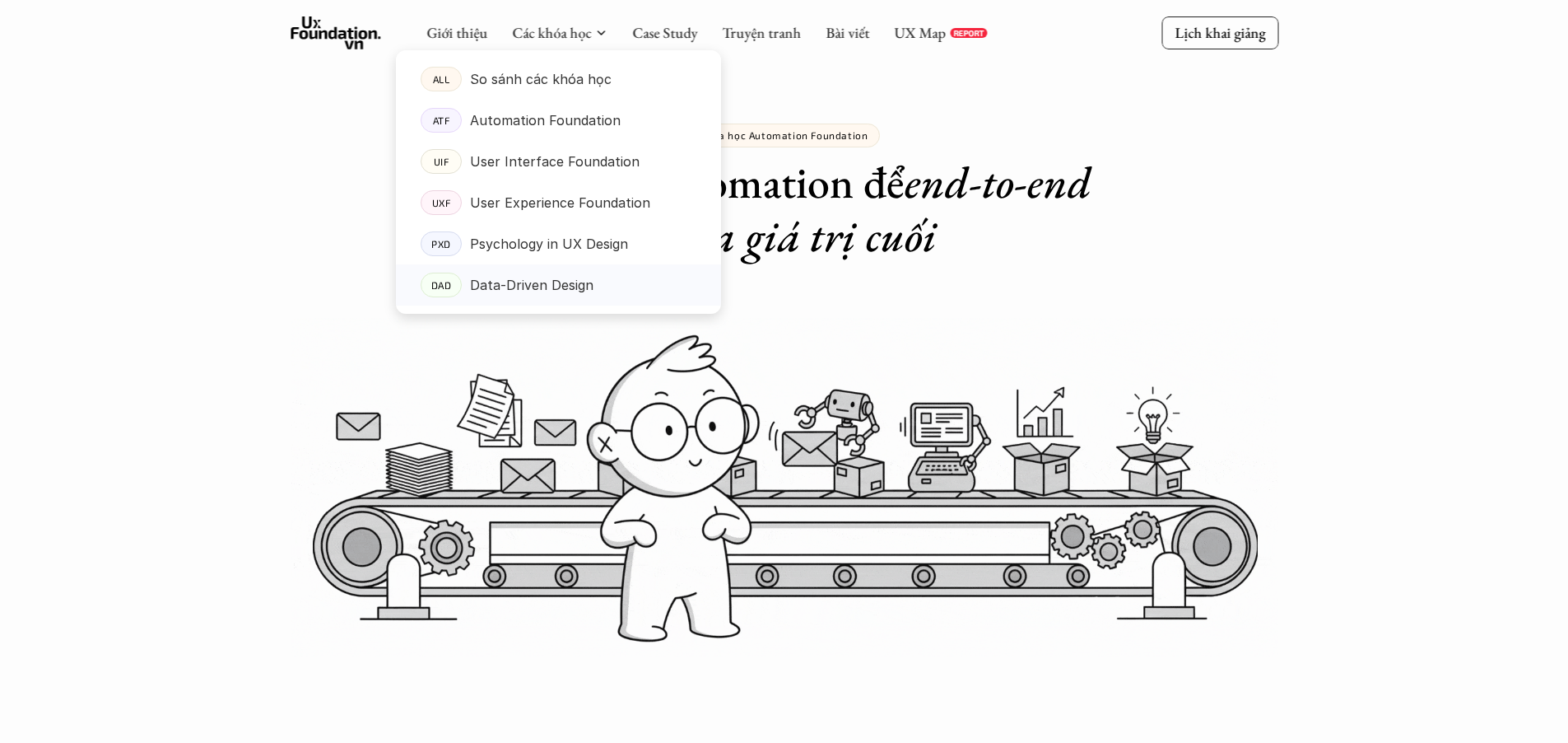
click at [531, 282] on p "Data-Driven Design" at bounding box center [531, 284] width 124 height 25
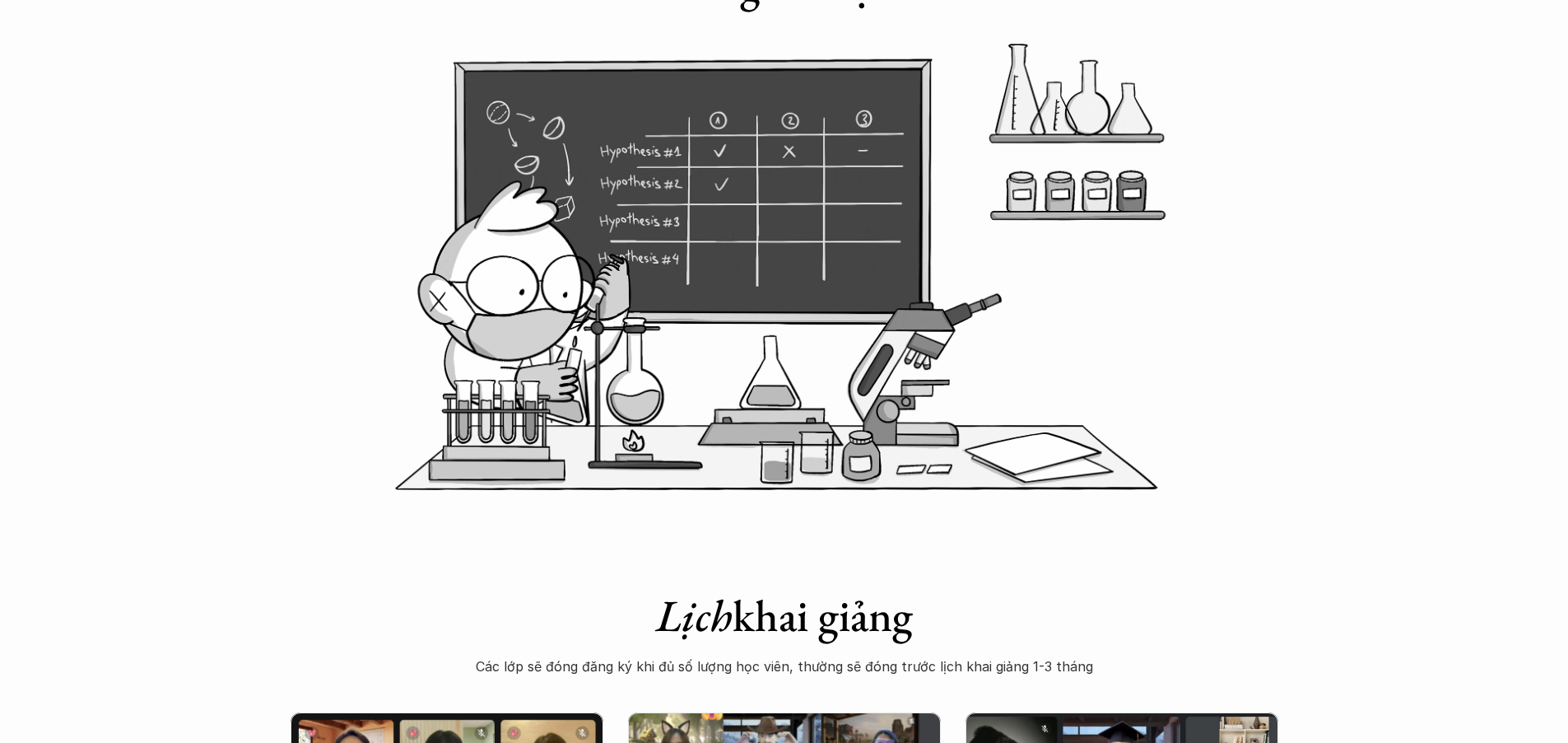
scroll to position [317, 0]
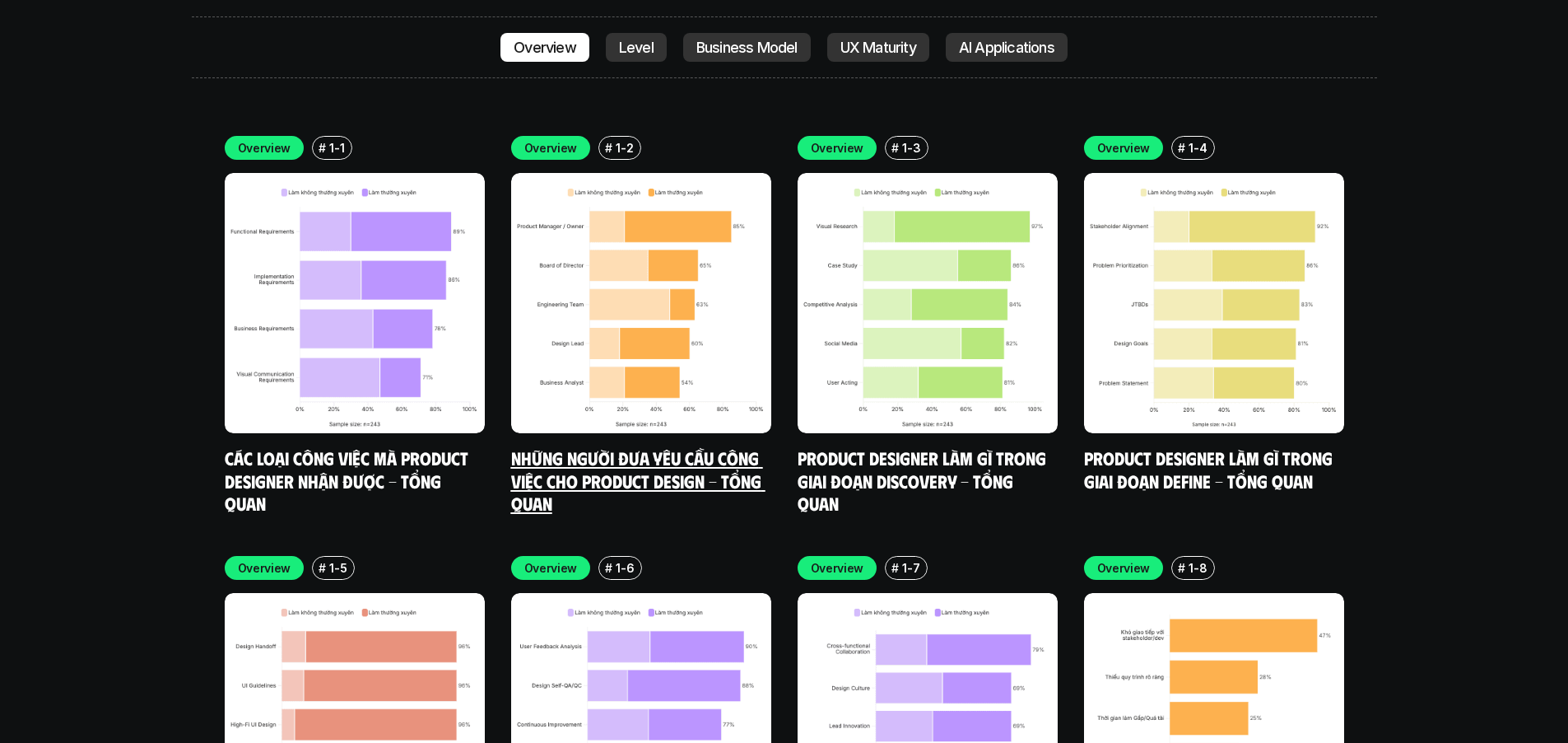
scroll to position [5538, 0]
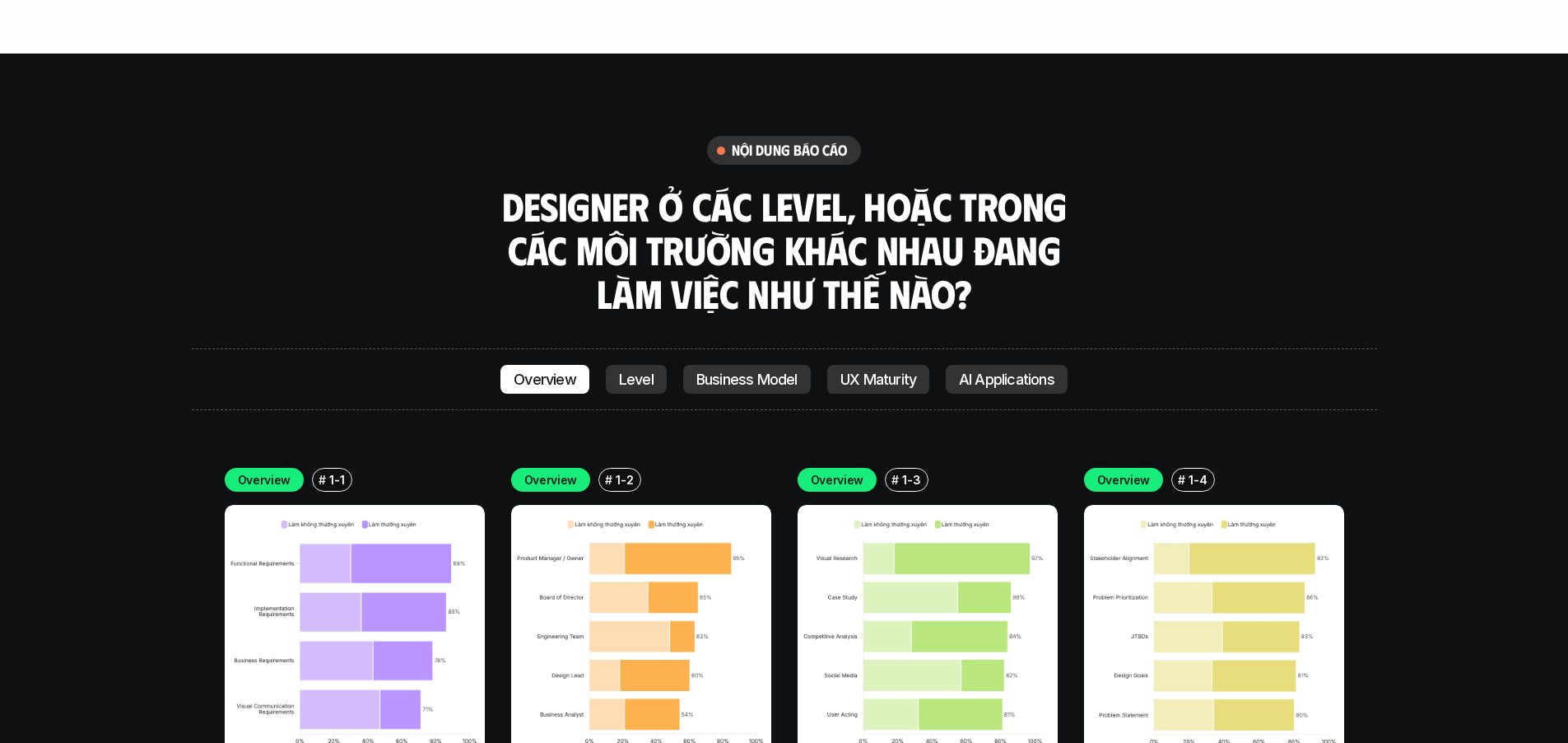
click at [711, 185] on h3 "Designer ở các level, hoặc trong các môi trường khác nhau đang làm việc như thế…" at bounding box center [784, 249] width 576 height 130
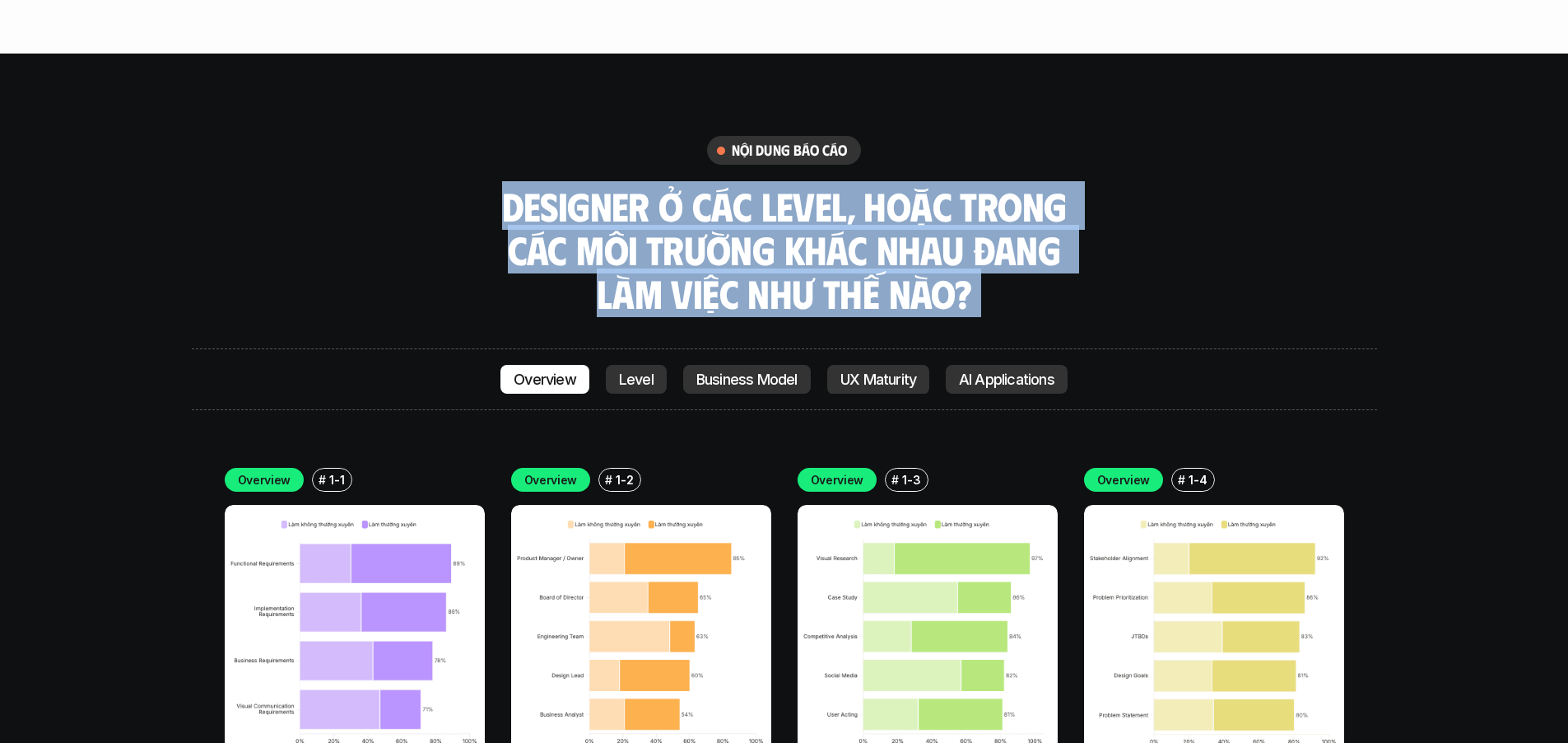
click at [711, 185] on h3 "Designer ở các level, hoặc trong các môi trường khác nhau đang làm việc như thế…" at bounding box center [784, 249] width 576 height 130
click at [864, 201] on h3 "Designer ở các level, hoặc trong các môi trường khác nhau đang làm việc như thế…" at bounding box center [784, 249] width 576 height 130
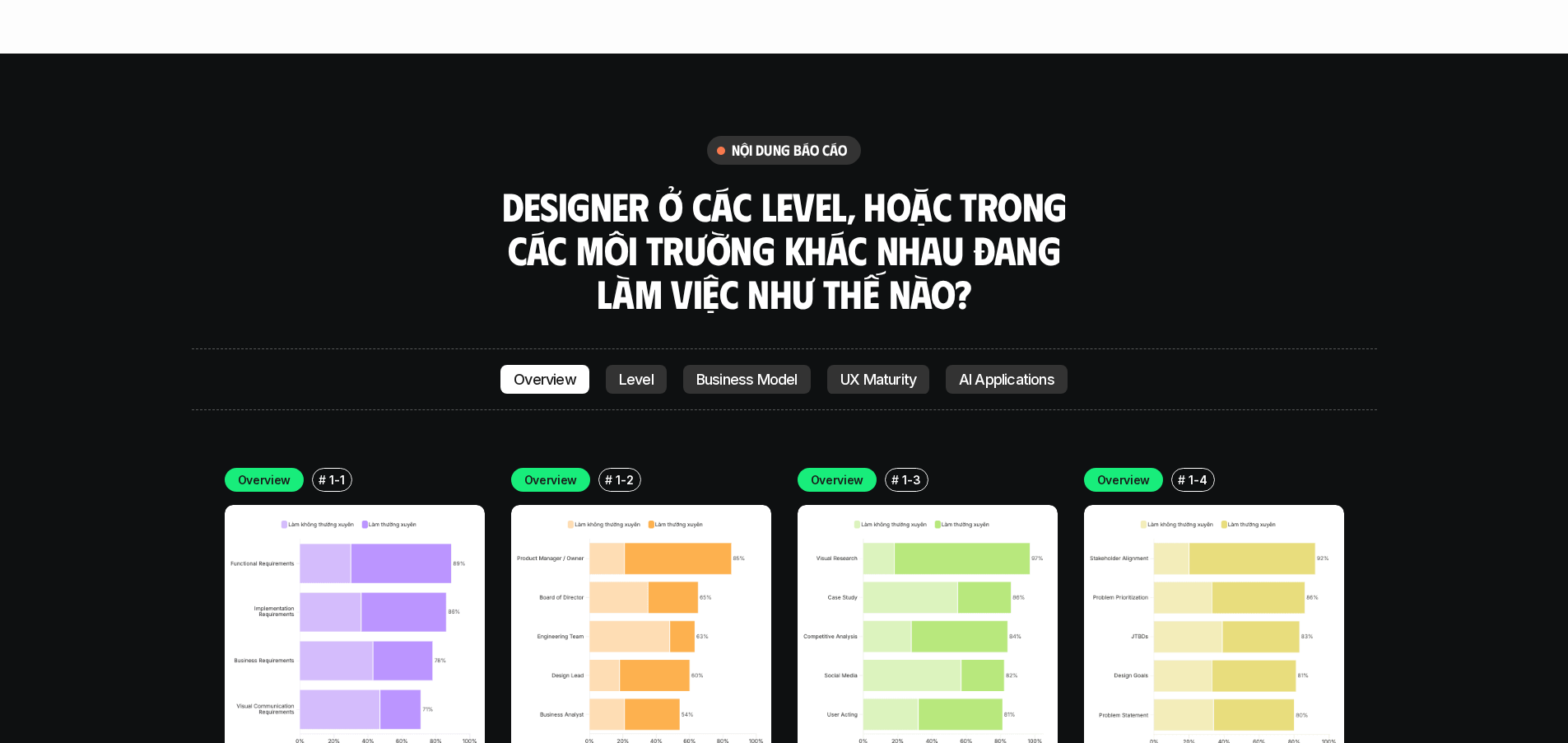
click at [782, 219] on h3 "Designer ở các level, hoặc trong các môi trường khác nhau đang làm việc như thế…" at bounding box center [784, 249] width 576 height 130
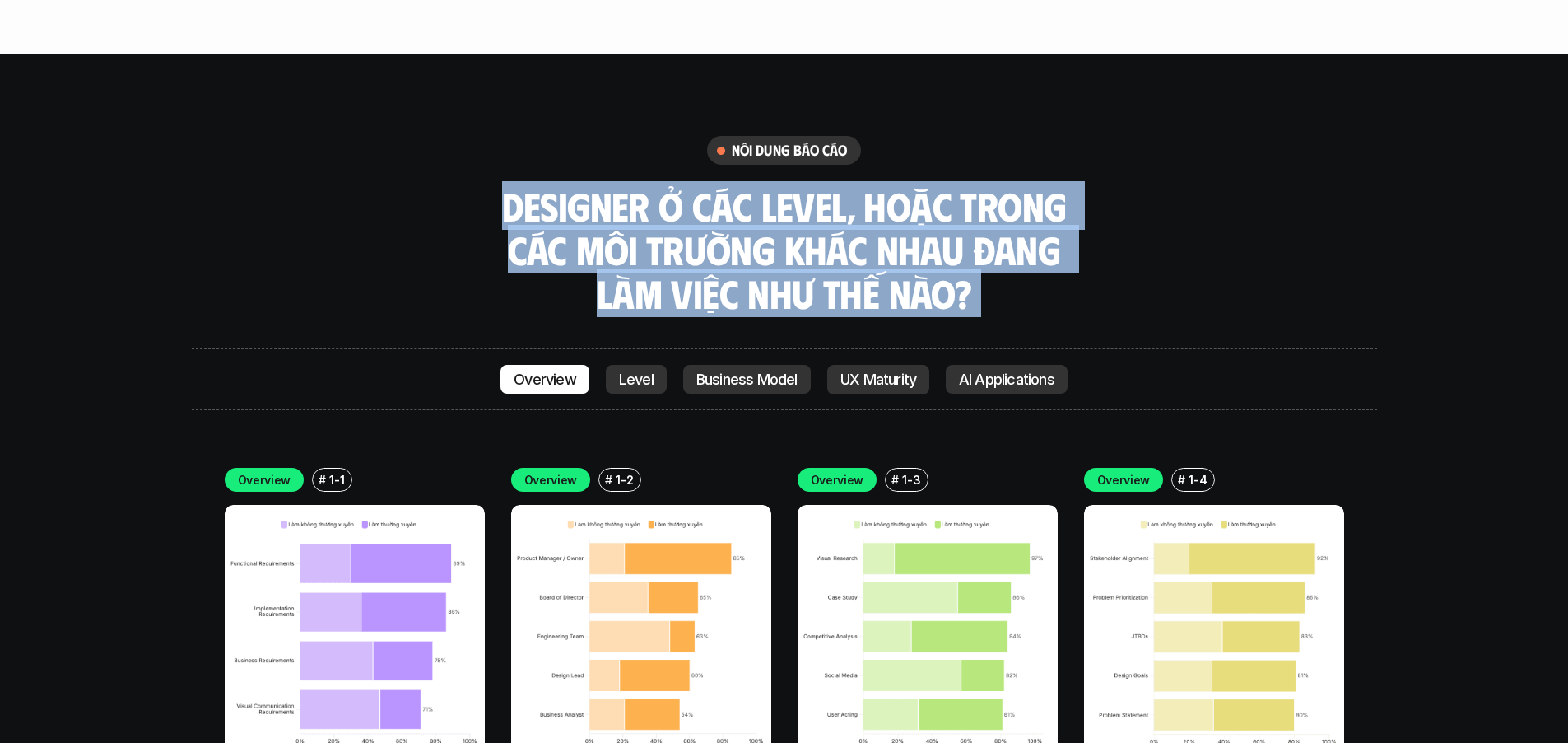
click at [782, 219] on h3 "Designer ở các level, hoặc trong các môi trường khác nhau đang làm việc như thế…" at bounding box center [784, 249] width 576 height 130
click at [966, 211] on h3 "Designer ở các level, hoặc trong các môi trường khác nhau đang làm việc như thế…" at bounding box center [784, 249] width 576 height 130
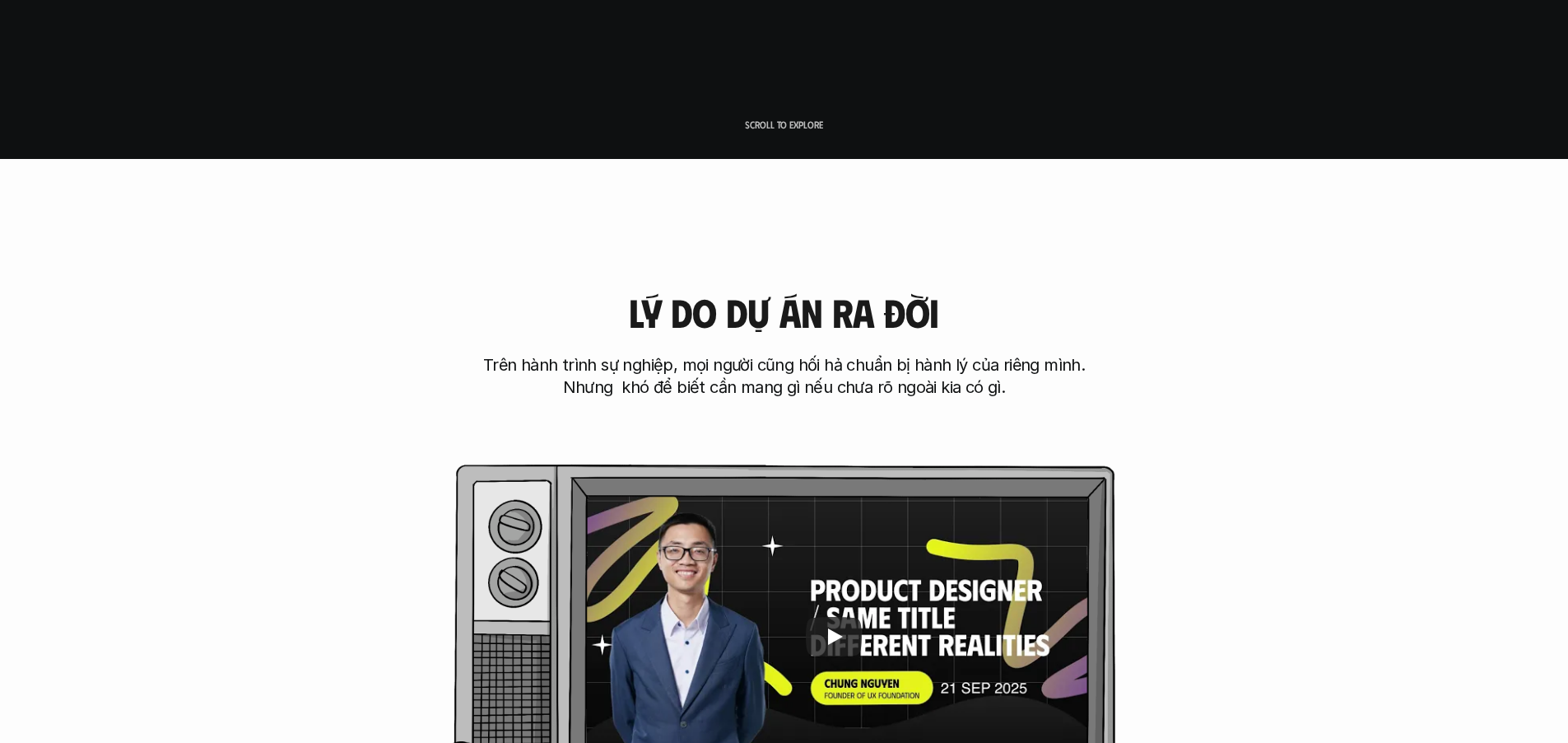
scroll to position [692, 0]
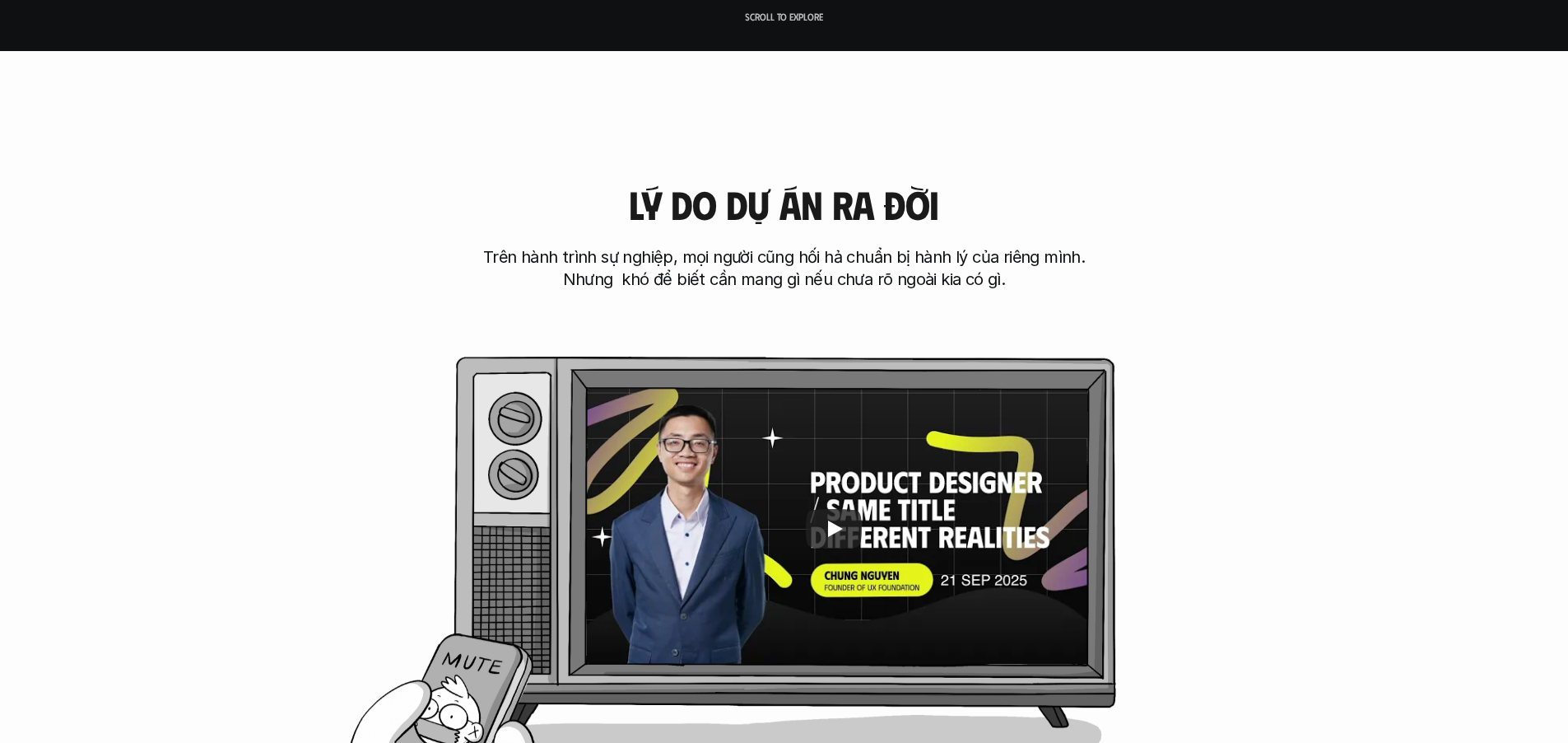
click at [1275, 490] on div "[PERSON_NAME] do dự án ra đời Trên hành trình sự nghiệp, mọi người cũng hối hả …" at bounding box center [784, 494] width 1436 height 789
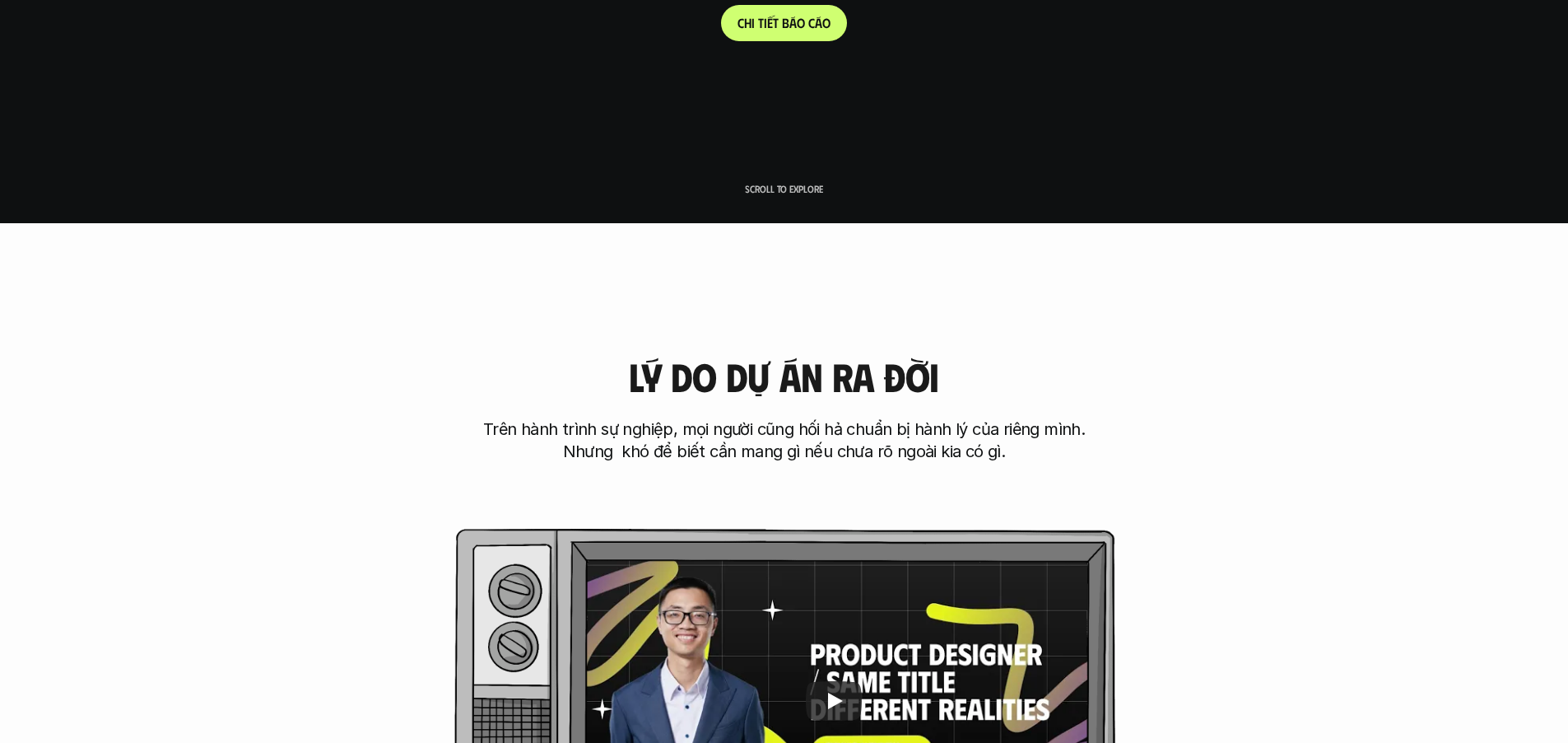
scroll to position [870, 0]
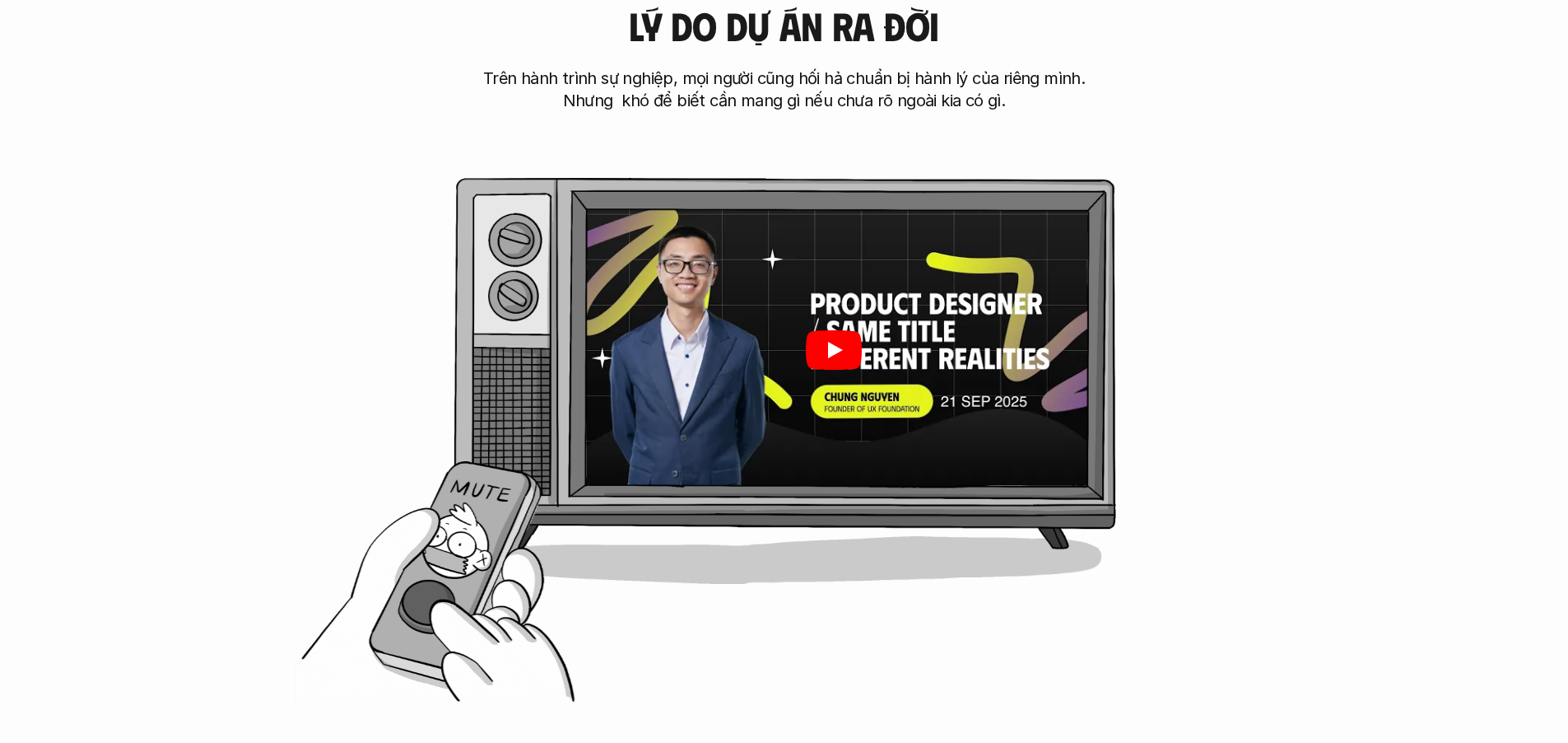
click at [823, 347] on icon "Play" at bounding box center [834, 350] width 56 height 39
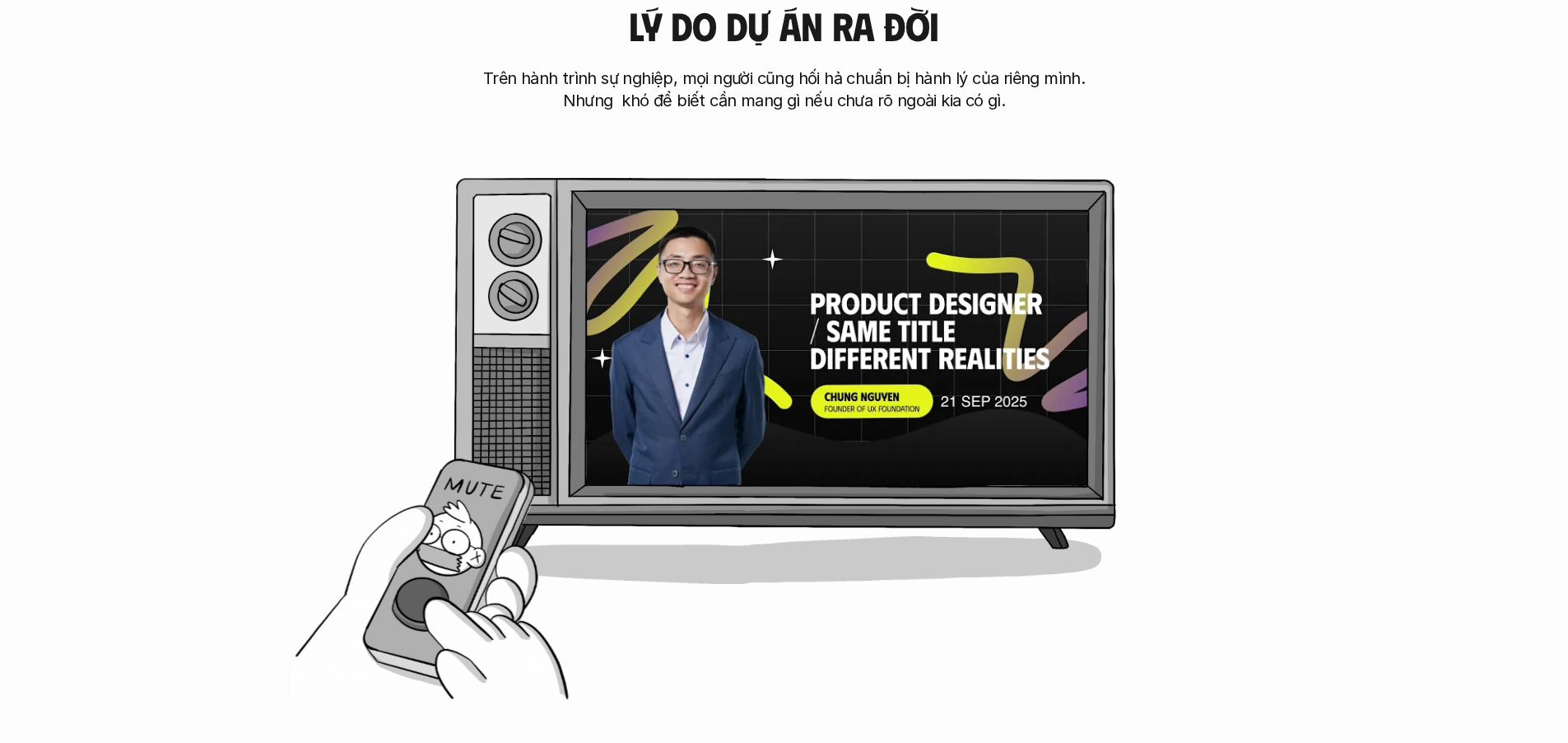
click at [1202, 421] on div "[PERSON_NAME] do dự án ra đời Trên hành trình sự nghiệp, mọi người cũng hối hả …" at bounding box center [784, 316] width 1436 height 789
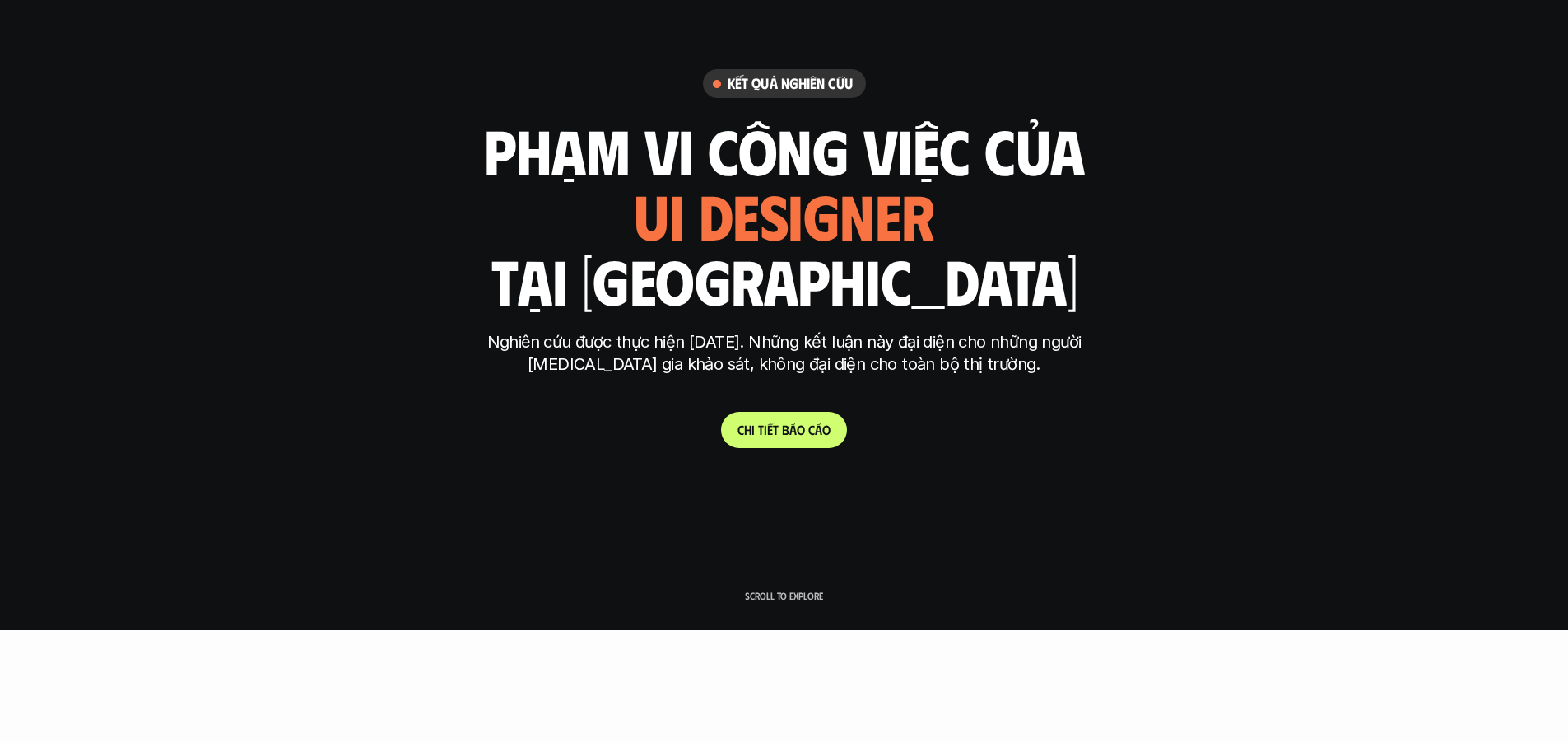
scroll to position [0, 0]
